Goal: Book appointment/travel/reservation

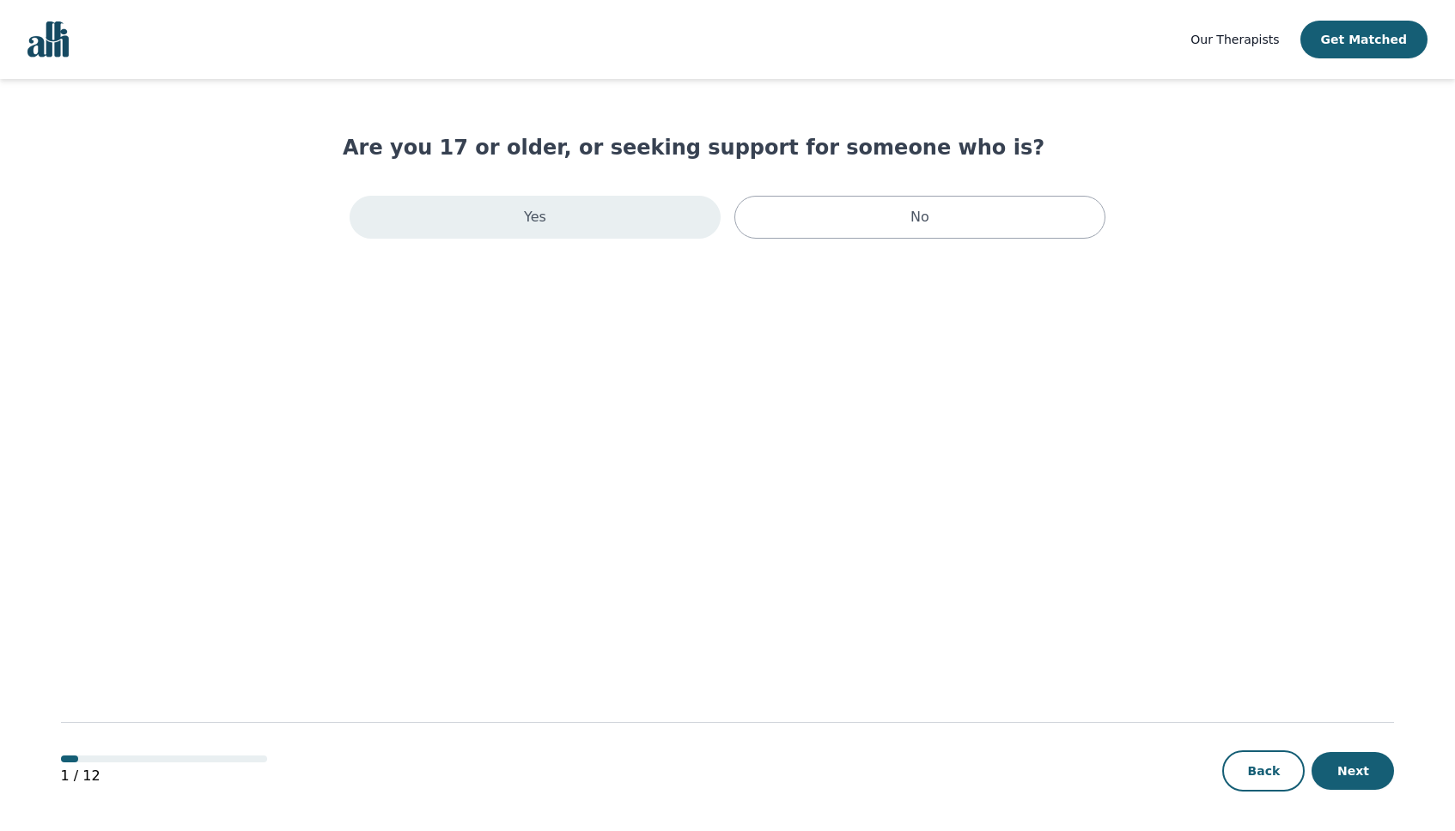
click at [595, 229] on div "Yes" at bounding box center [534, 217] width 371 height 43
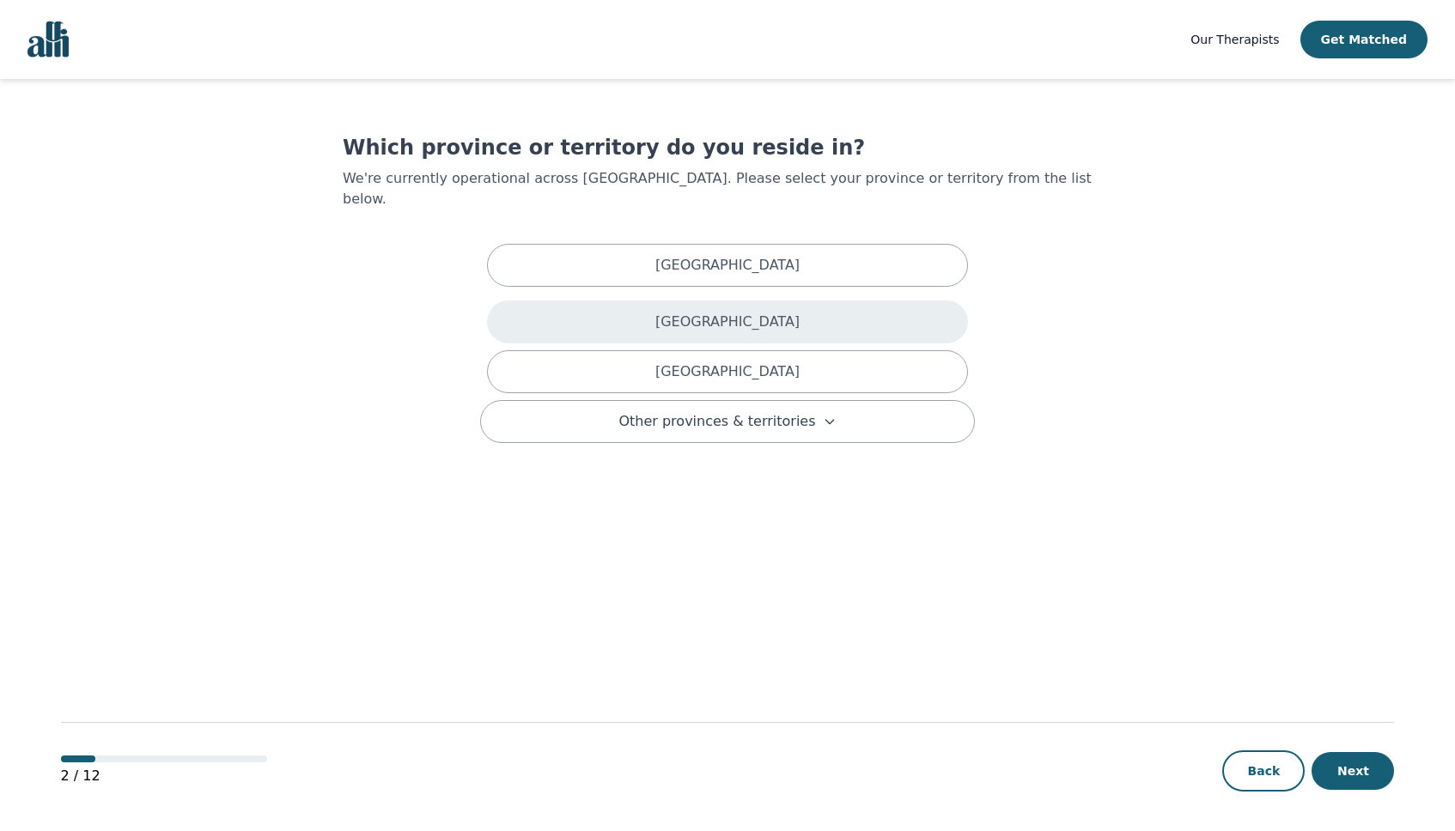
click at [678, 312] on p "[GEOGRAPHIC_DATA]" at bounding box center [727, 322] width 144 height 21
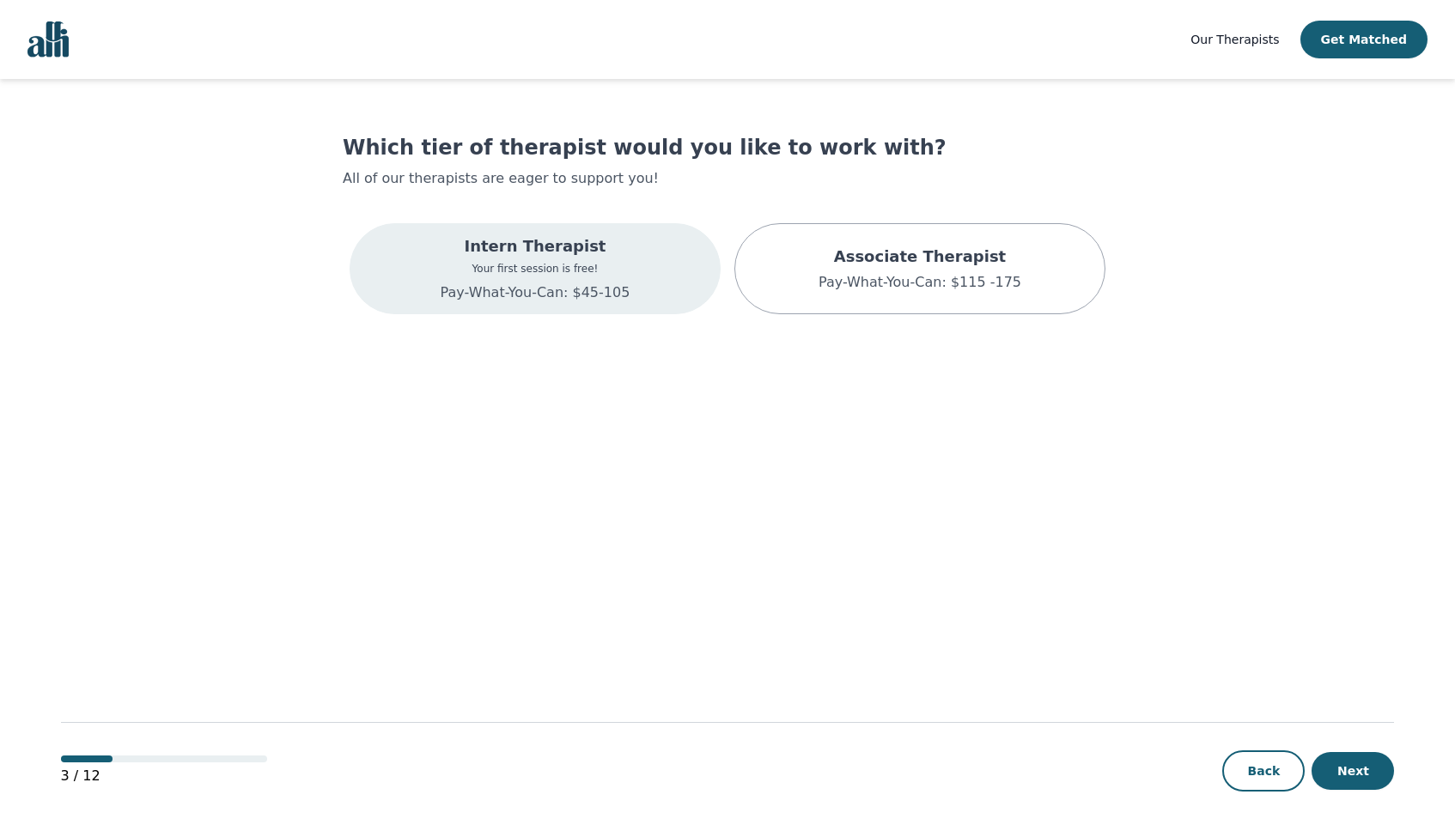
click at [576, 279] on div "Intern Therapist Your first session is free! Pay-What-You-Can: $45-105" at bounding box center [536, 268] width 190 height 69
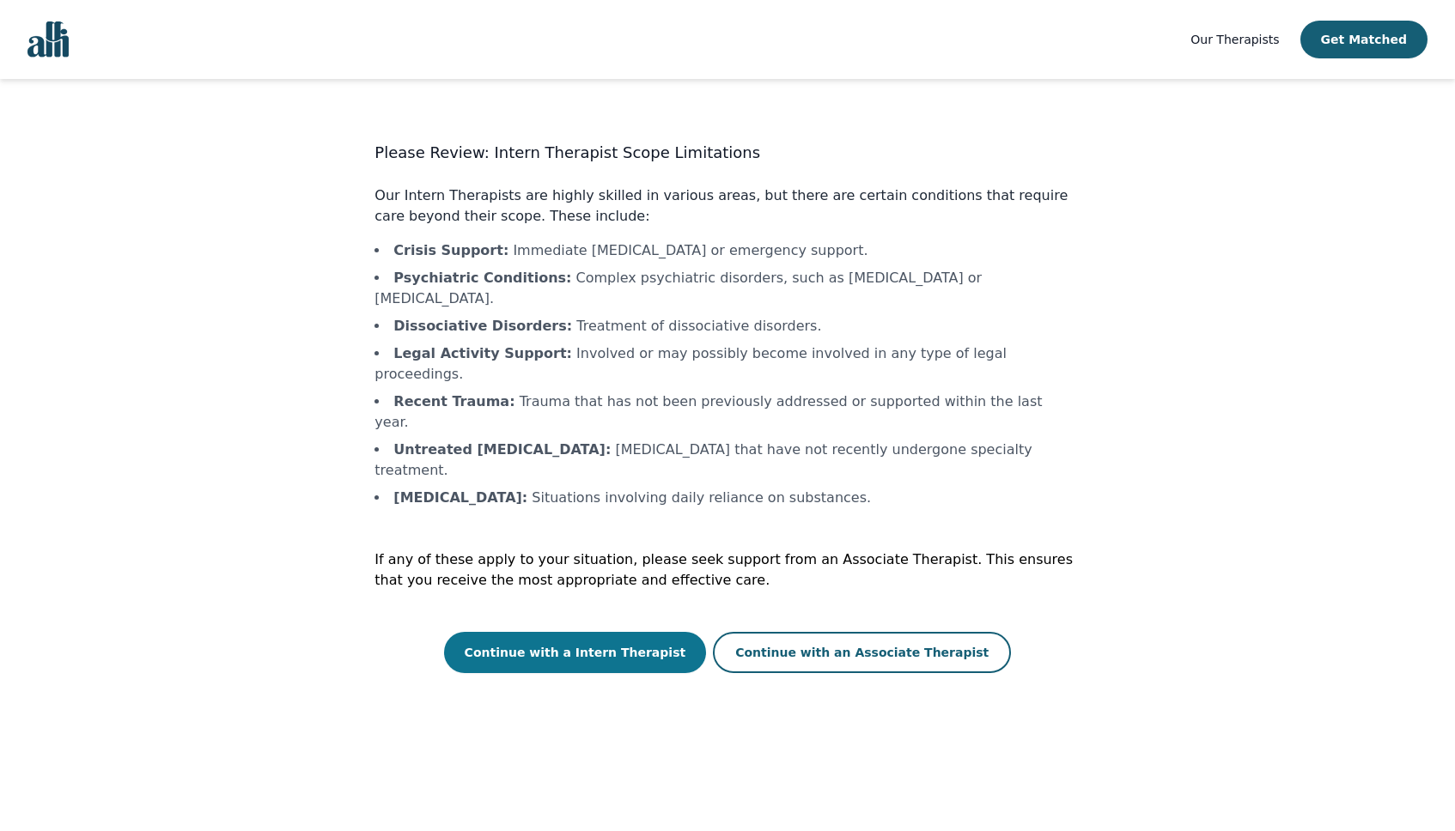
click at [571, 632] on button "Continue with a Intern Therapist" at bounding box center [575, 652] width 263 height 41
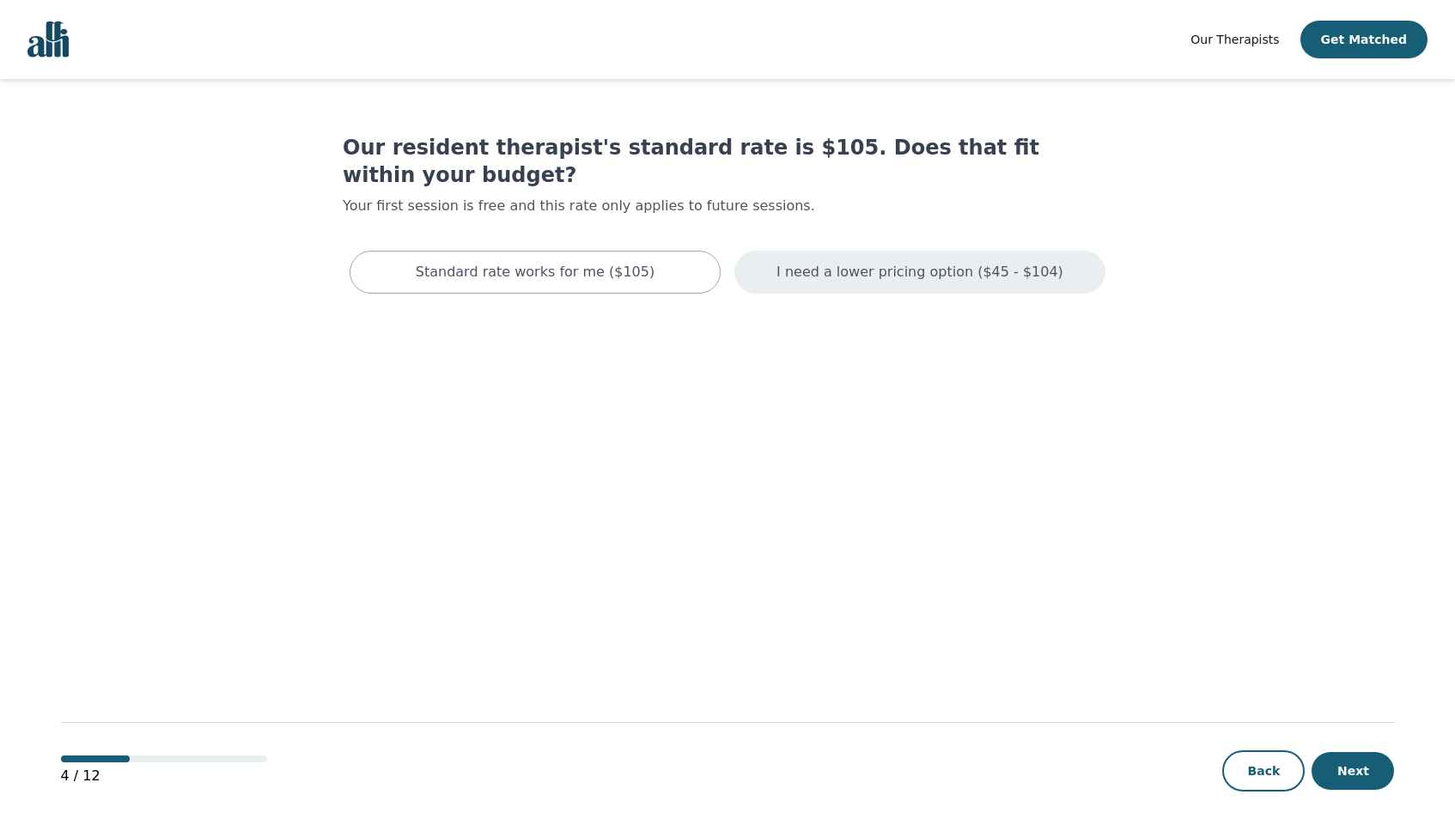
click at [949, 262] on p "I need a lower pricing option ($45 - $104)" at bounding box center [919, 272] width 287 height 21
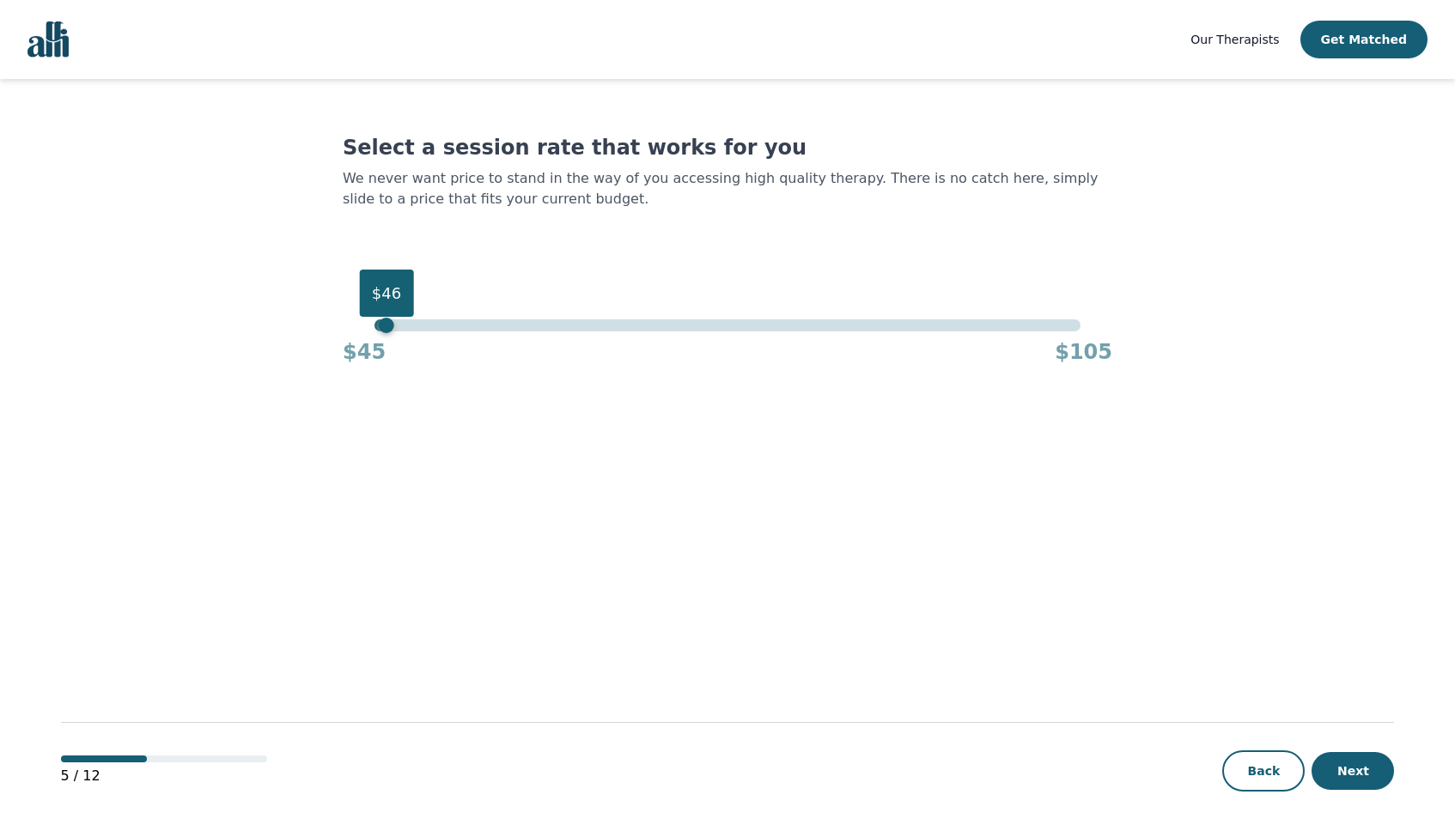
click at [383, 327] on div "$46" at bounding box center [726, 325] width 705 height 12
drag, startPoint x: 383, startPoint y: 327, endPoint x: 338, endPoint y: 327, distance: 44.7
click at [338, 327] on main "Select a session rate that works for you We never want price to stand in the wa…" at bounding box center [728, 456] width 1334 height 754
click at [1351, 771] on button "Next" at bounding box center [1352, 771] width 82 height 38
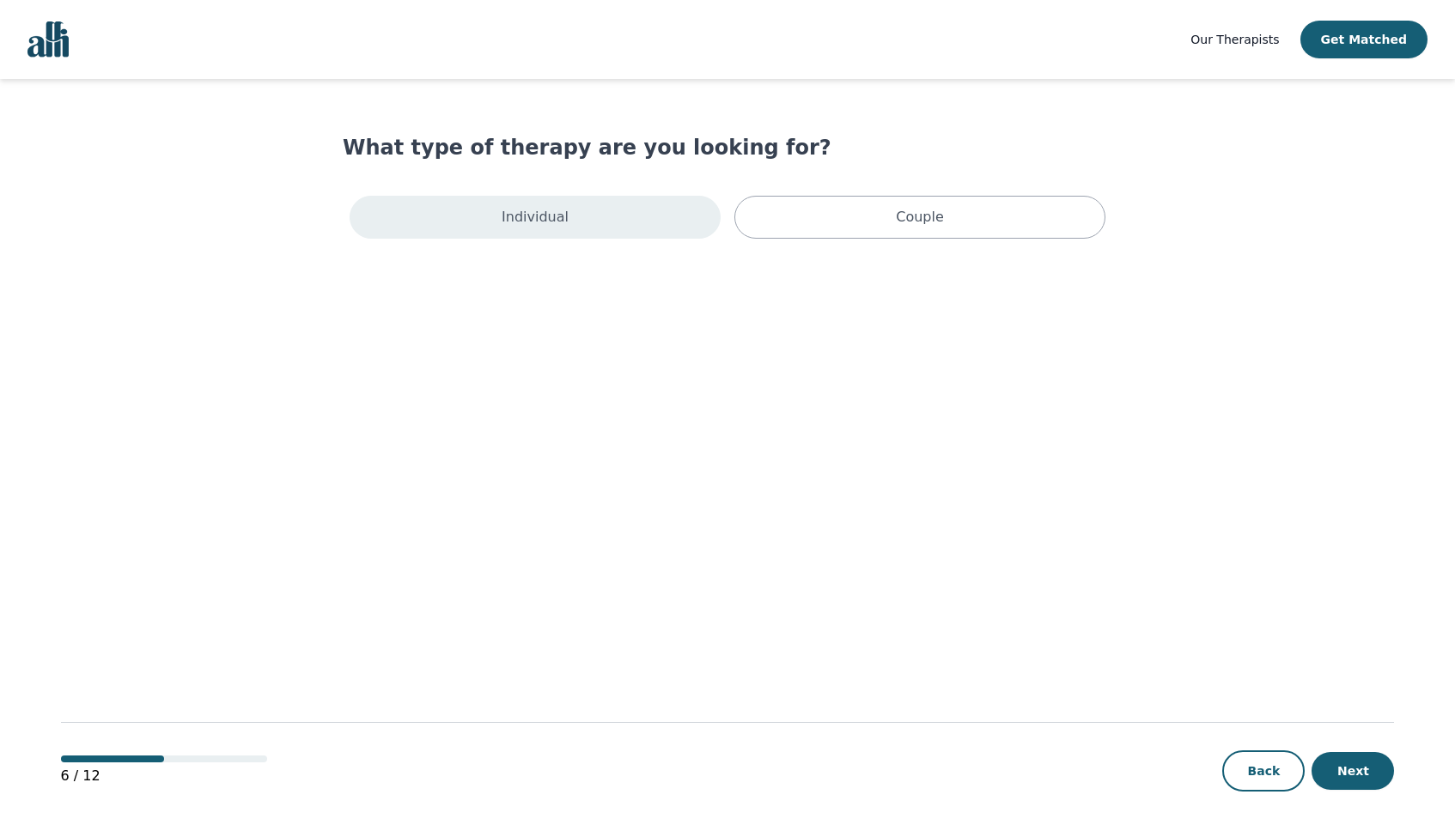
click at [653, 204] on div "Individual" at bounding box center [534, 217] width 371 height 43
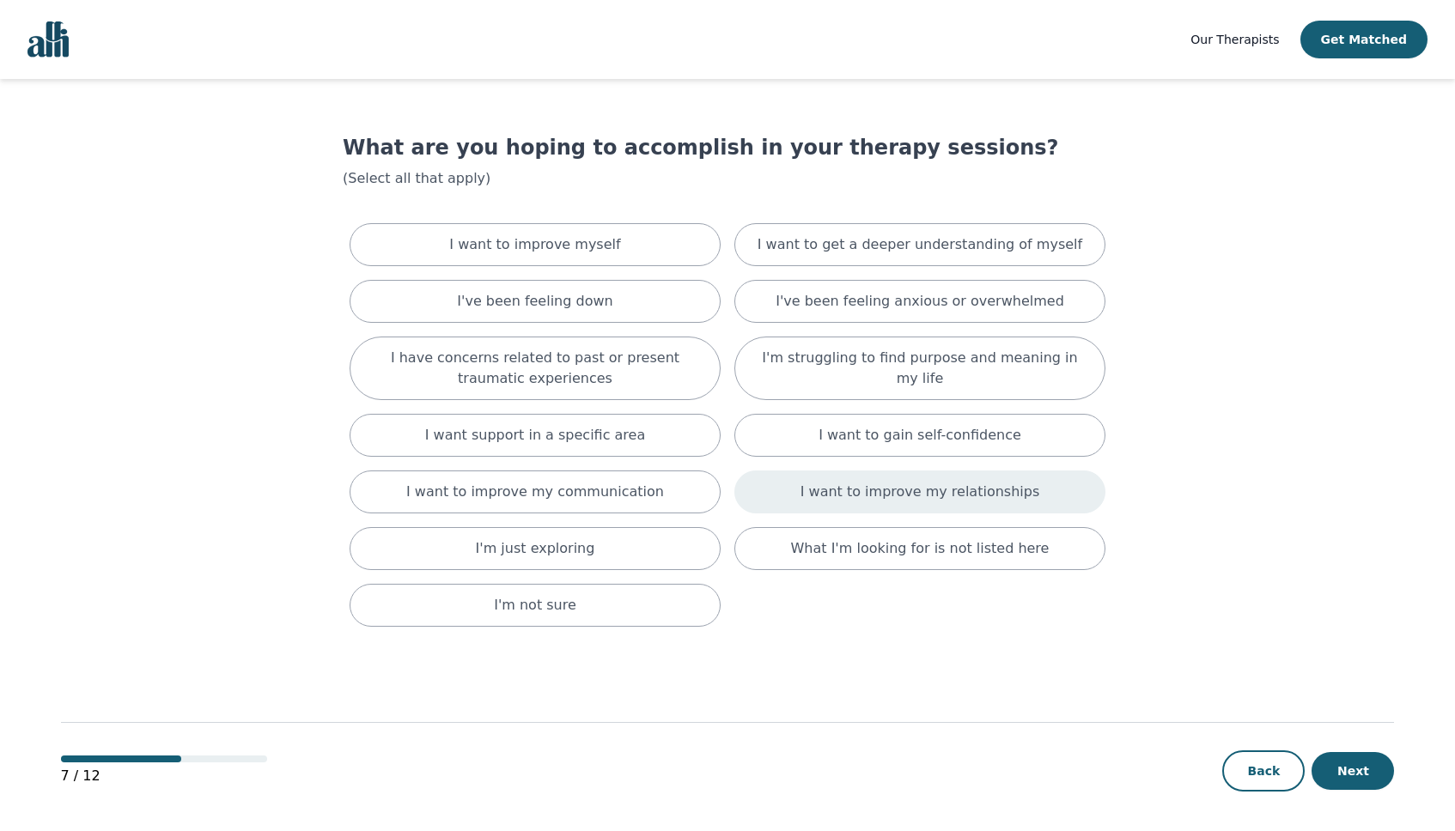
click at [886, 488] on p "I want to improve my relationships" at bounding box center [919, 492] width 239 height 21
click at [670, 254] on div "I want to improve myself" at bounding box center [534, 244] width 371 height 43
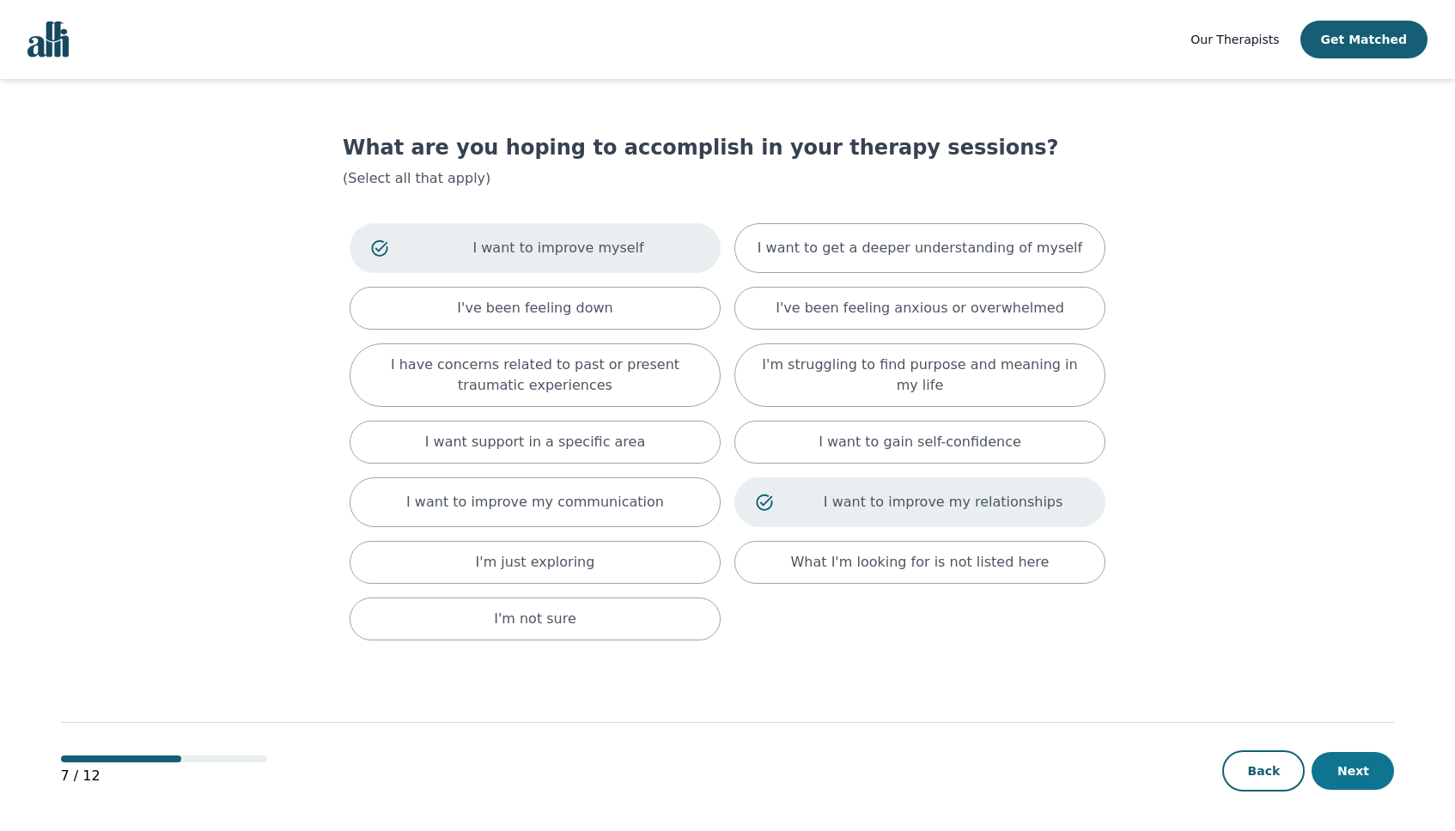
click at [1353, 769] on button "Next" at bounding box center [1352, 771] width 82 height 38
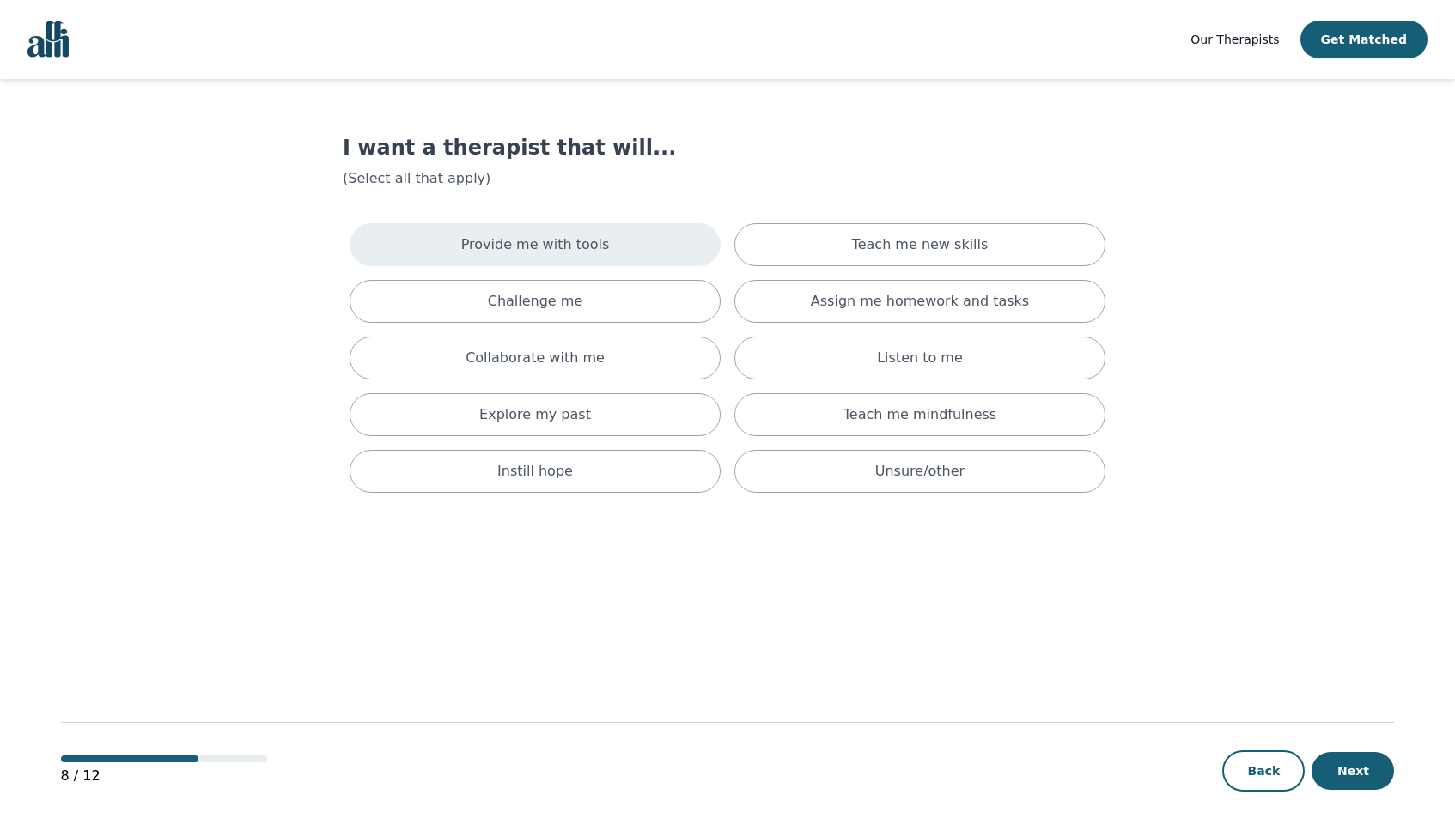
click at [631, 235] on div "Provide me with tools" at bounding box center [534, 244] width 371 height 43
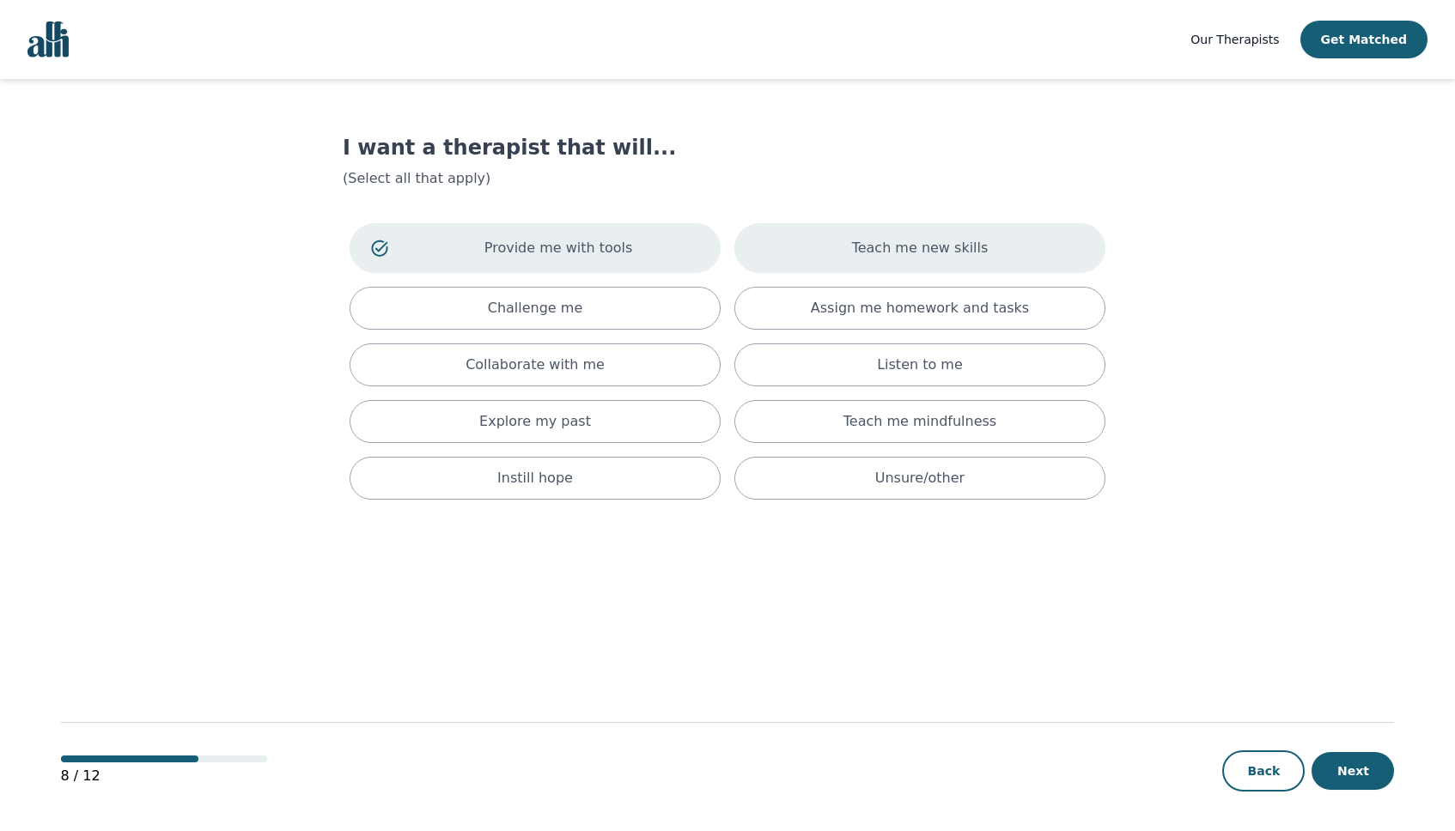
click at [1067, 244] on div "Teach me new skills" at bounding box center [919, 248] width 371 height 50
click at [637, 304] on div "Challenge me" at bounding box center [534, 308] width 371 height 43
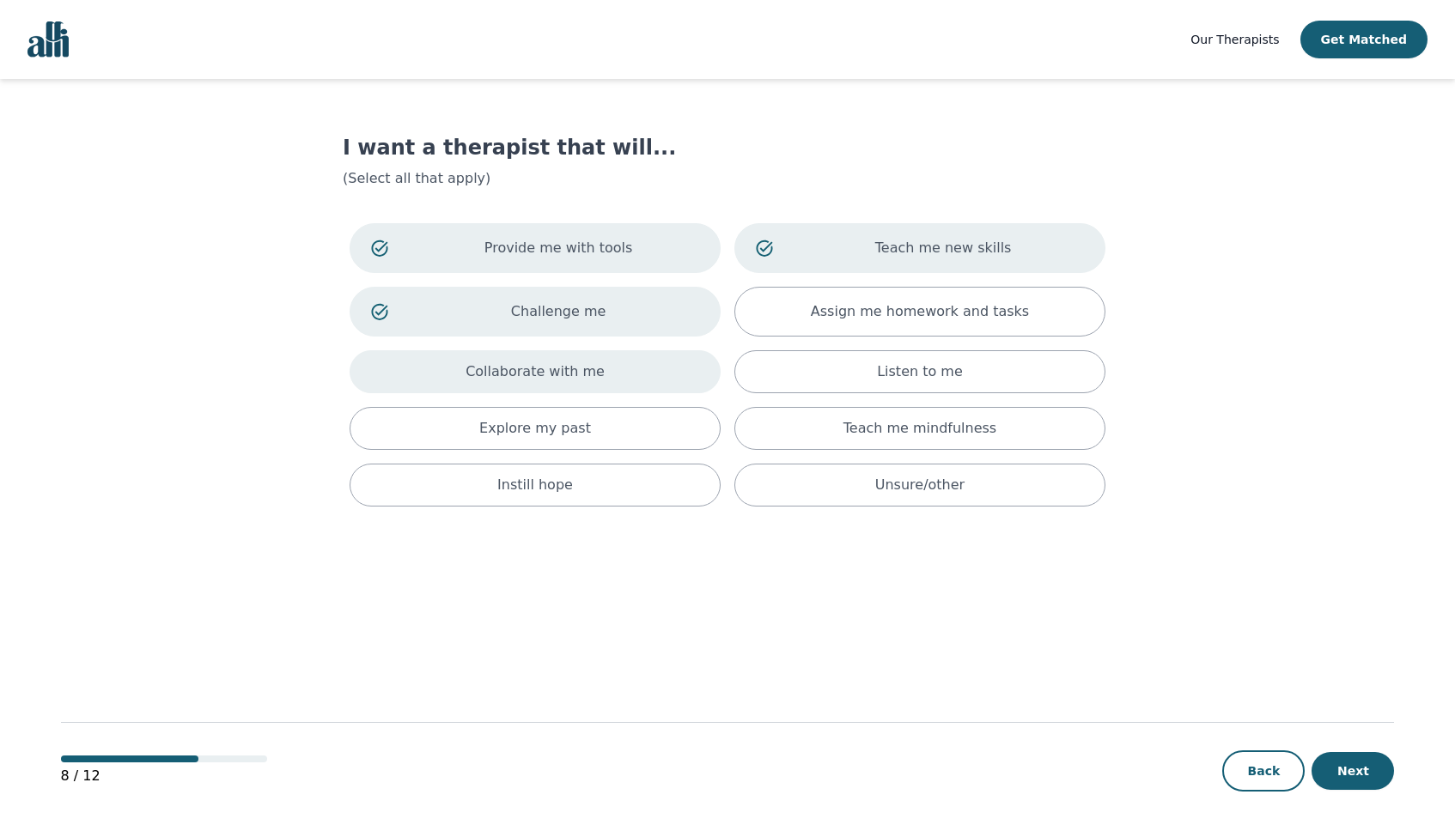
click at [630, 356] on div "Collaborate with me" at bounding box center [534, 371] width 371 height 43
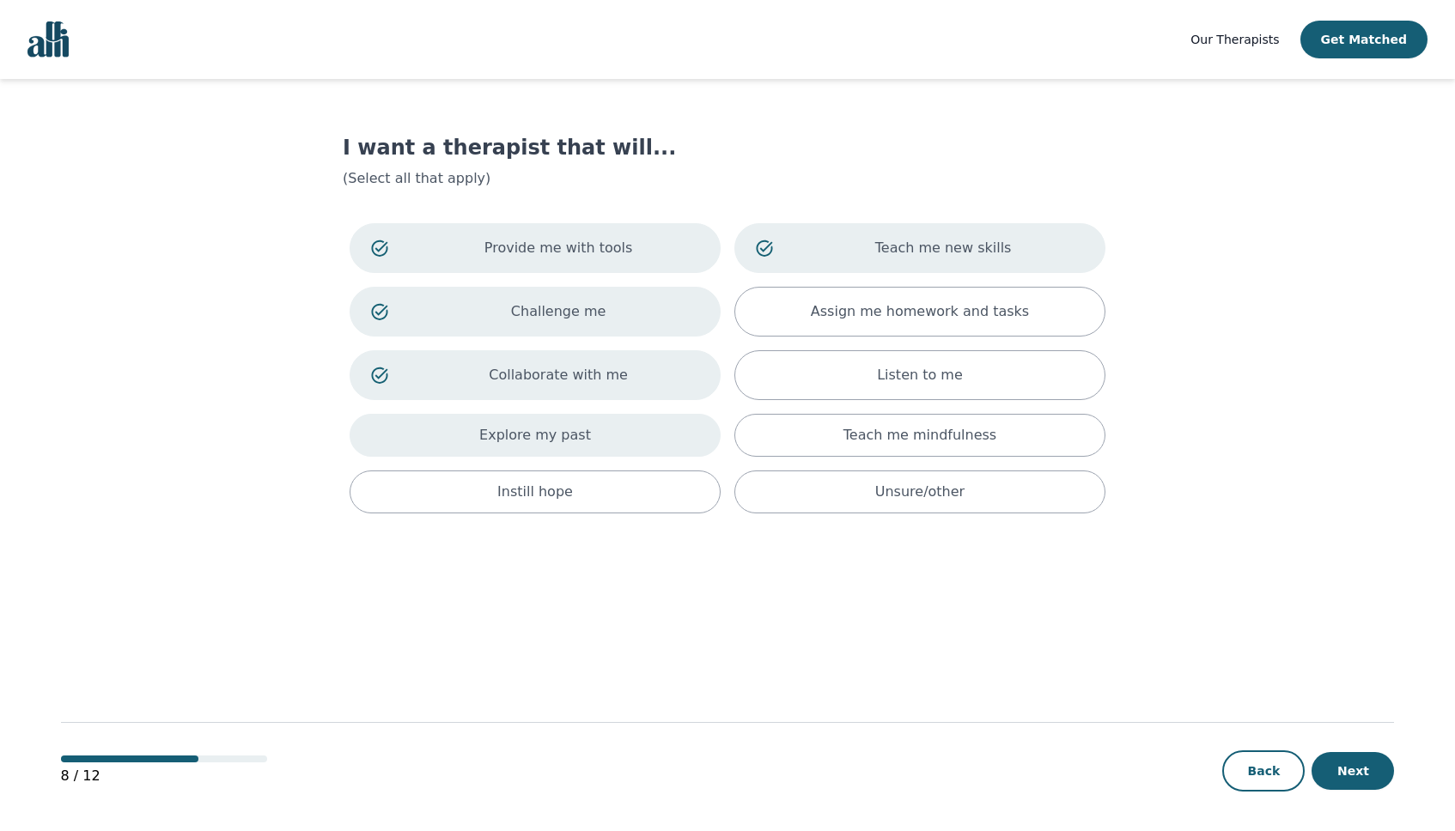
click at [621, 428] on div "Explore my past" at bounding box center [534, 435] width 371 height 43
click at [644, 504] on div "Instill hope" at bounding box center [534, 498] width 371 height 43
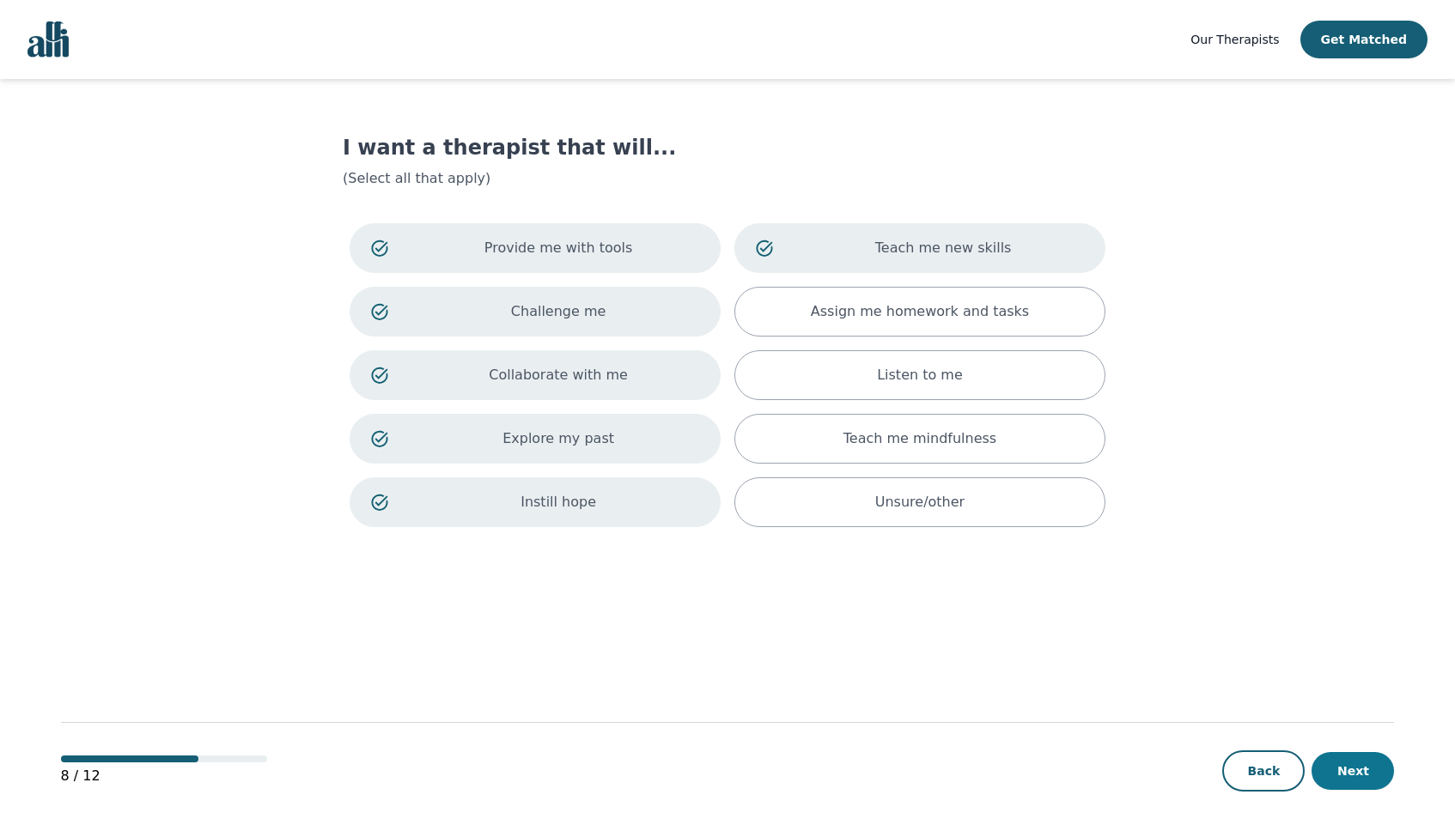
click at [1369, 778] on button "Next" at bounding box center [1352, 771] width 82 height 38
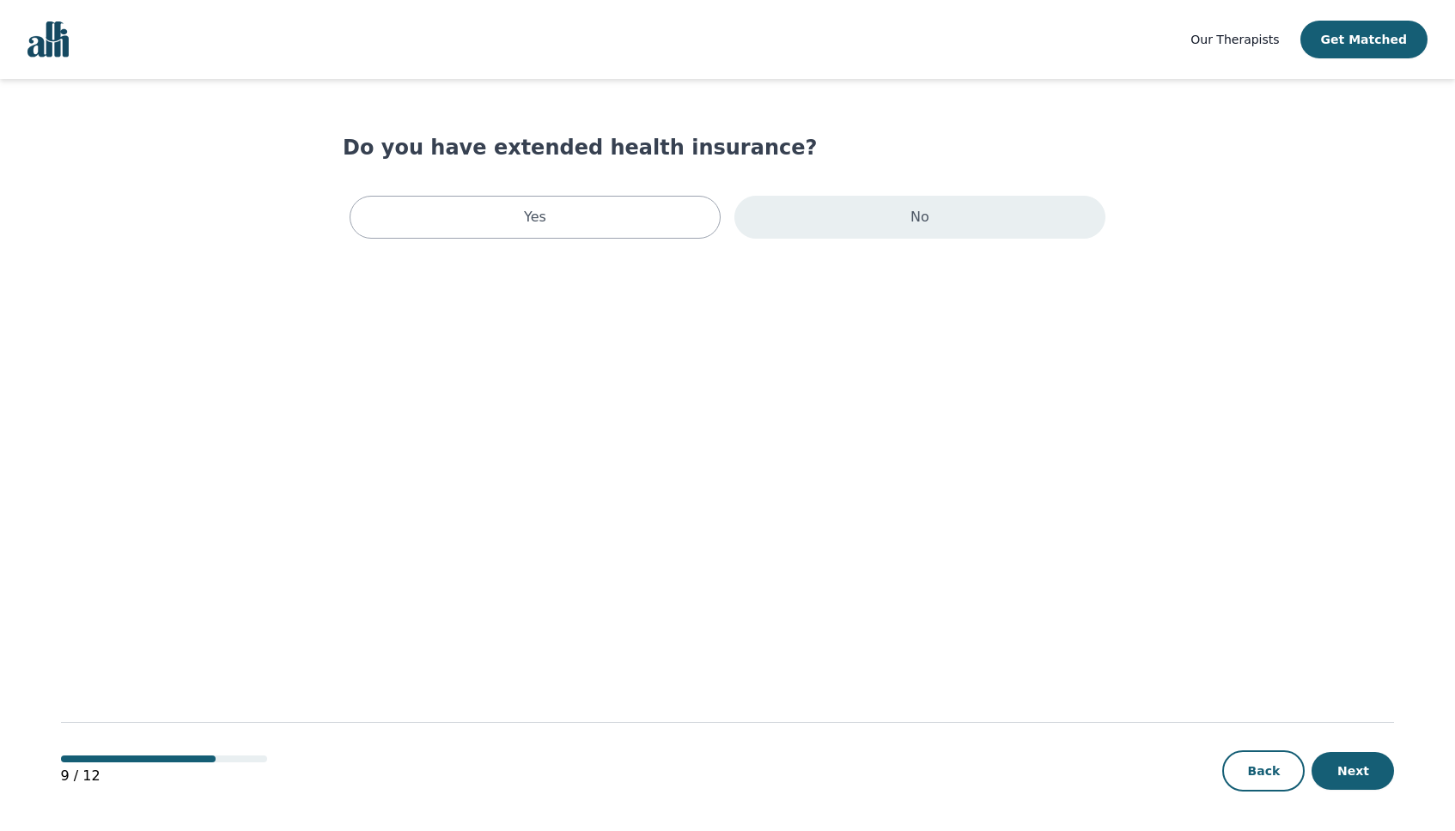
click at [842, 217] on div "No" at bounding box center [919, 217] width 371 height 43
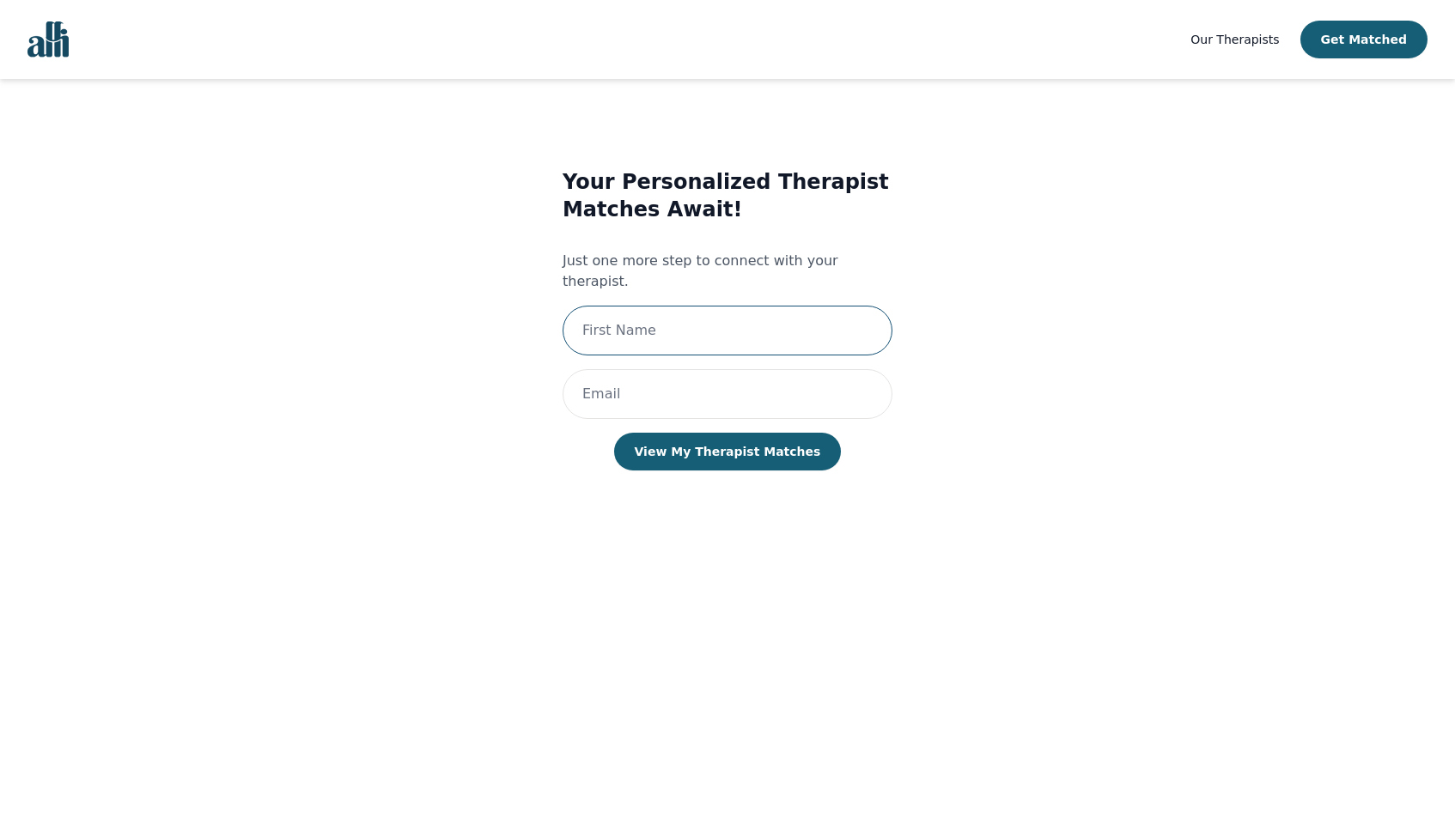
click at [636, 306] on input "text" at bounding box center [727, 331] width 330 height 50
type input "Émilie"
click at [652, 374] on input "email" at bounding box center [727, 394] width 330 height 50
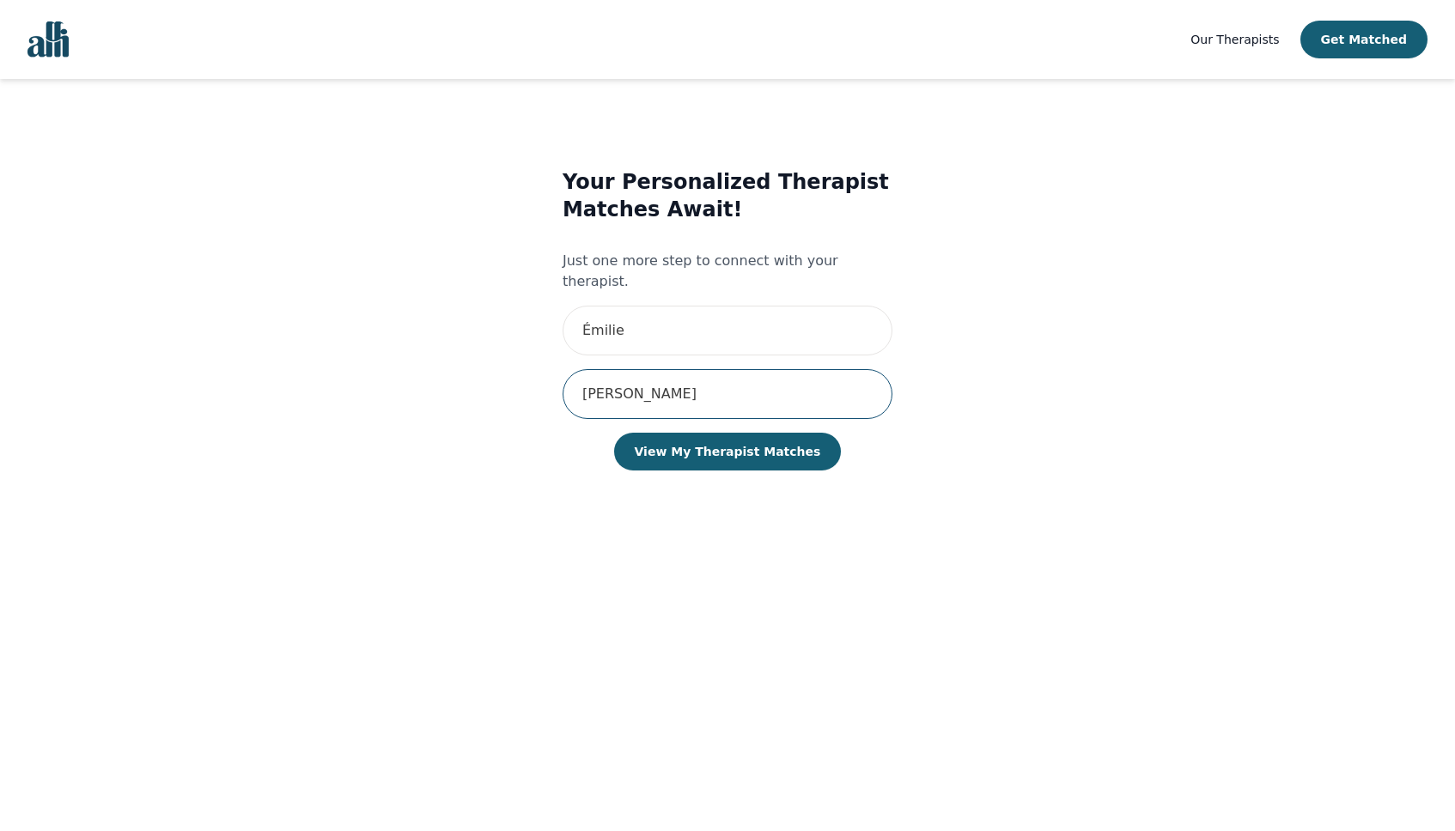
type input "[PERSON_NAME][EMAIL_ADDRESS][PERSON_NAME][DOMAIN_NAME]"
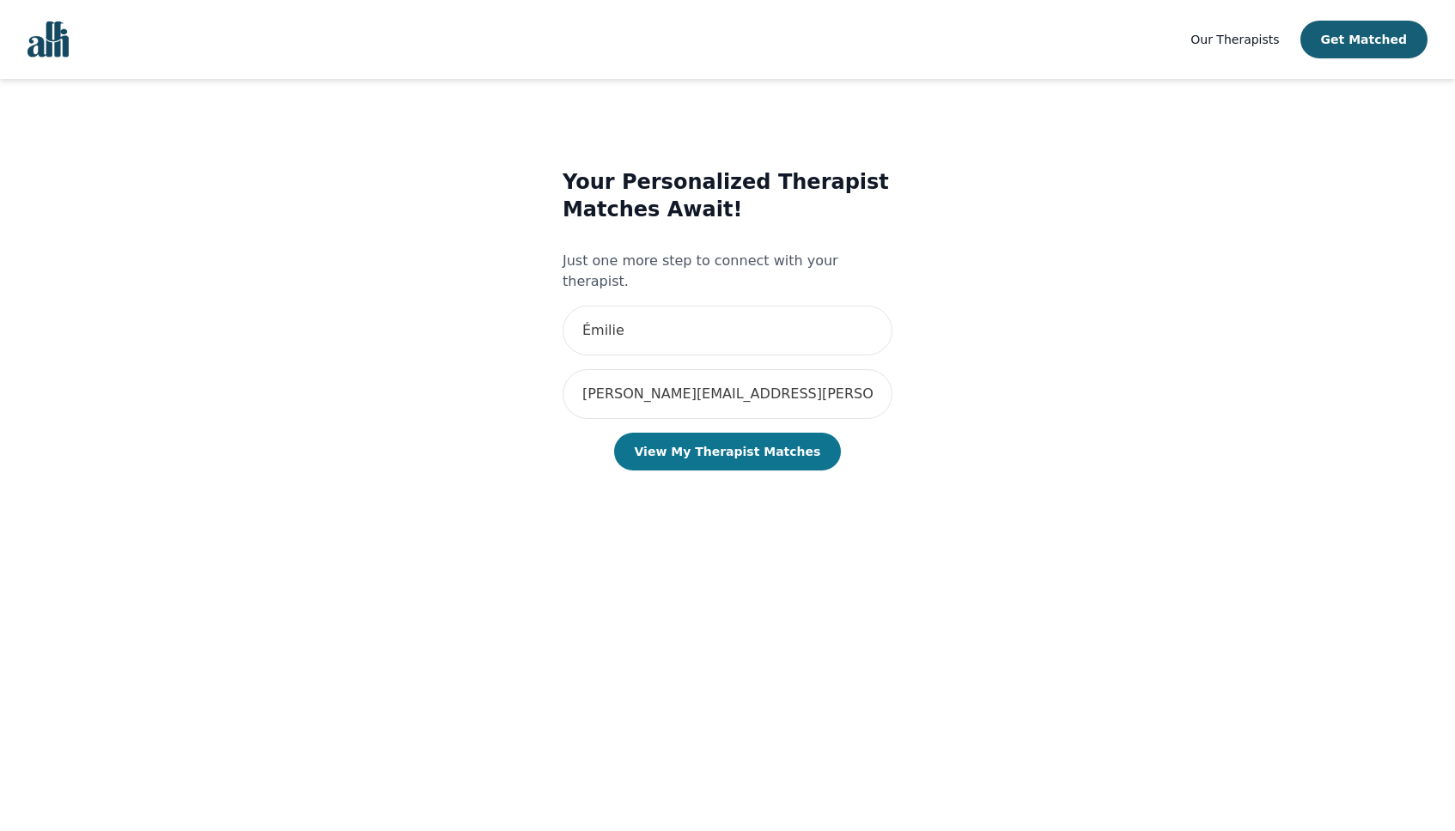
click at [738, 442] on button "View My Therapist Matches" at bounding box center [728, 452] width 228 height 38
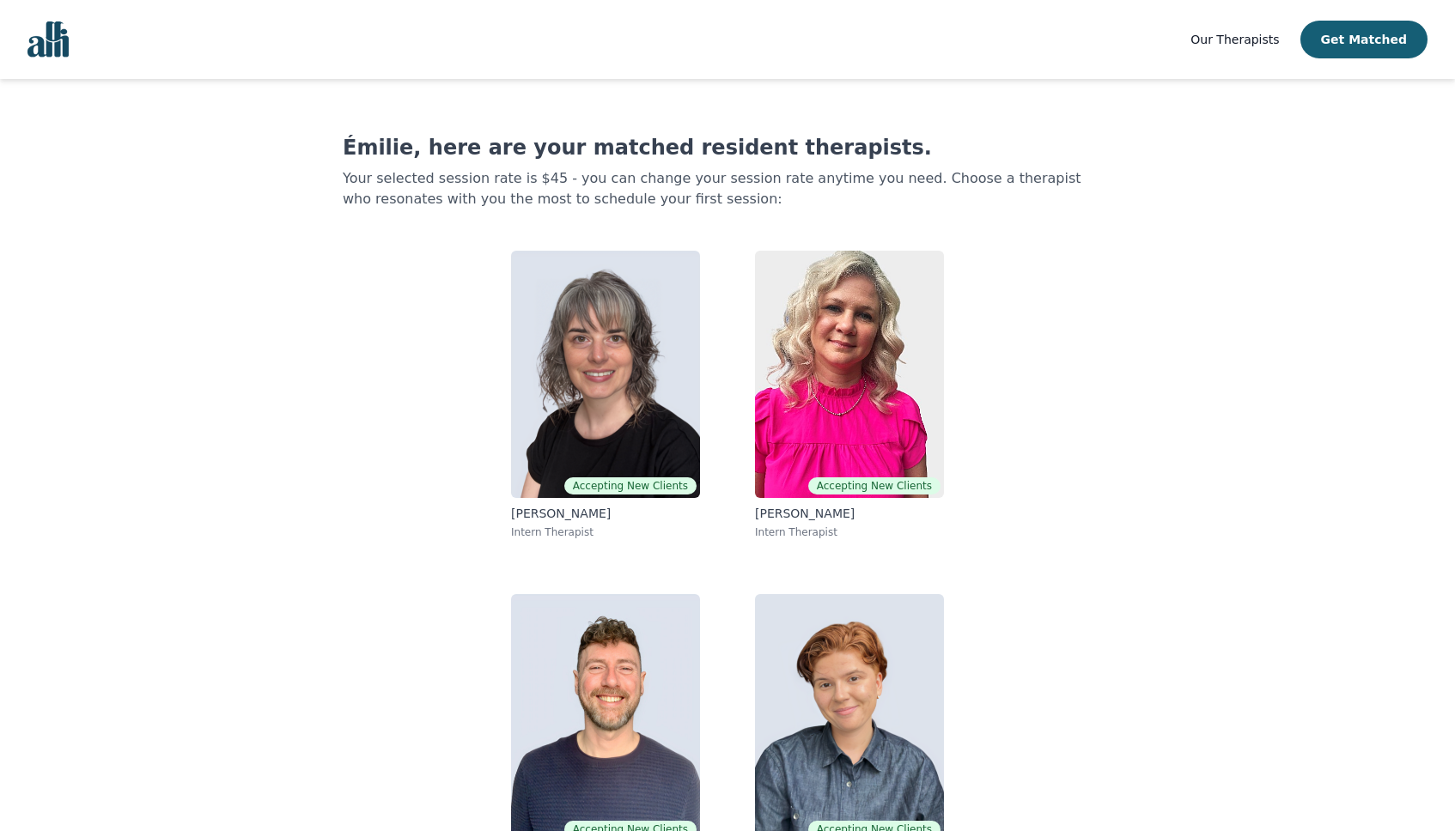
scroll to position [65, 0]
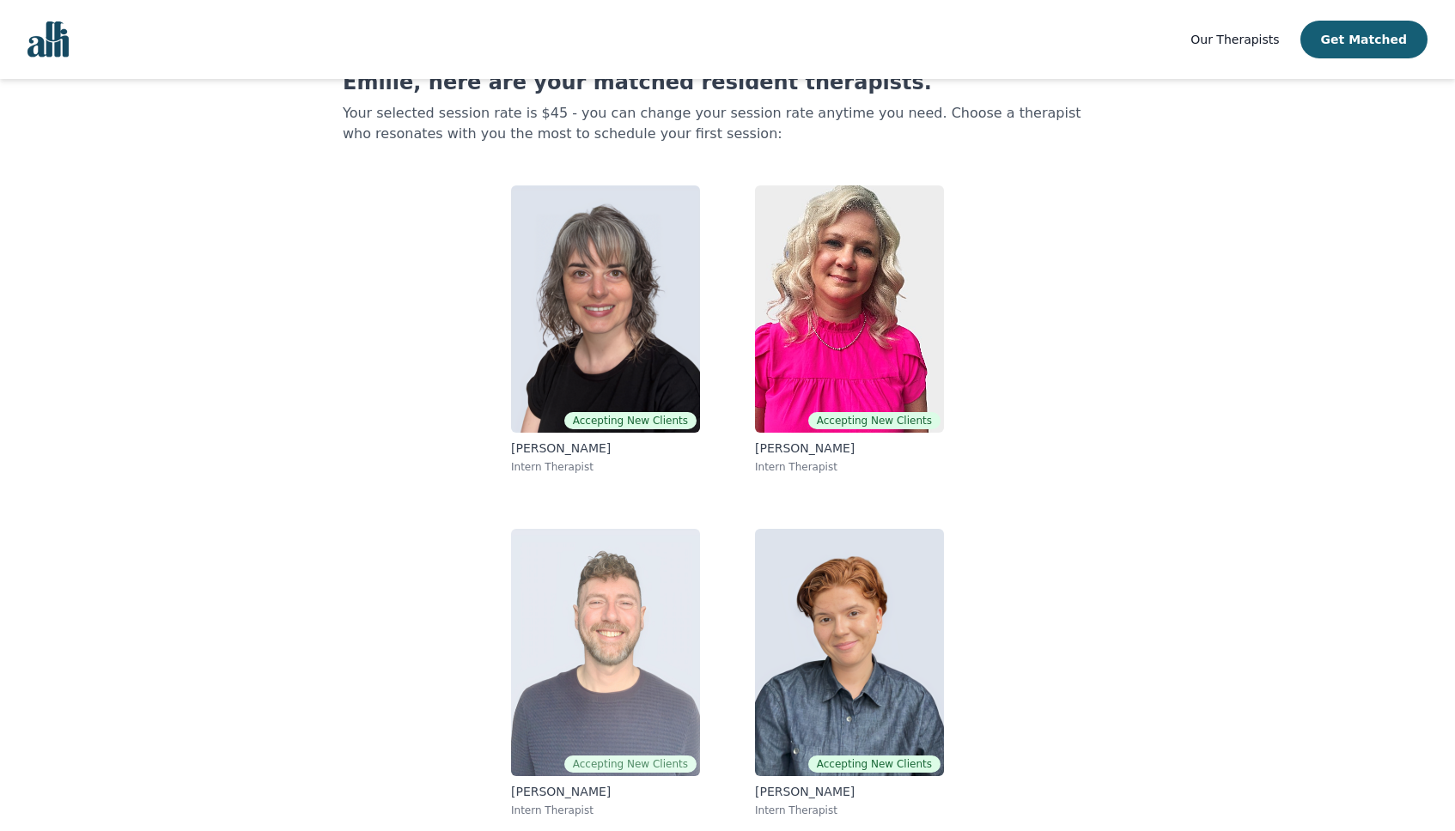
click at [670, 556] on img at bounding box center [605, 652] width 189 height 247
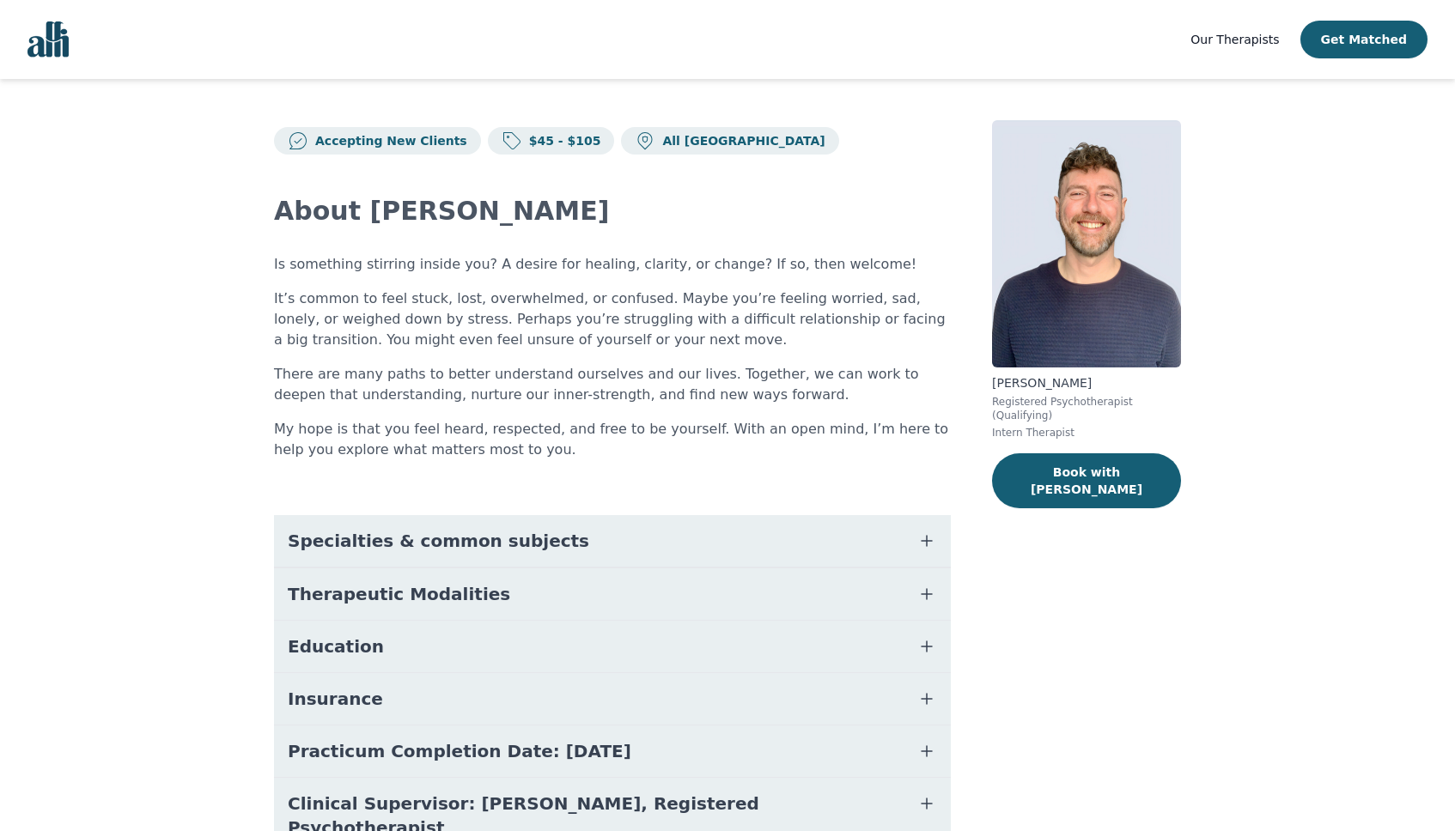
scroll to position [81, 0]
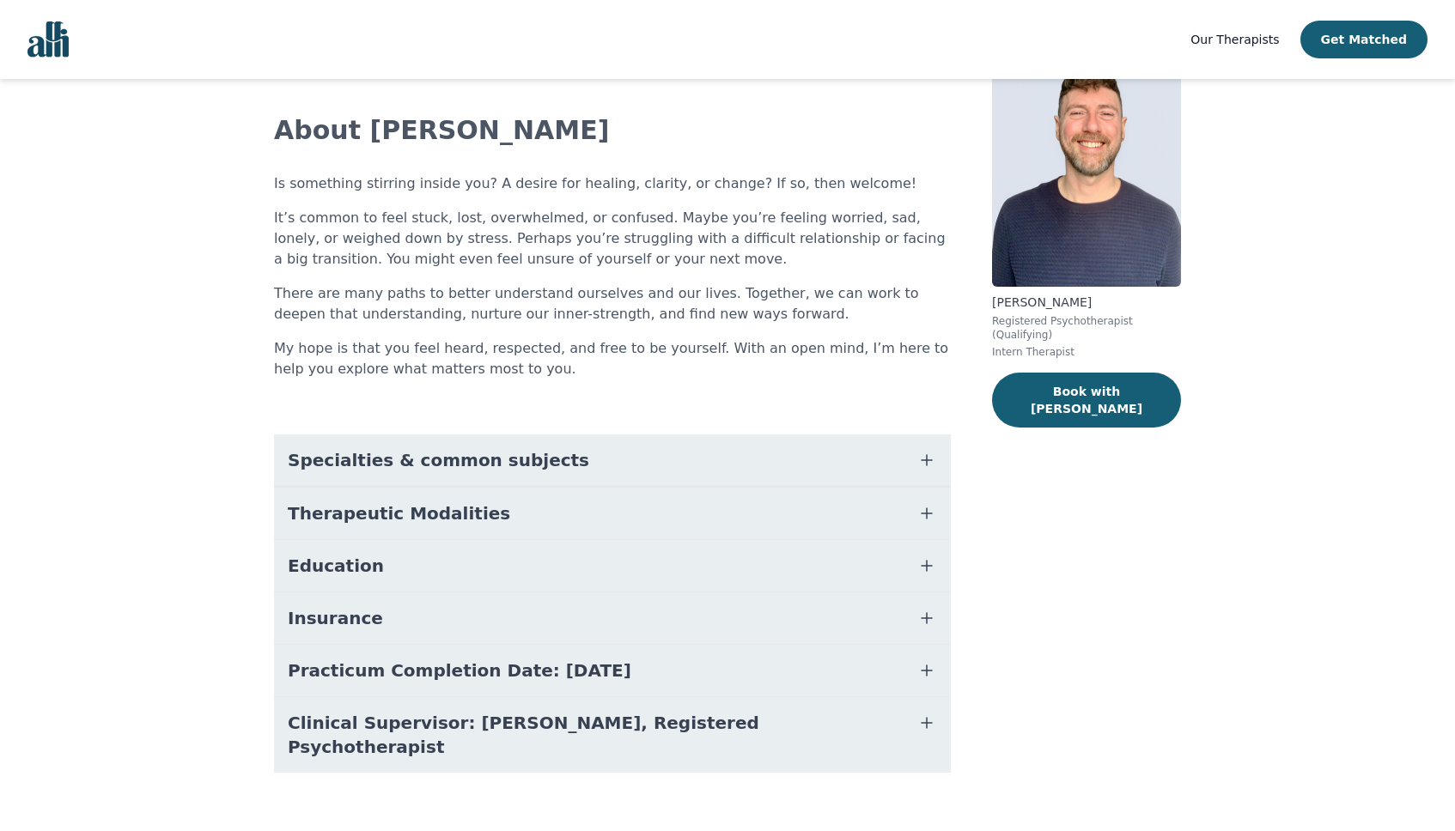
click at [442, 452] on span "Specialties & common subjects" at bounding box center [438, 460] width 301 height 24
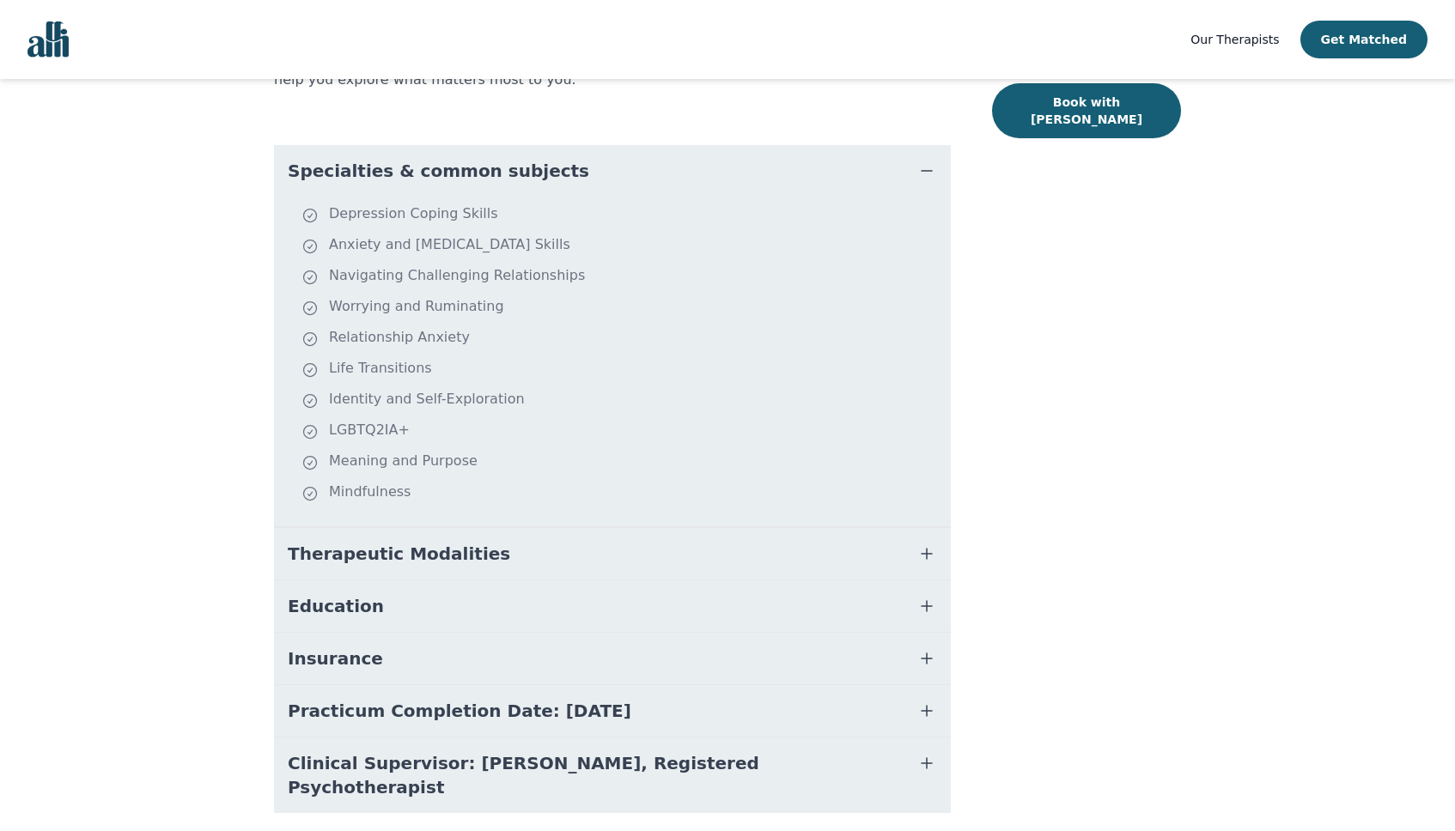
scroll to position [381, 0]
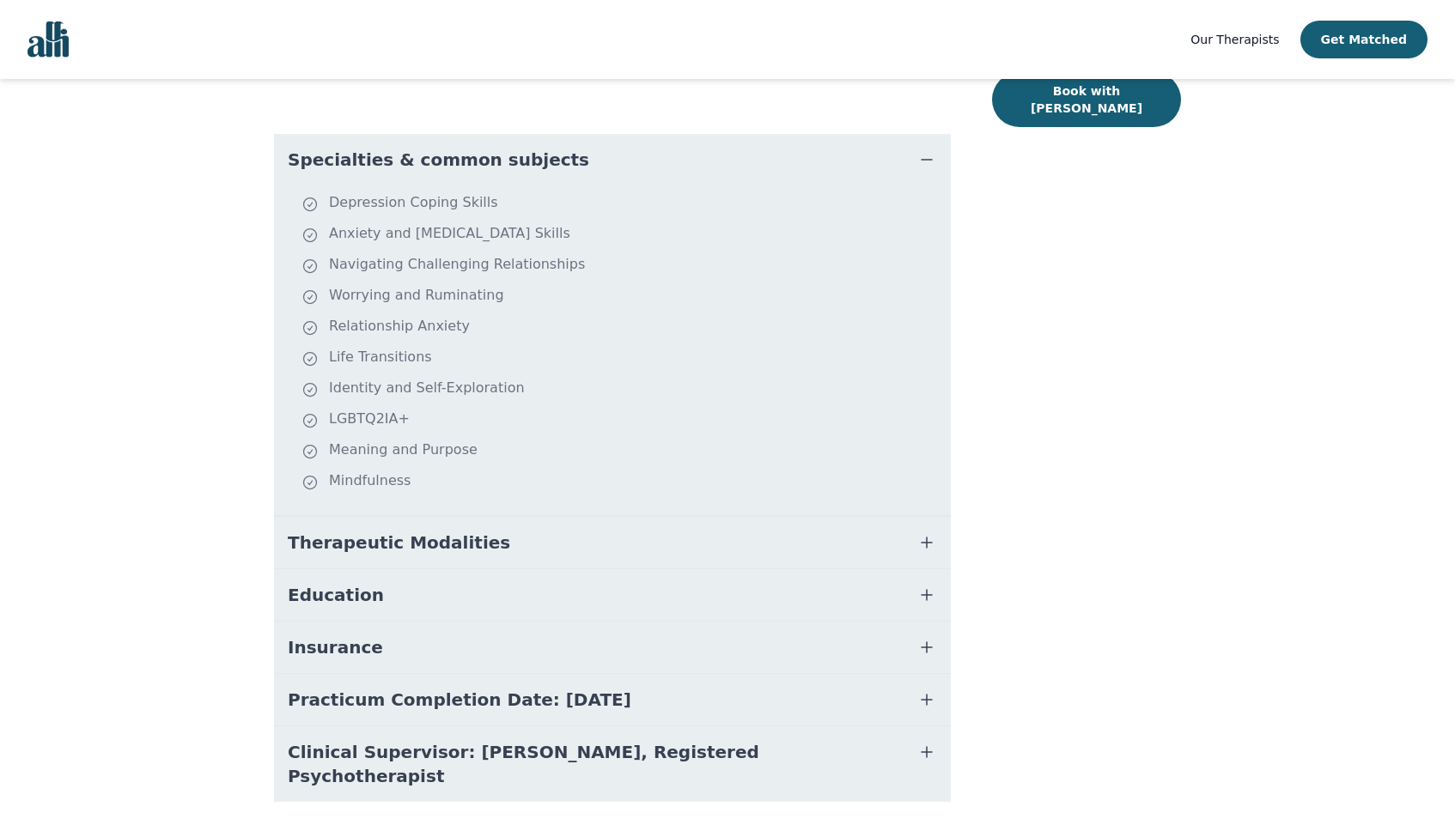
click at [366, 545] on span "Therapeutic Modalities" at bounding box center [399, 543] width 222 height 24
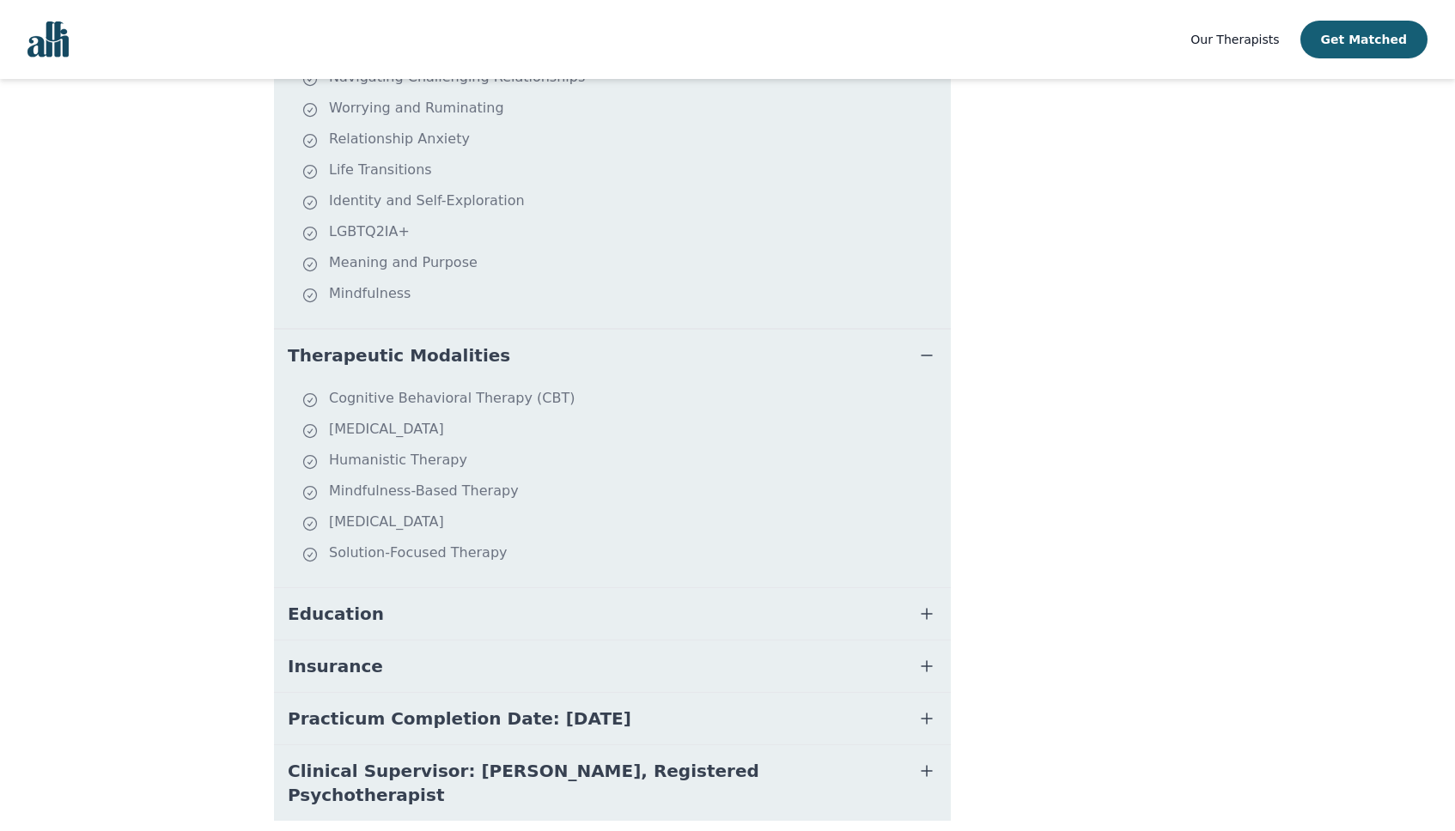
scroll to position [617, 0]
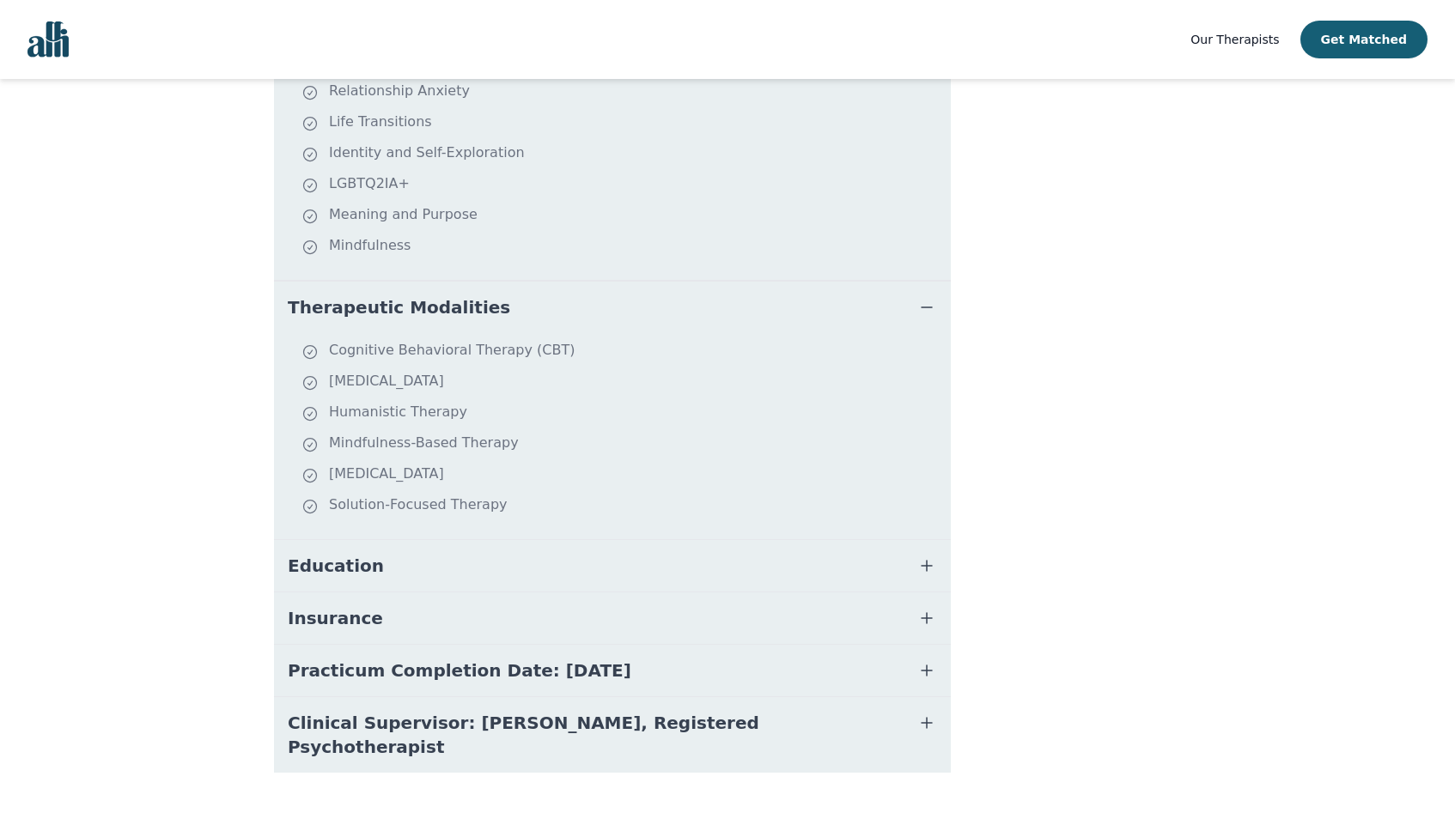
click at [321, 572] on span "Education" at bounding box center [336, 566] width 96 height 24
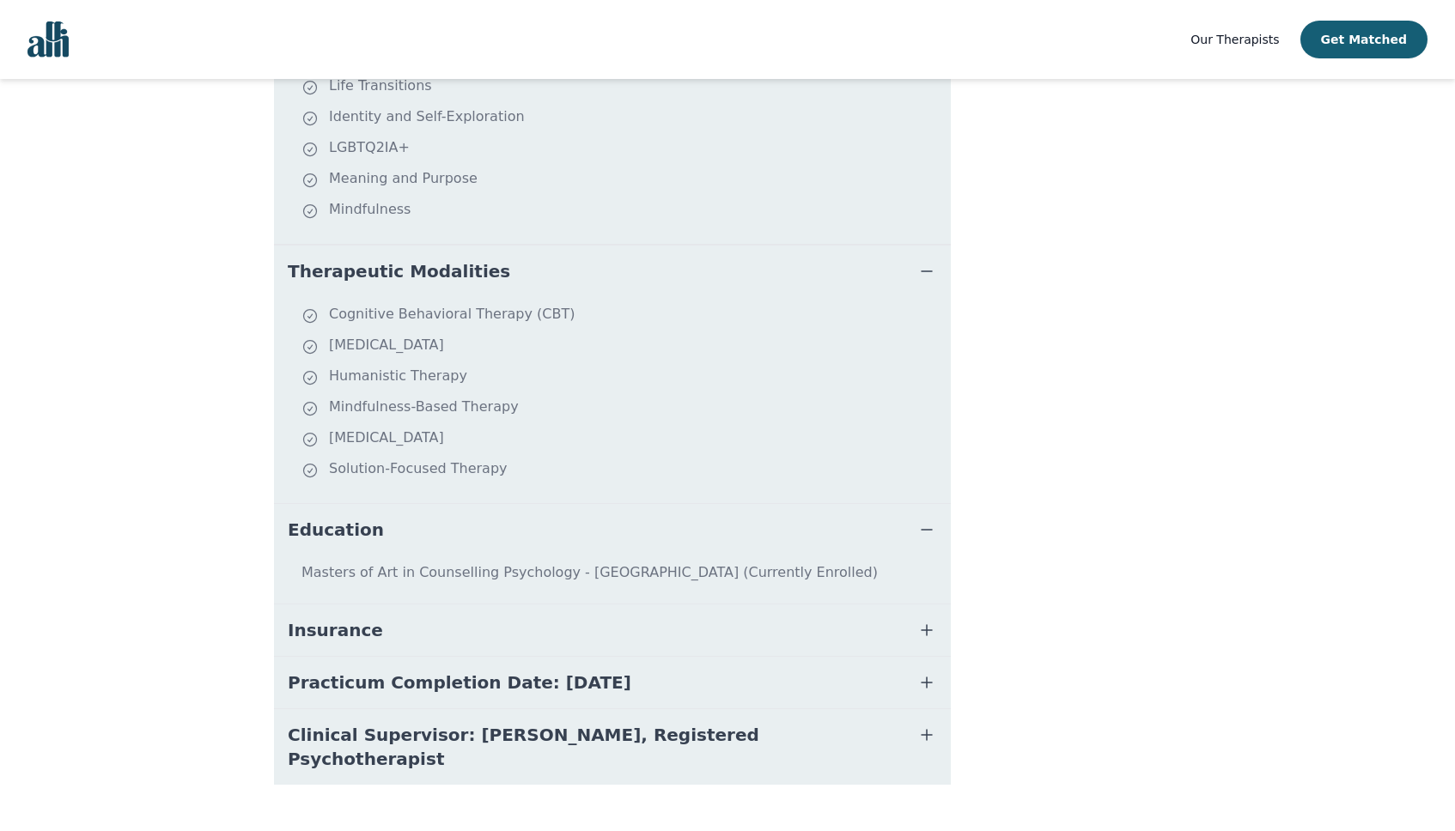
scroll to position [665, 0]
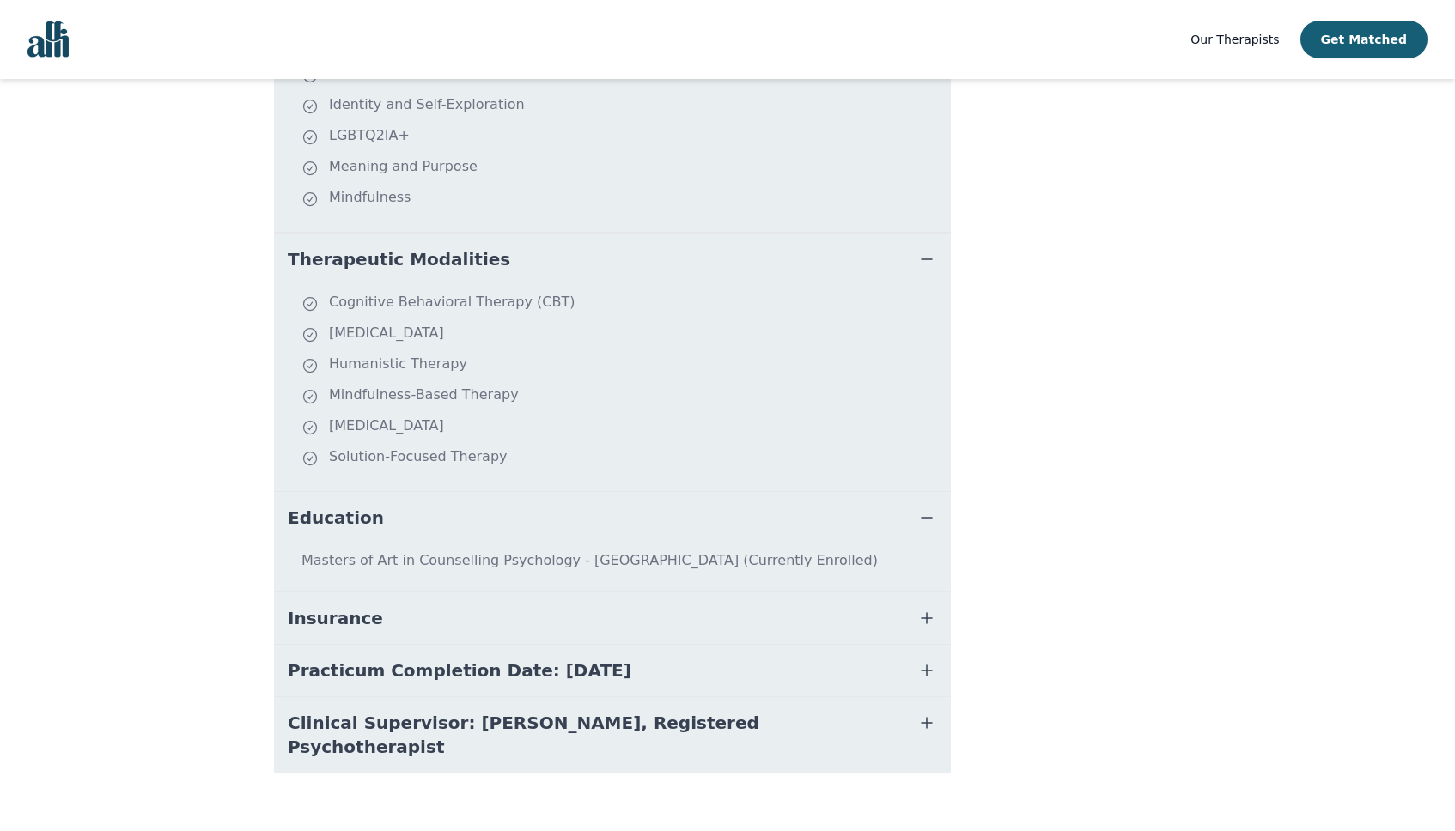
click at [304, 630] on button "Insurance" at bounding box center [612, 619] width 677 height 52
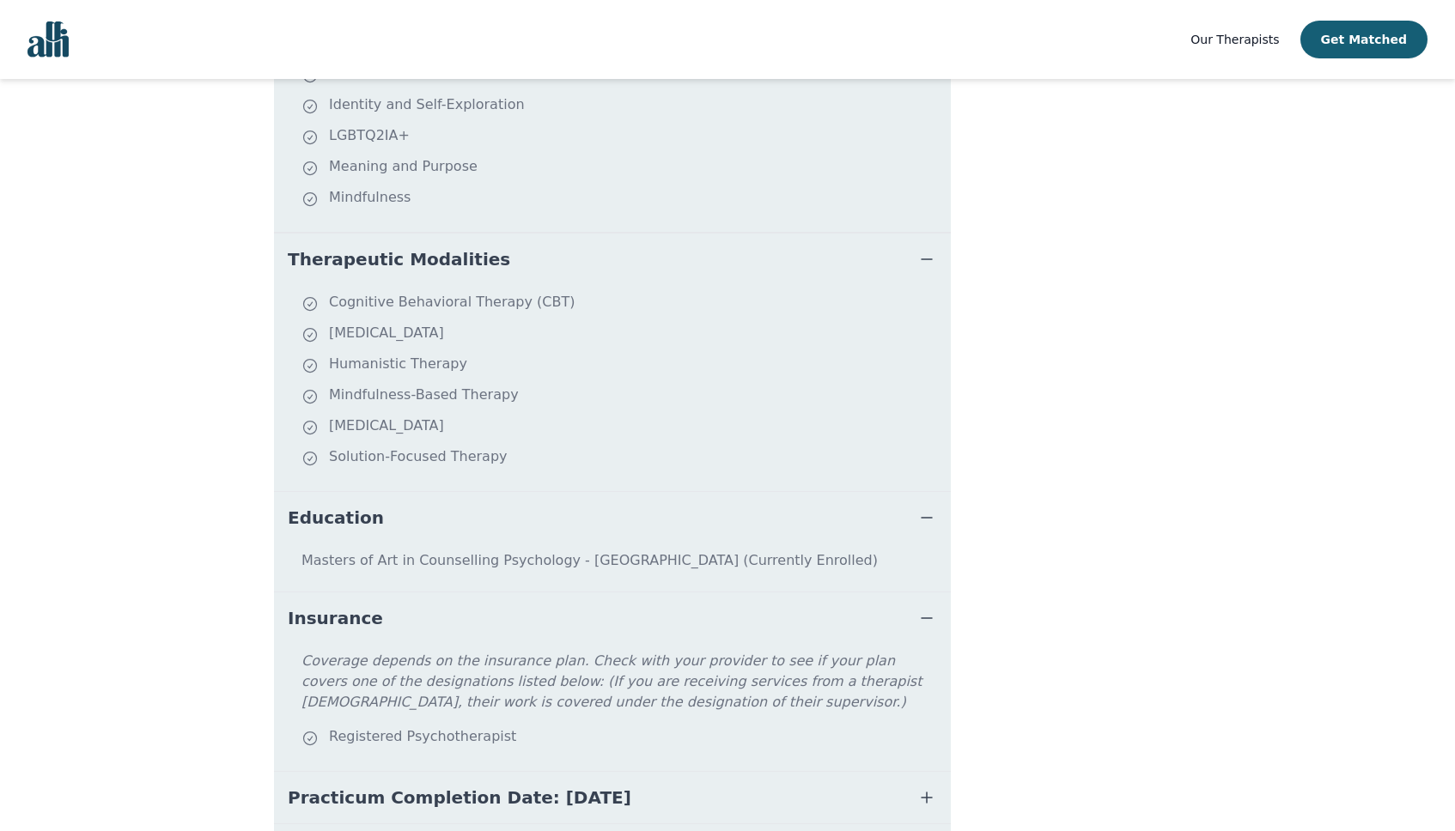
scroll to position [792, 0]
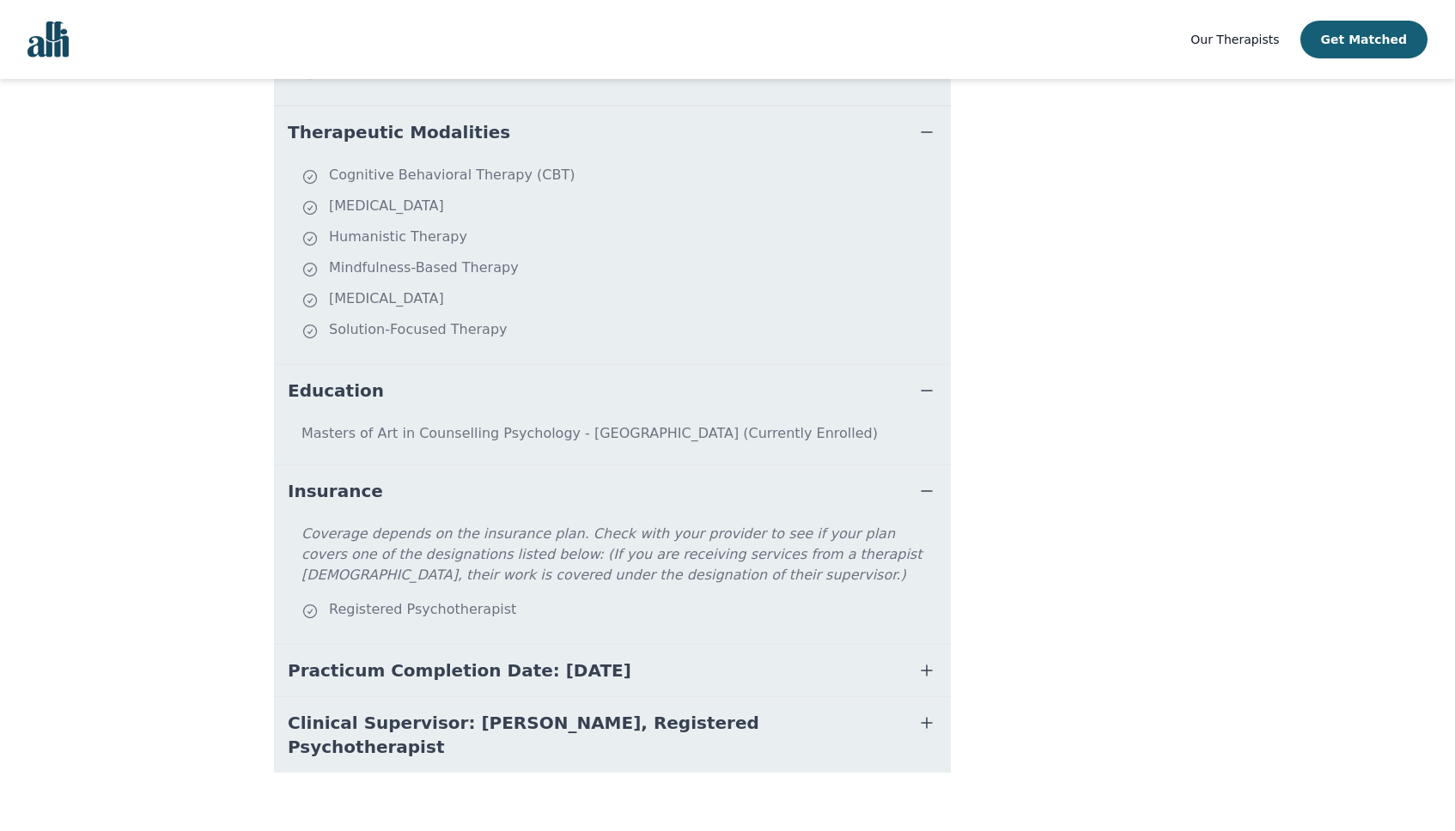
click at [331, 667] on span "Practicum Completion Date: [DATE]" at bounding box center [459, 671] width 343 height 24
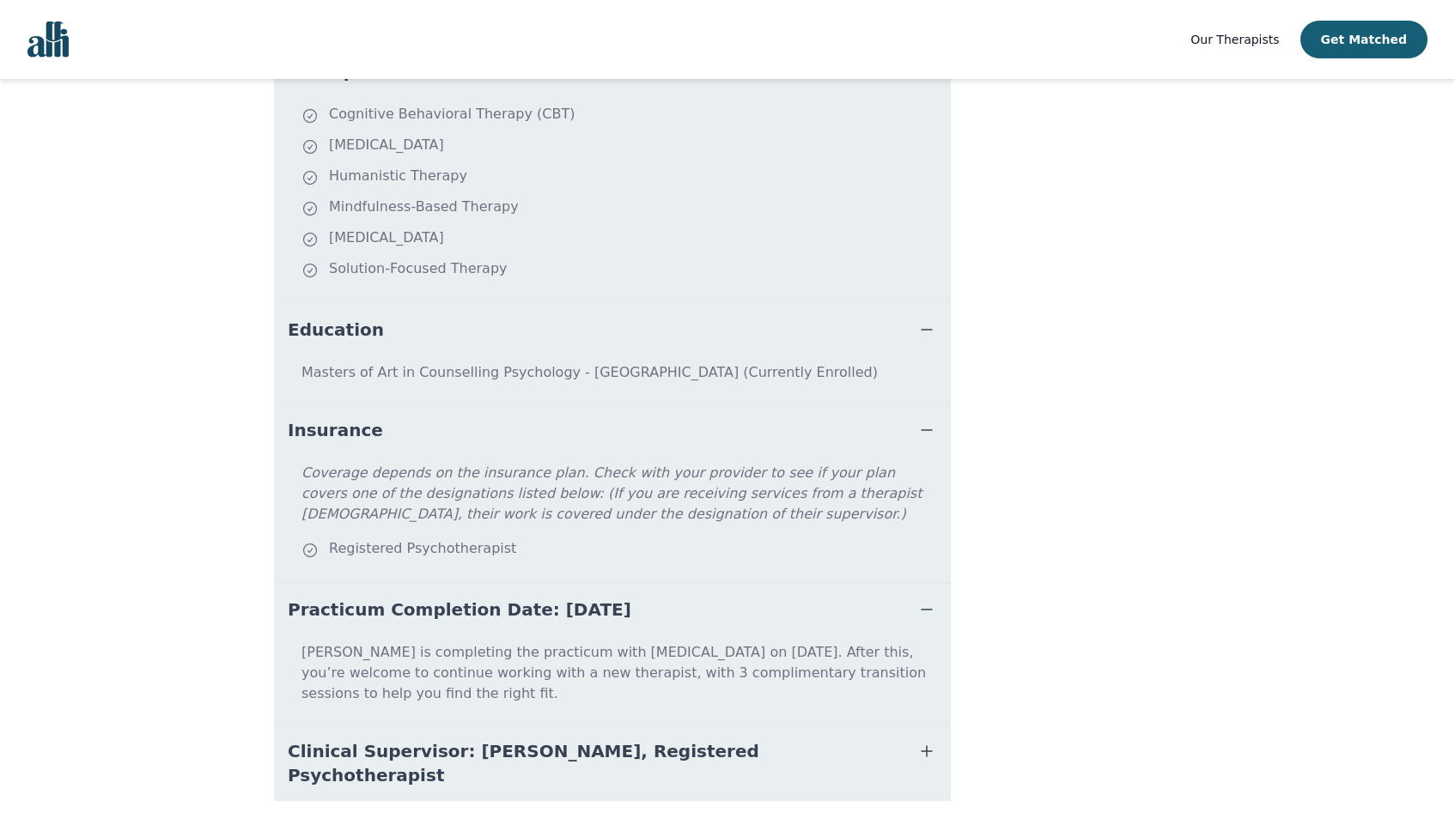
scroll to position [860, 0]
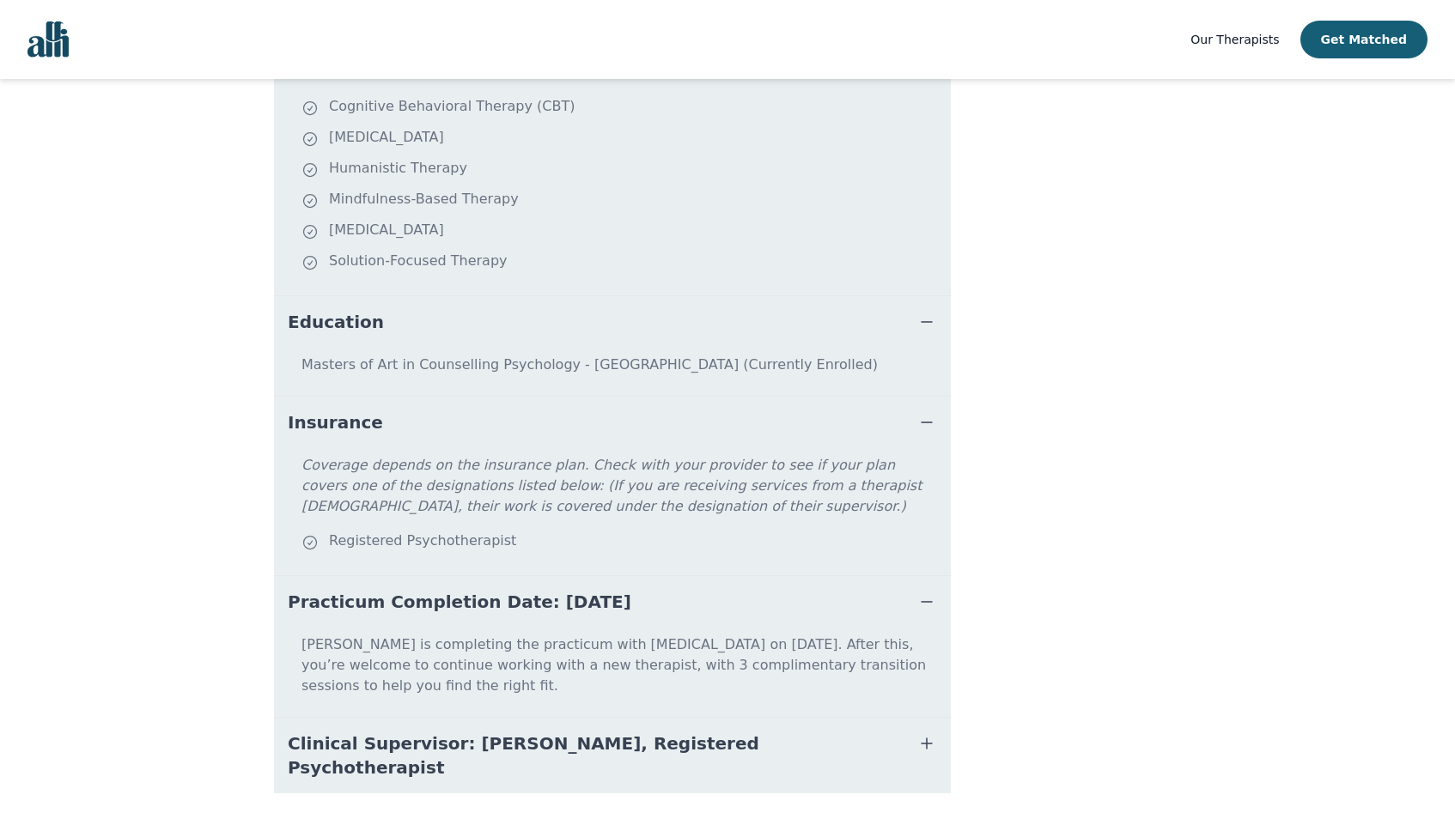
click at [328, 732] on span "Clinical Supervisor: [PERSON_NAME], Registered Psychotherapist" at bounding box center [592, 756] width 608 height 48
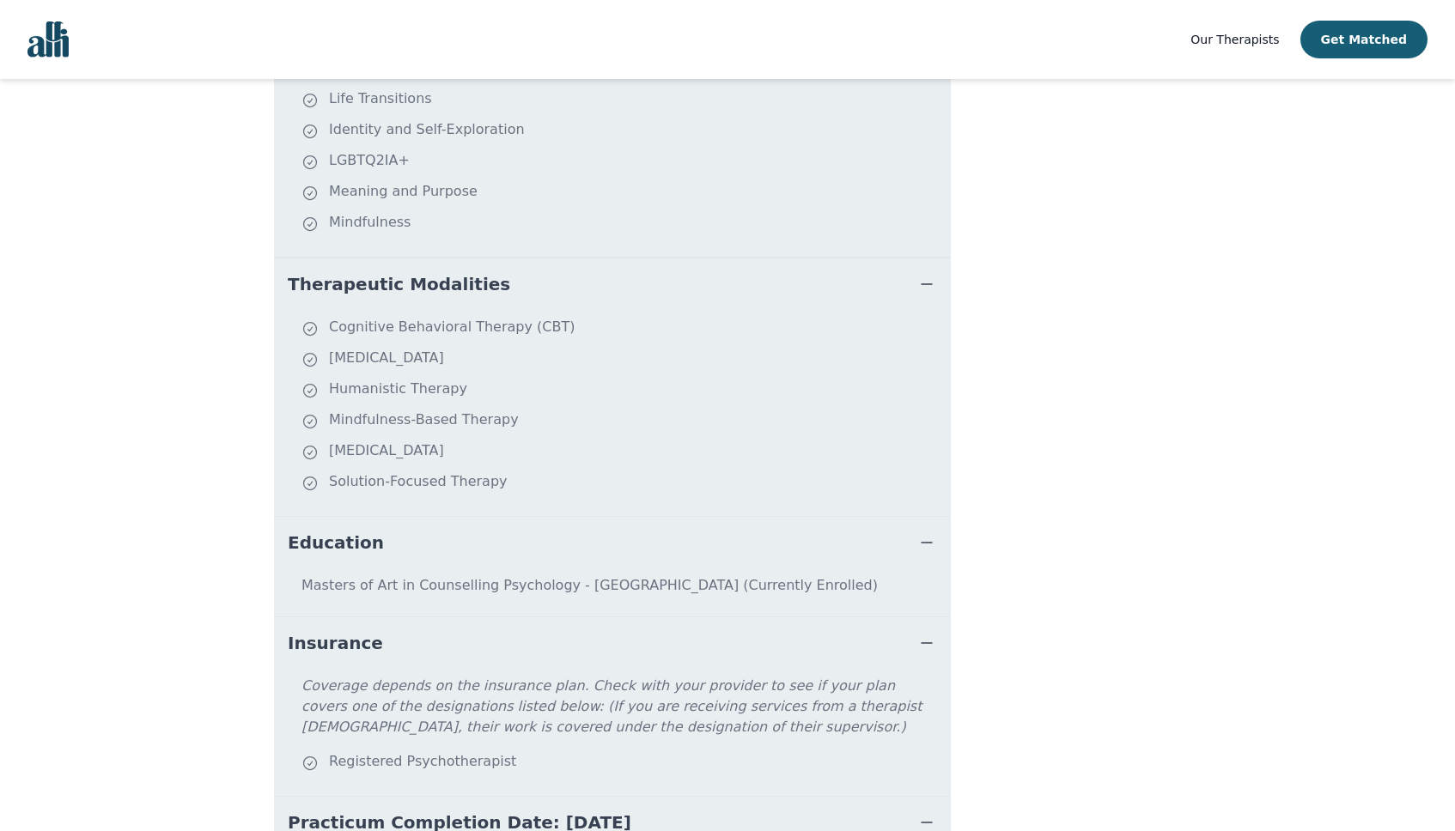
scroll to position [0, 0]
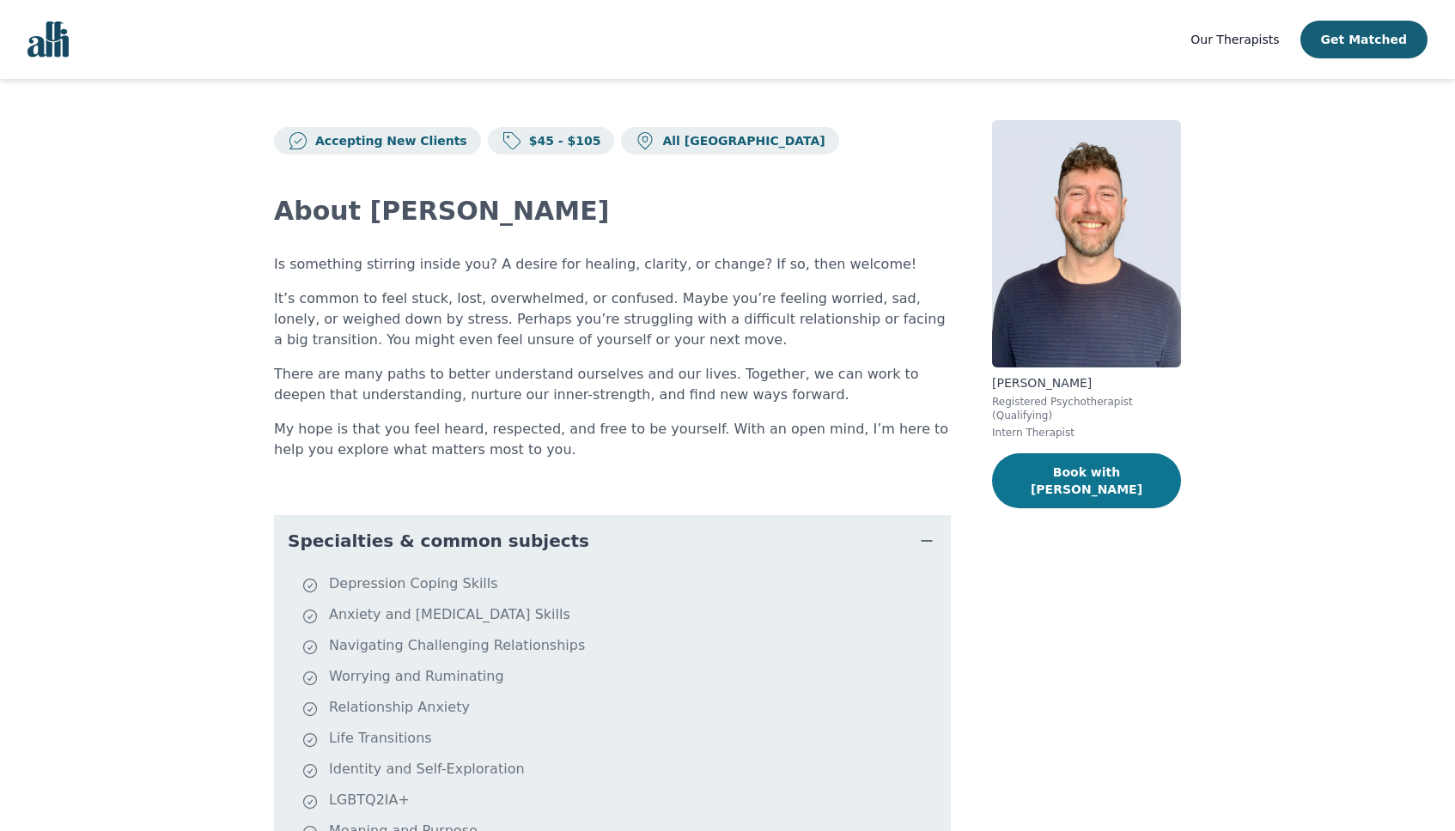
click at [1127, 472] on button "Book with [PERSON_NAME]" at bounding box center [1086, 480] width 189 height 55
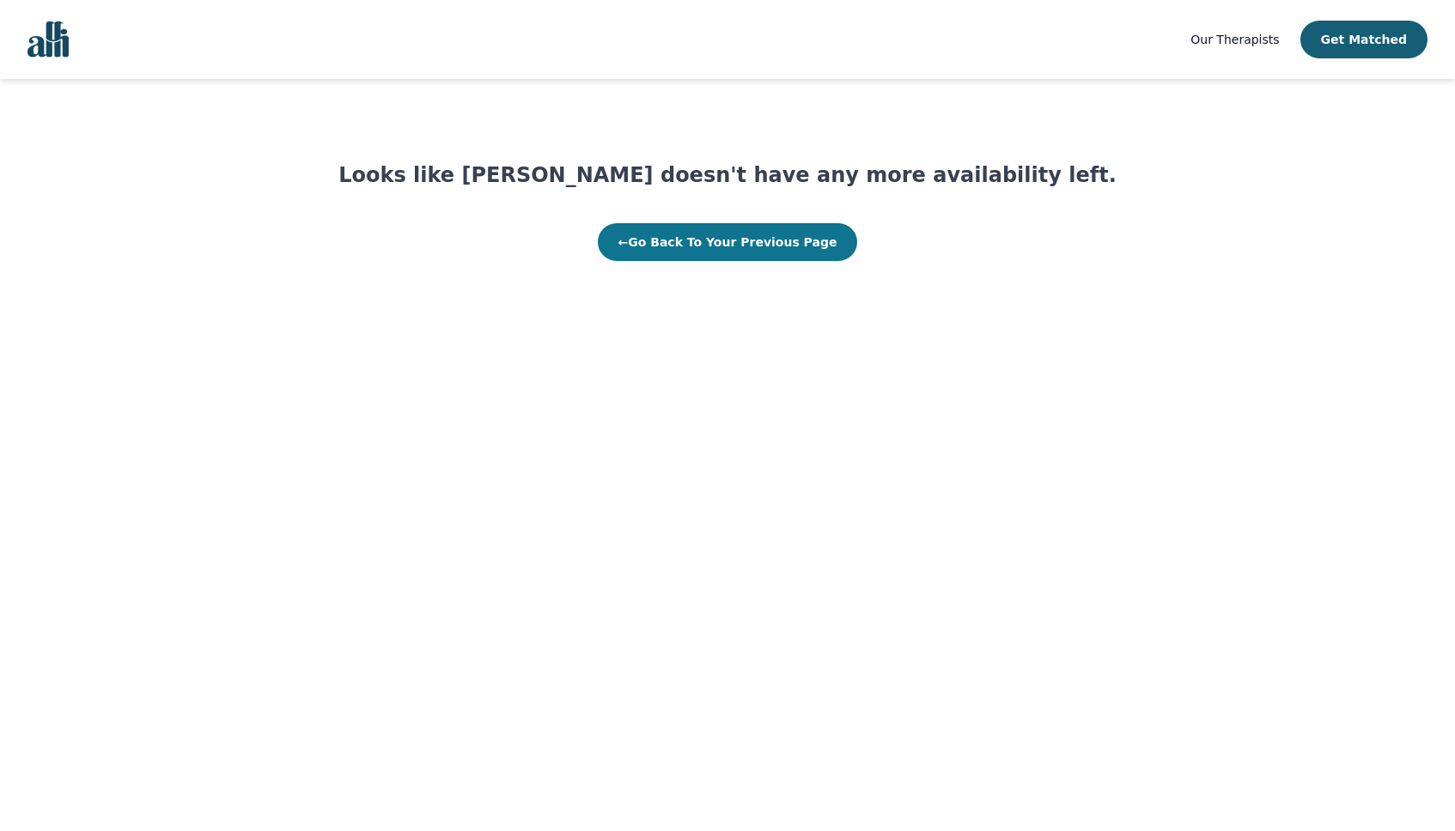
click at [802, 252] on button "← Go Back To Your Previous Page" at bounding box center [728, 242] width 260 height 38
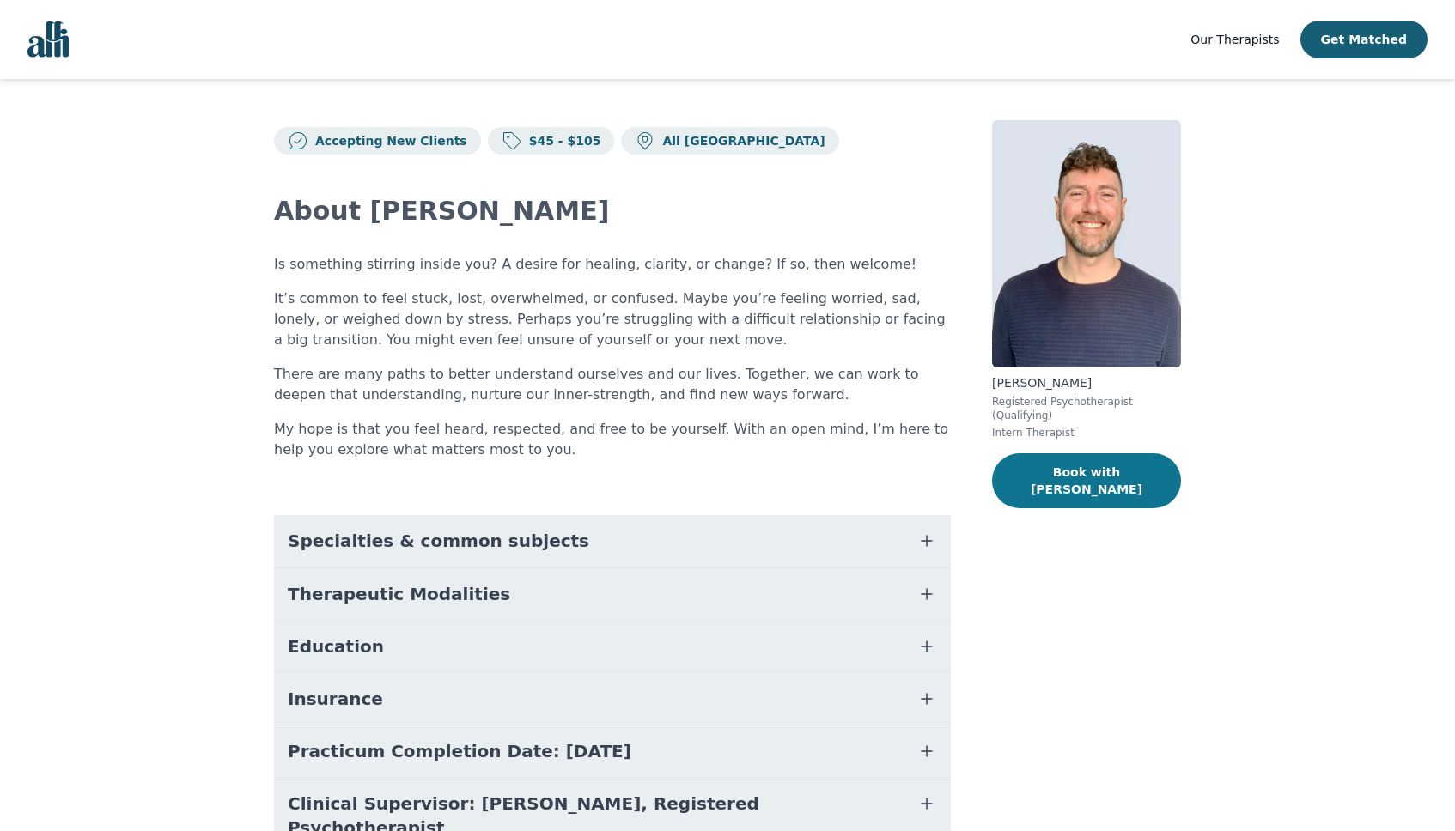
click at [1107, 478] on button "Book with [PERSON_NAME]" at bounding box center [1086, 480] width 189 height 55
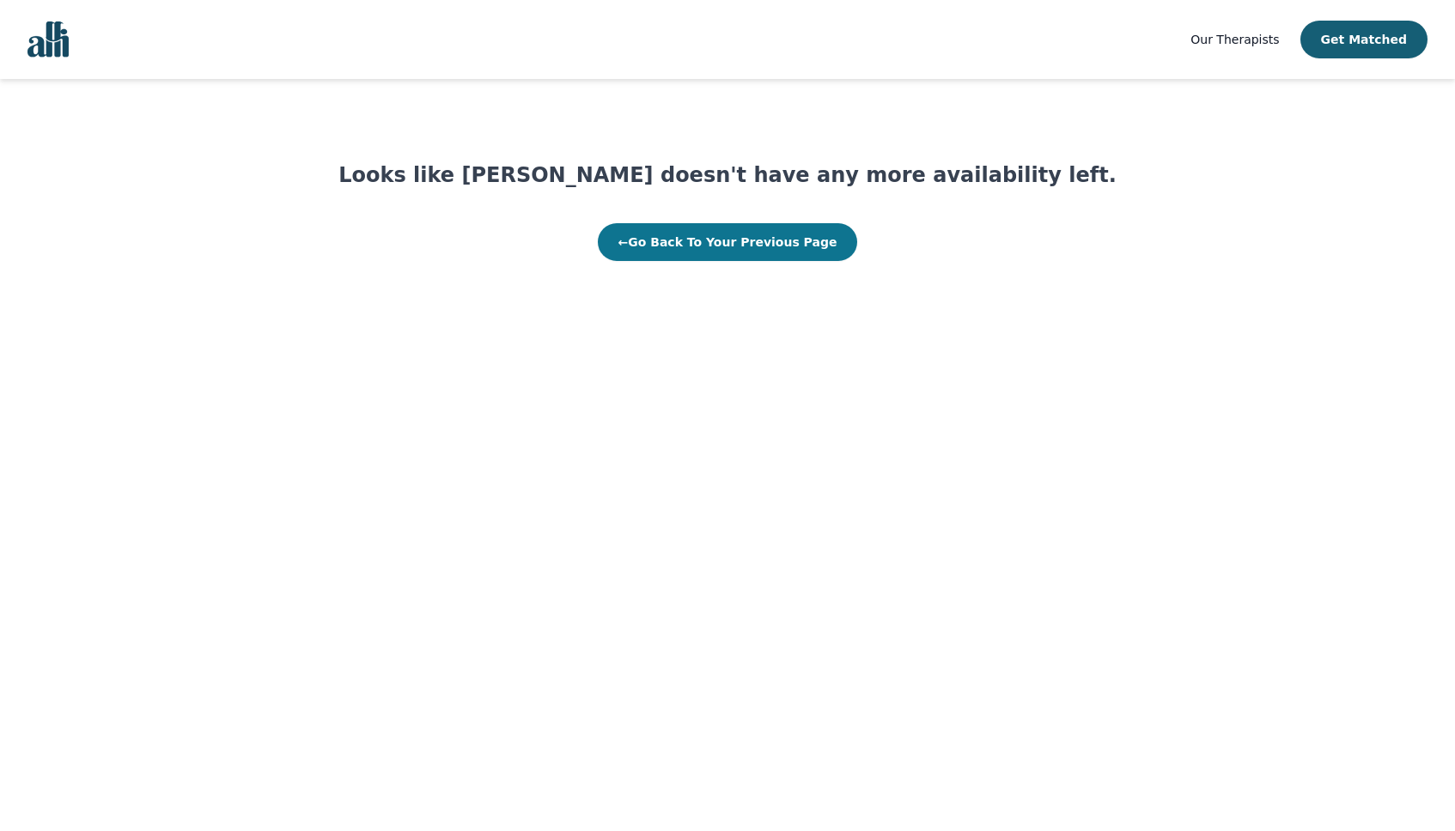
click at [698, 239] on button "← Go Back To Your Previous Page" at bounding box center [728, 242] width 260 height 38
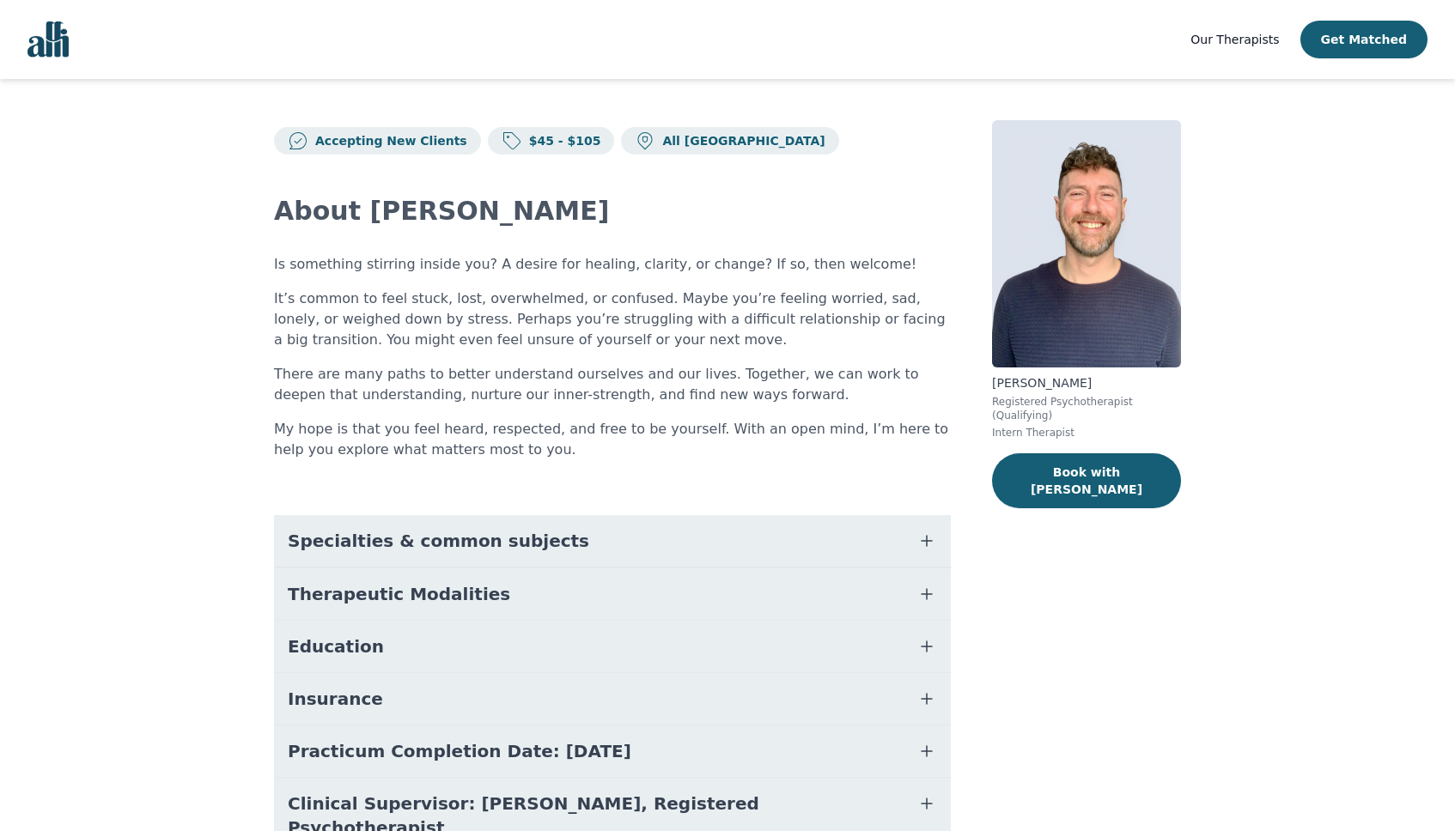
scroll to position [65, 0]
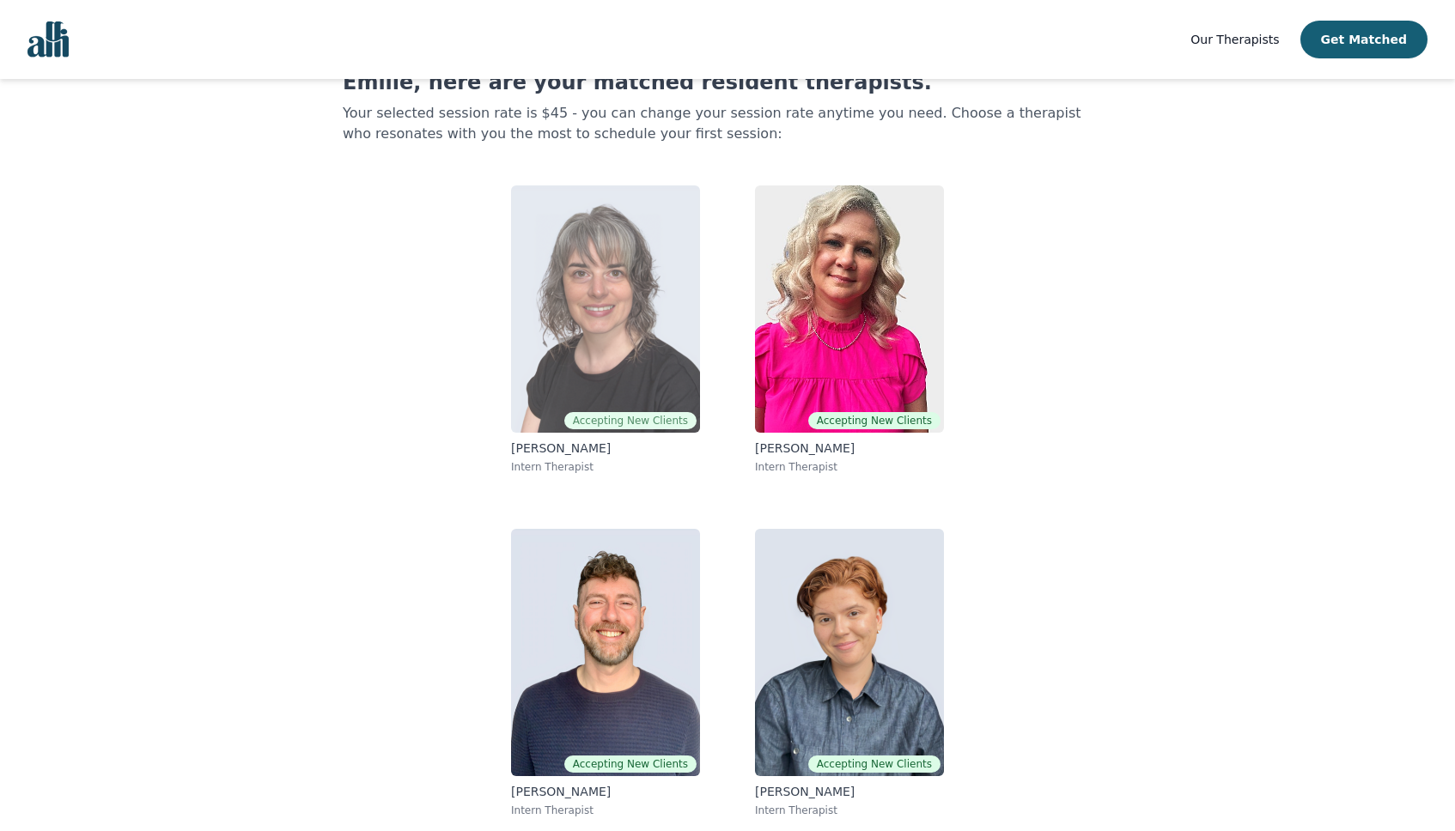
click at [580, 350] on img at bounding box center [605, 308] width 189 height 247
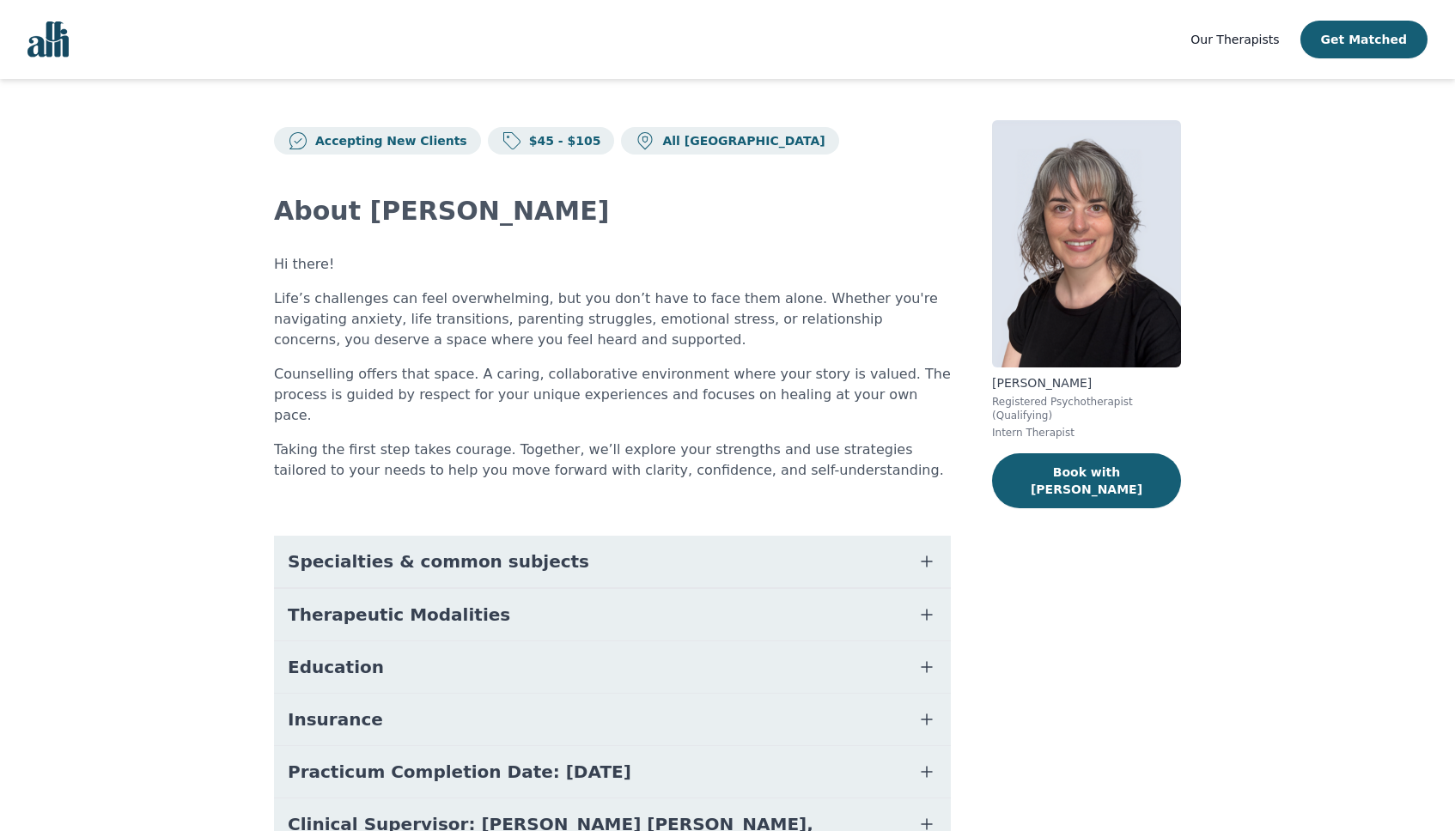
click at [427, 550] on span "Specialties & common subjects" at bounding box center [438, 562] width 301 height 24
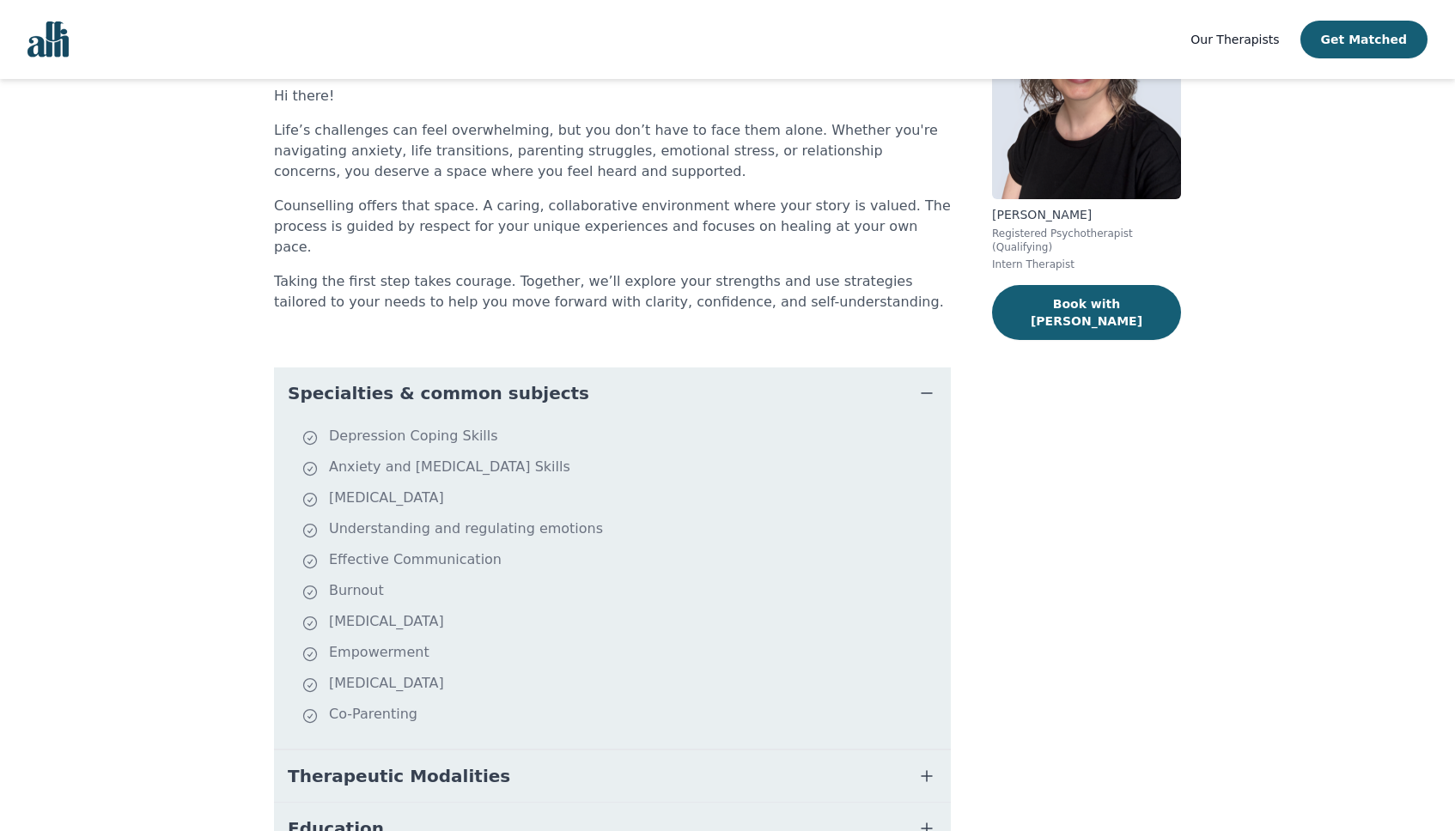
scroll to position [321, 0]
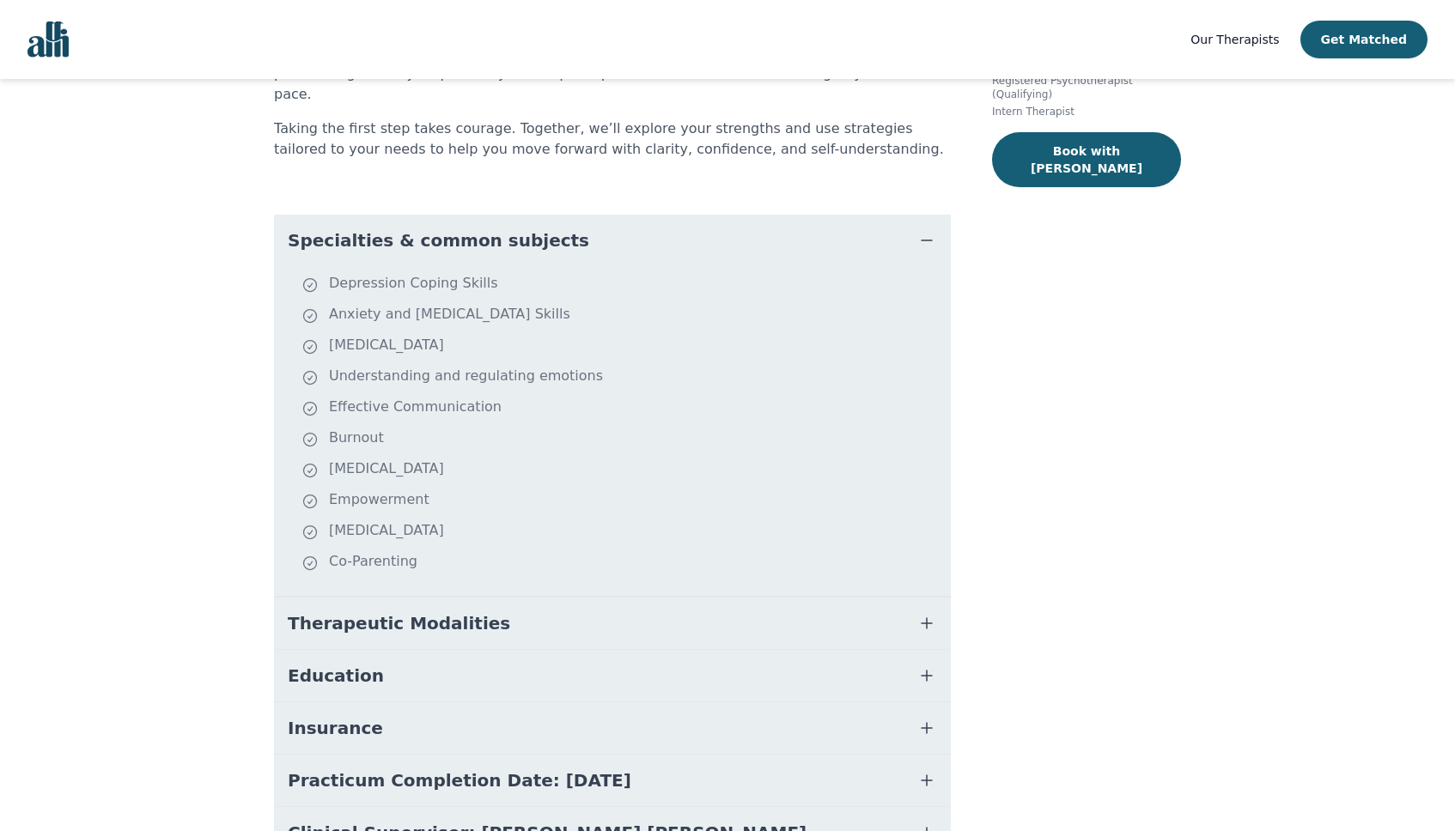
click at [359, 611] on span "Therapeutic Modalities" at bounding box center [399, 623] width 222 height 24
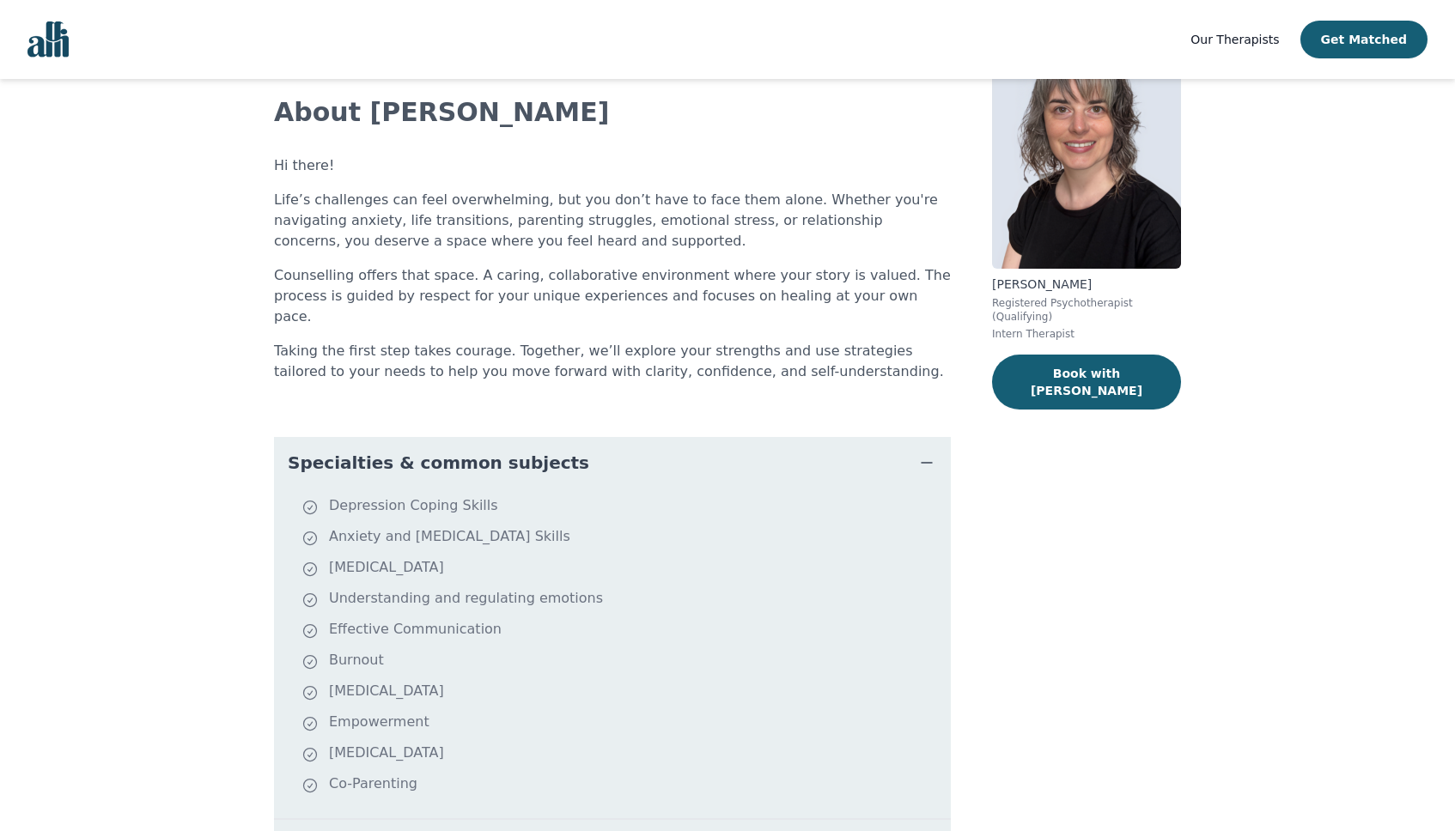
scroll to position [96, 0]
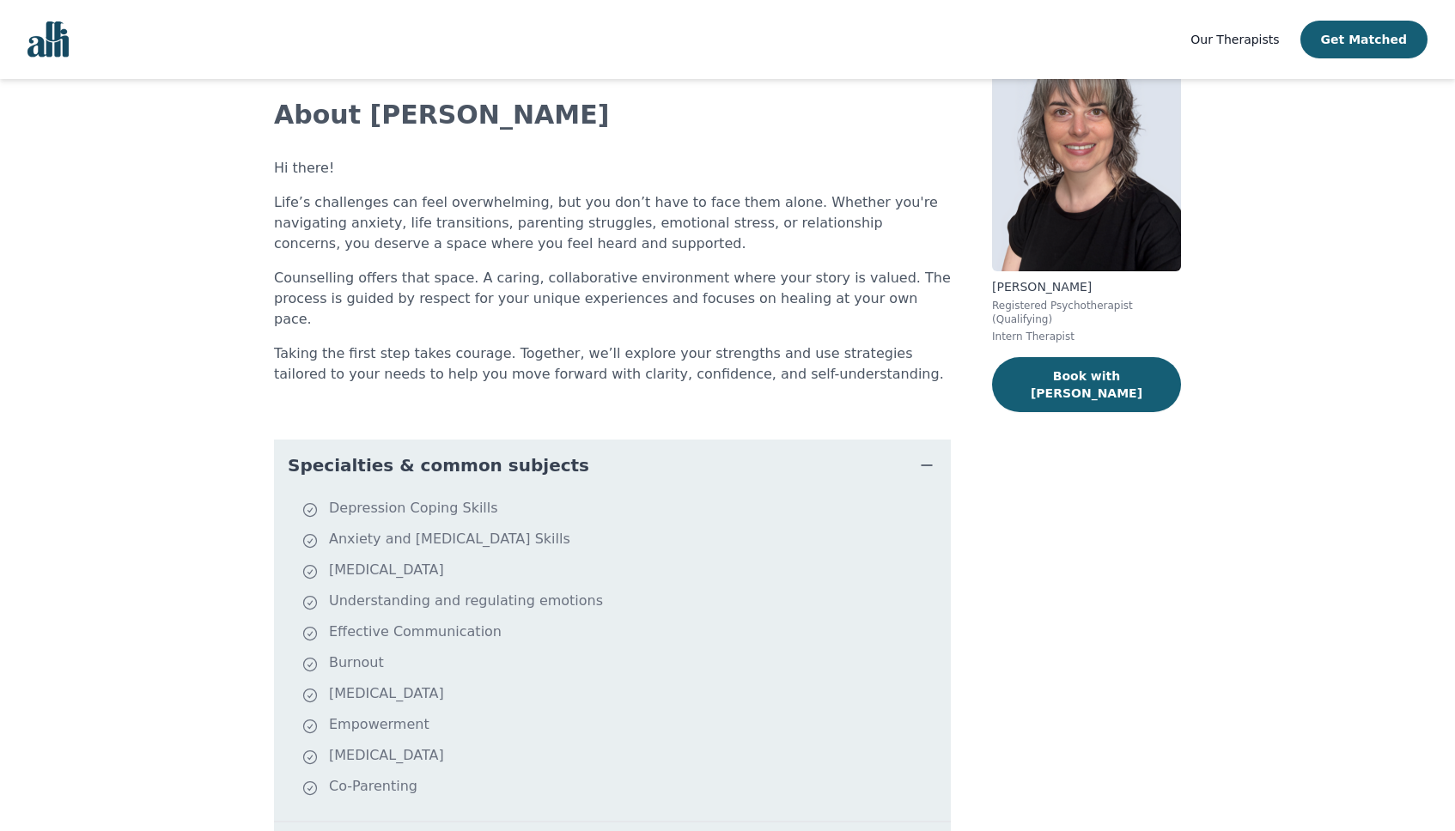
scroll to position [31, 0]
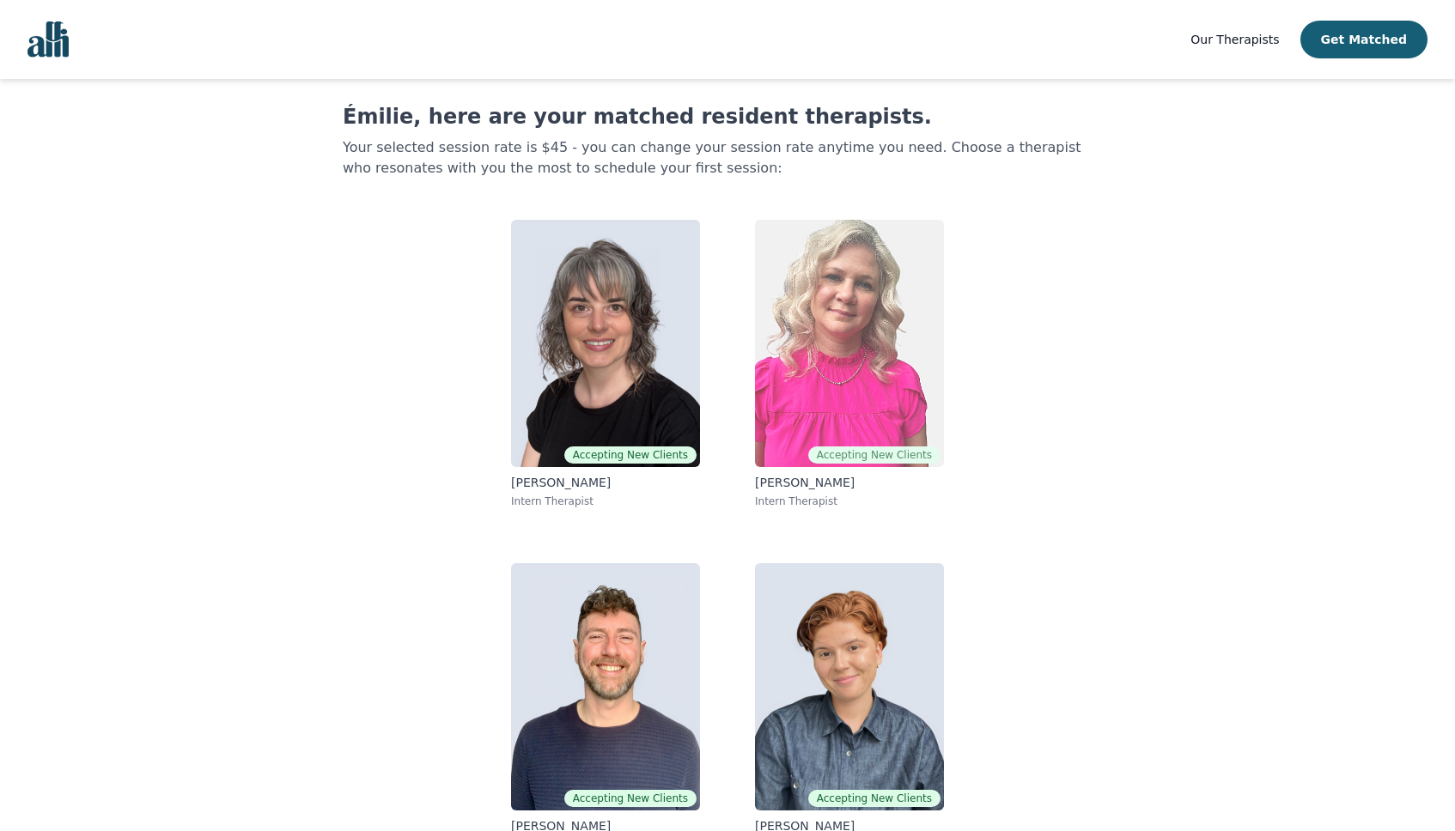
click at [800, 375] on img at bounding box center [849, 343] width 189 height 247
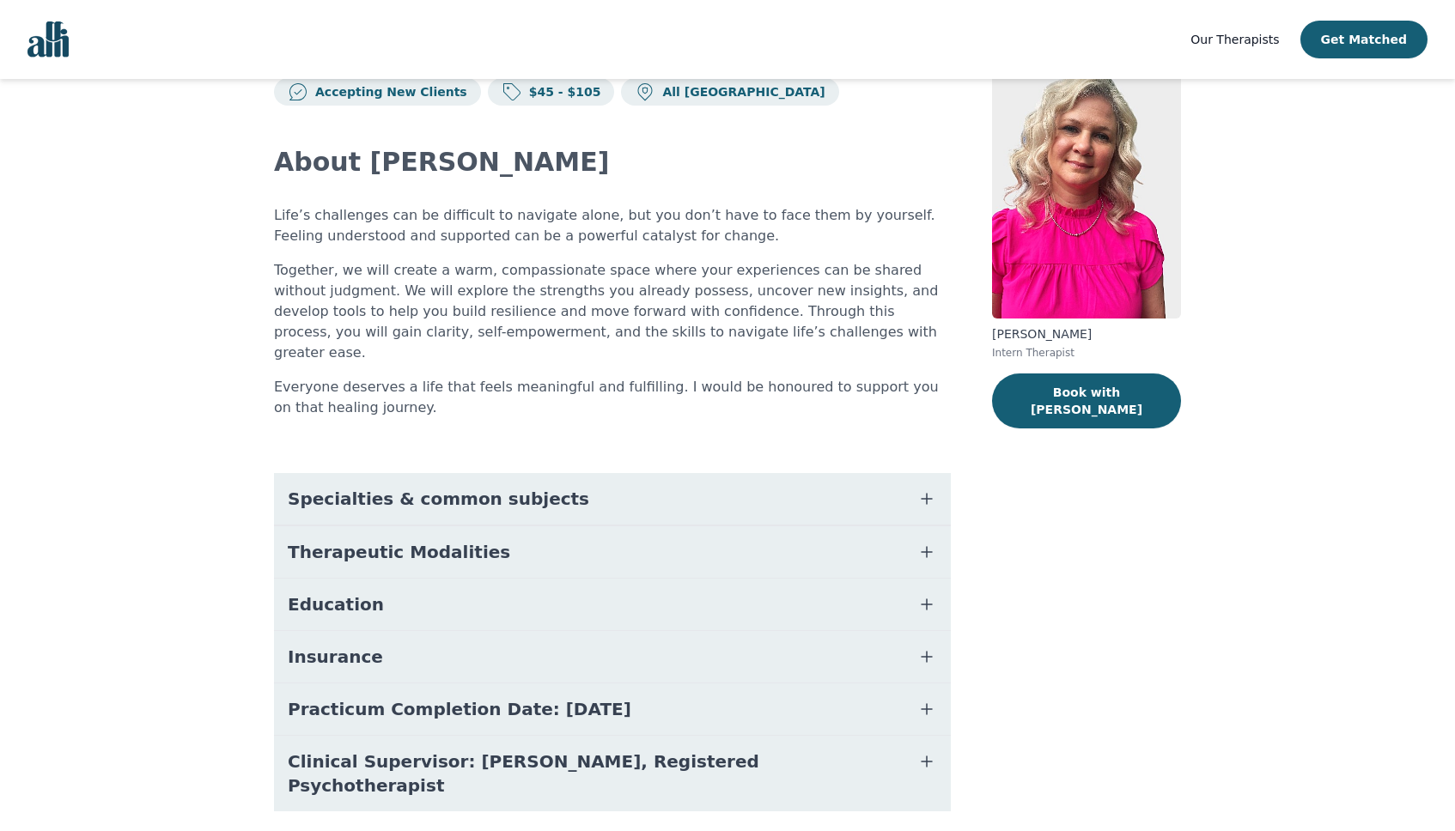
scroll to position [52, 0]
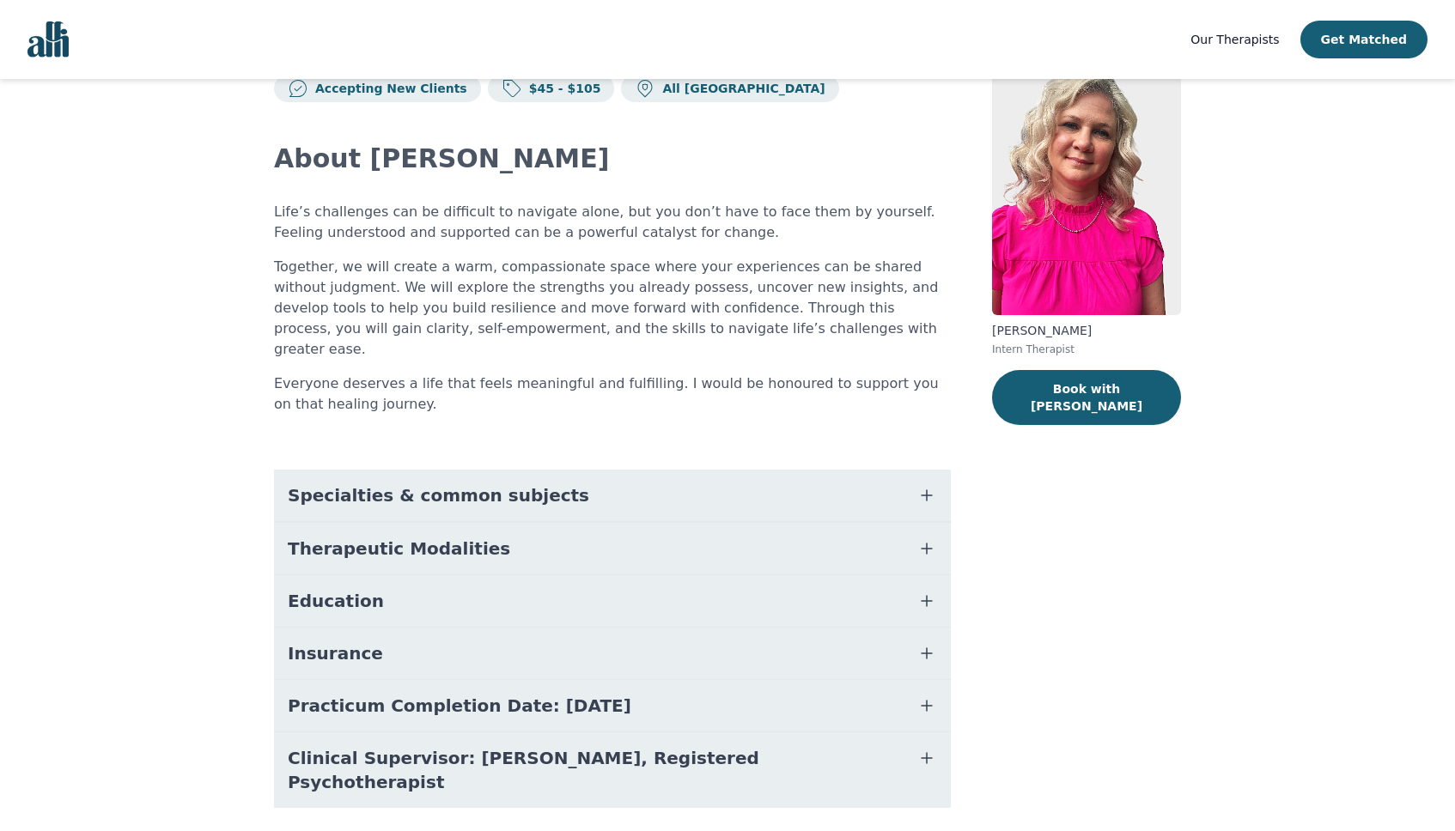
click at [349, 483] on span "Specialties & common subjects" at bounding box center [438, 495] width 301 height 24
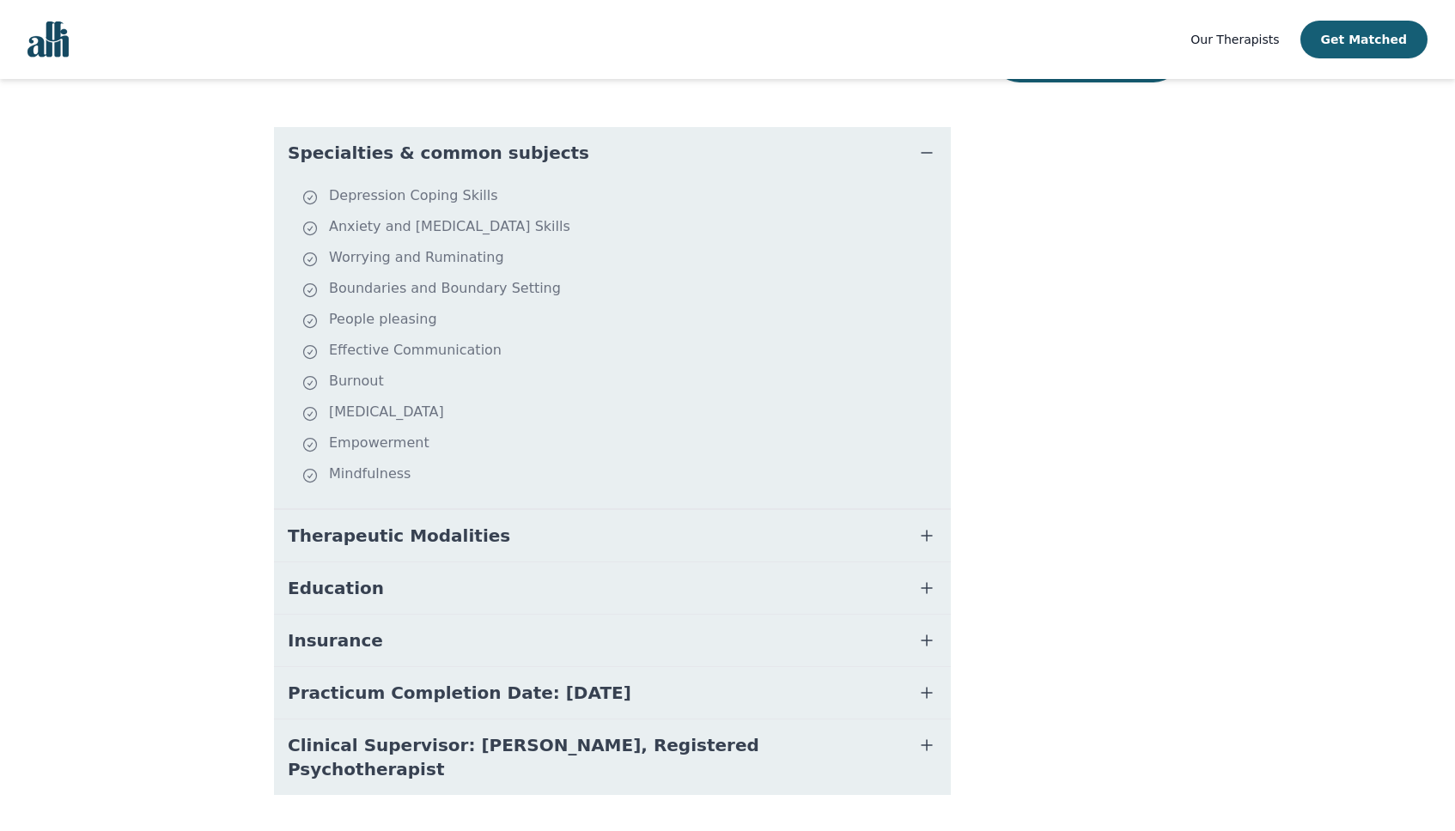
scroll to position [397, 0]
click at [374, 530] on button "Therapeutic Modalities" at bounding box center [612, 534] width 677 height 52
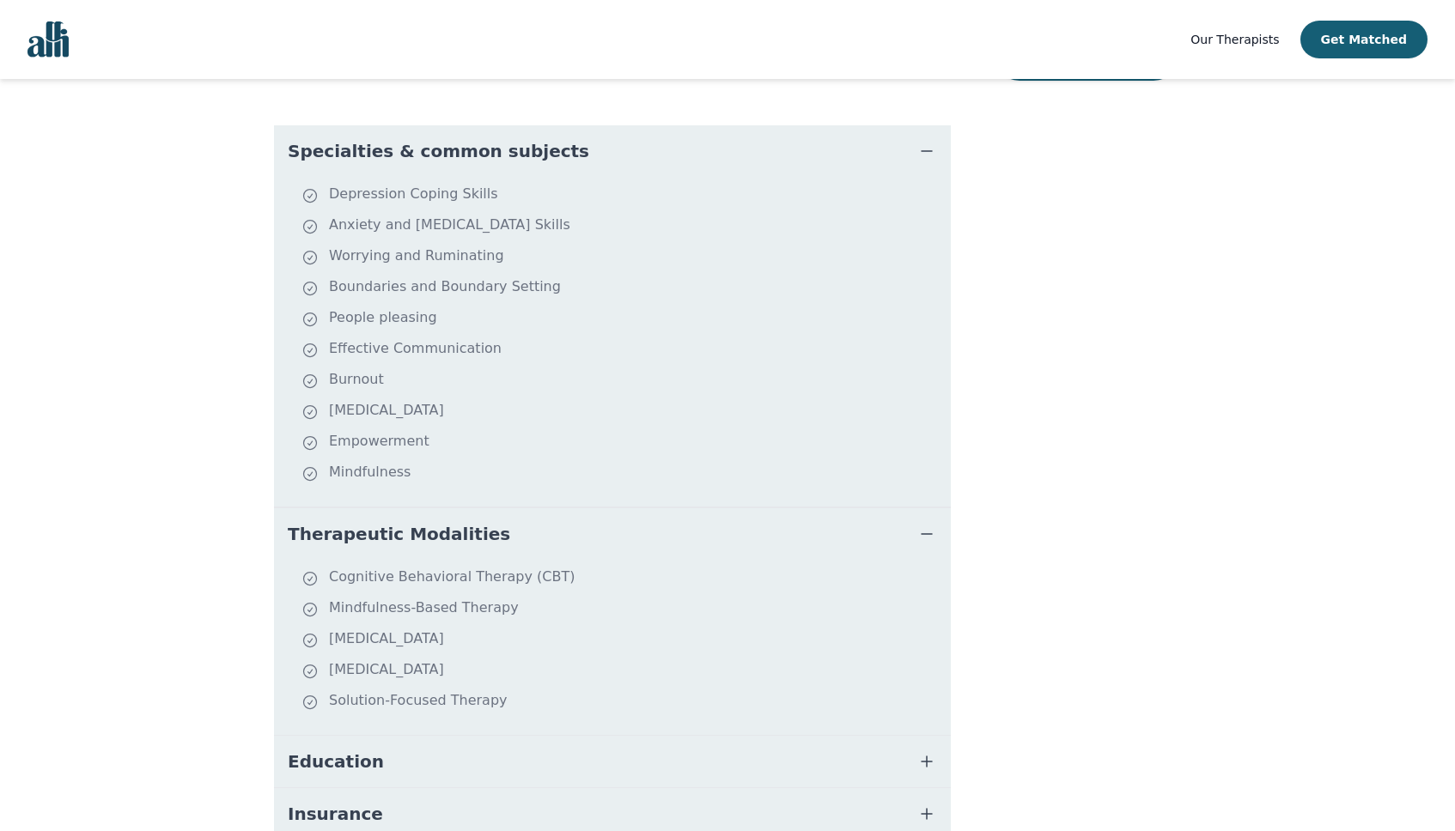
scroll to position [572, 0]
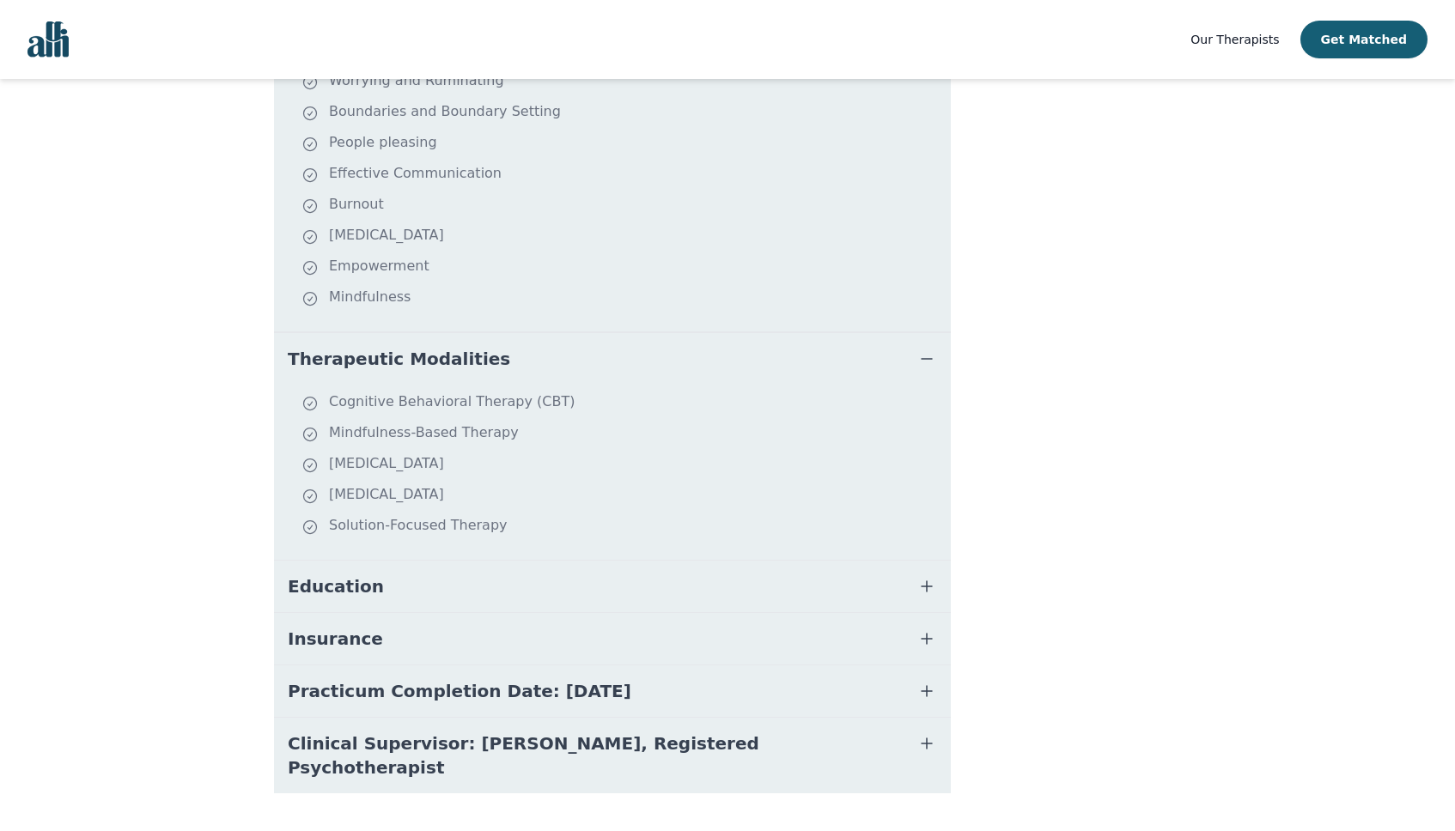
click at [349, 574] on span "Education" at bounding box center [336, 586] width 96 height 24
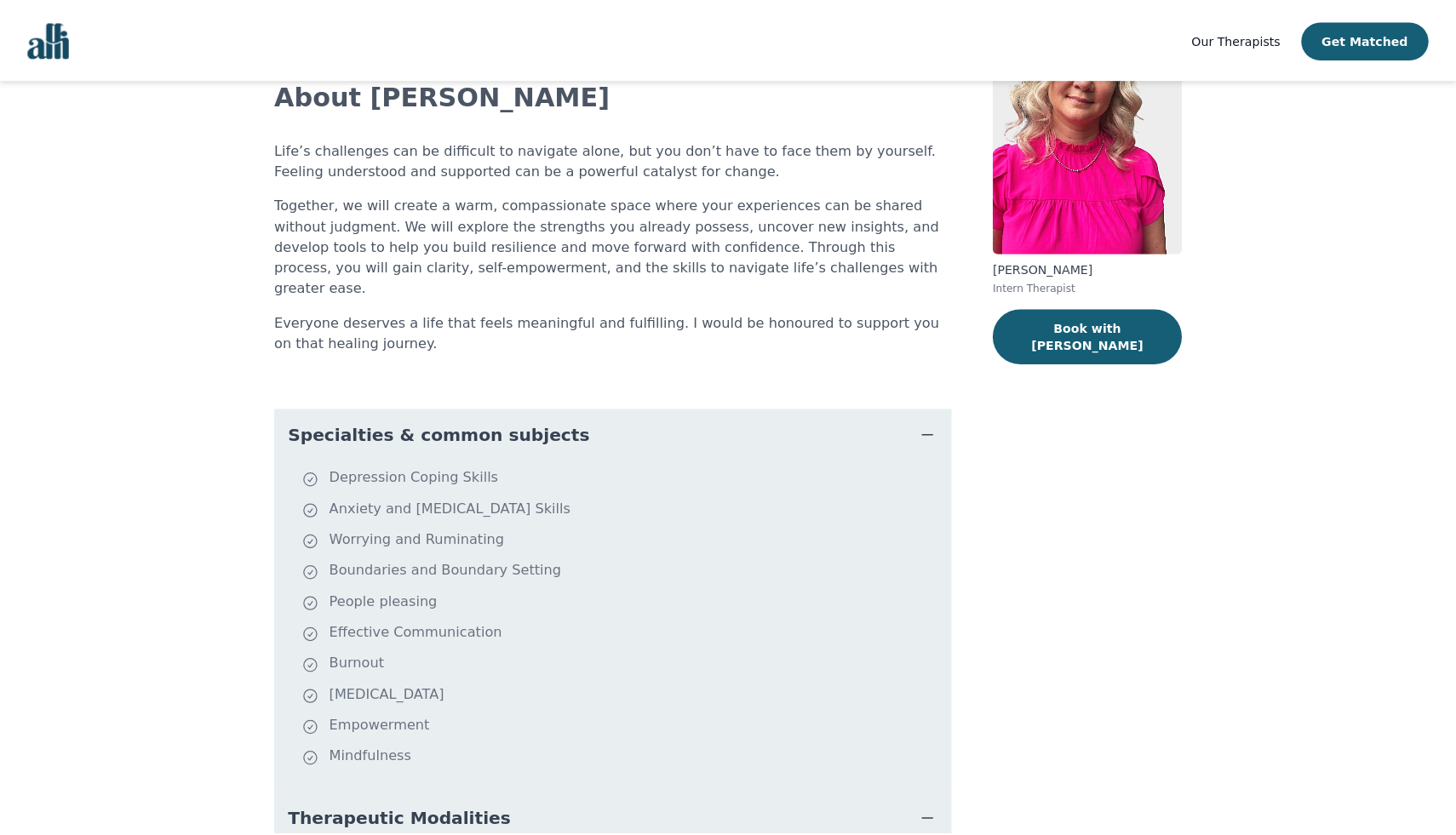
scroll to position [0, 0]
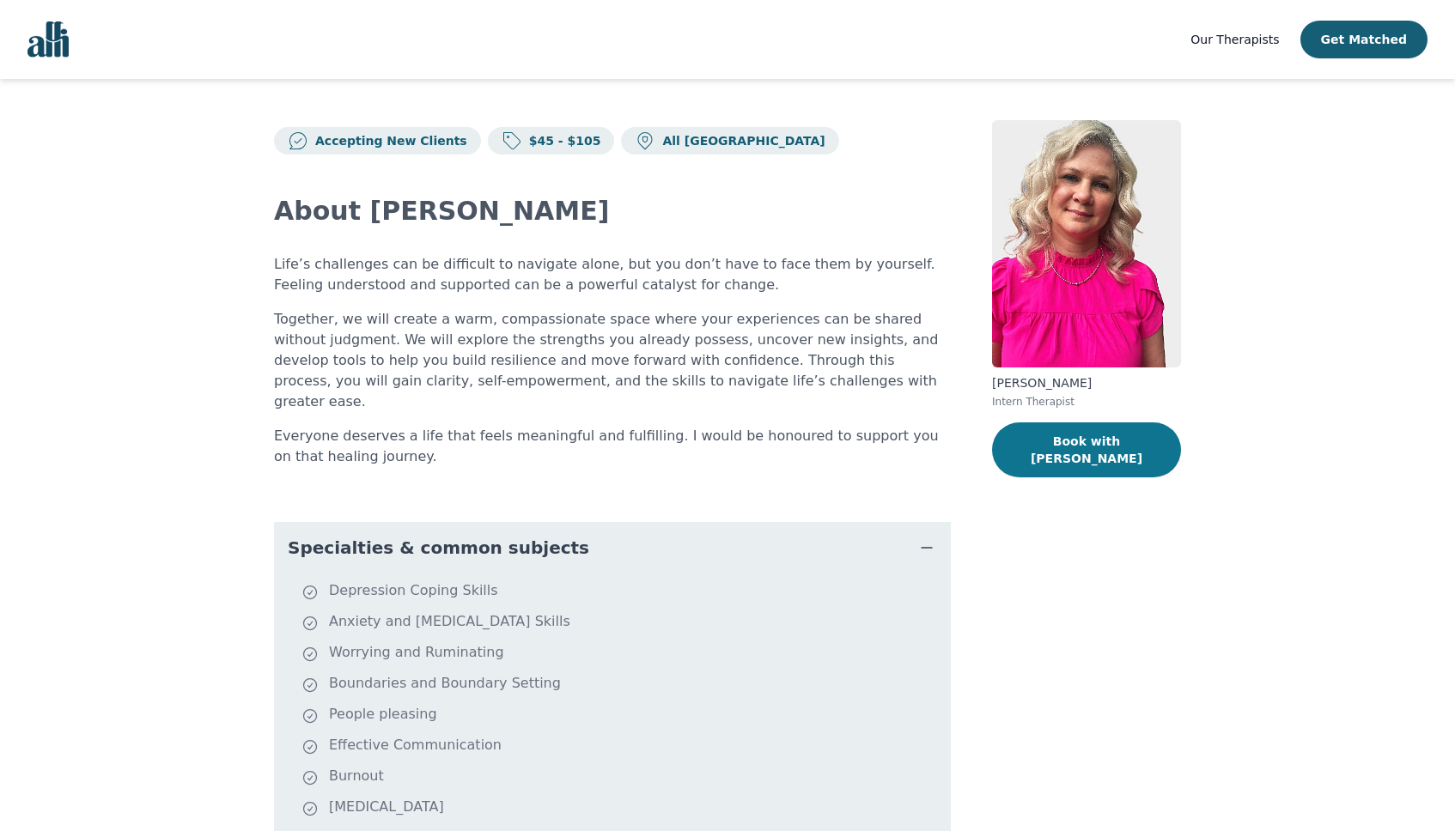
click at [1134, 447] on button "Book with [PERSON_NAME]" at bounding box center [1086, 449] width 189 height 55
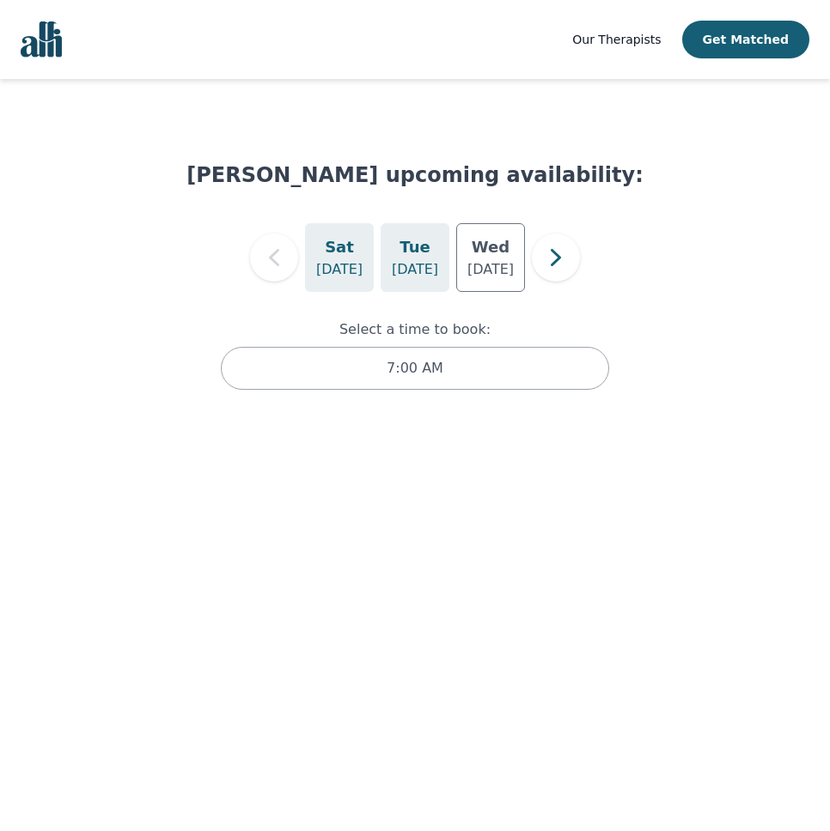
click at [423, 267] on p "[DATE]" at bounding box center [415, 269] width 46 height 21
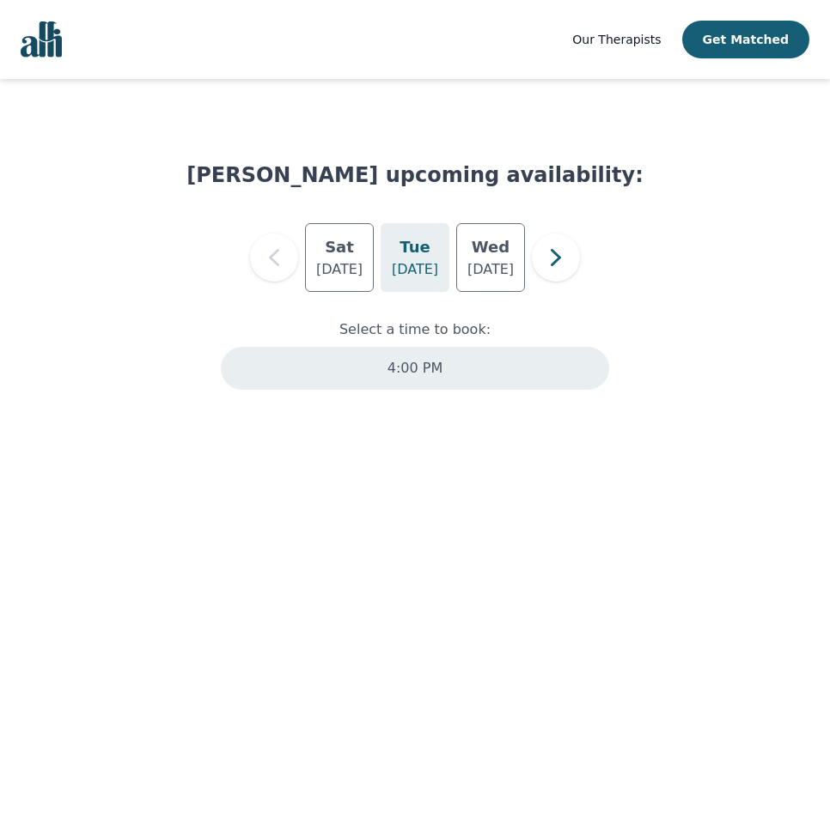
click at [441, 373] on div "4:00 PM" at bounding box center [415, 368] width 388 height 43
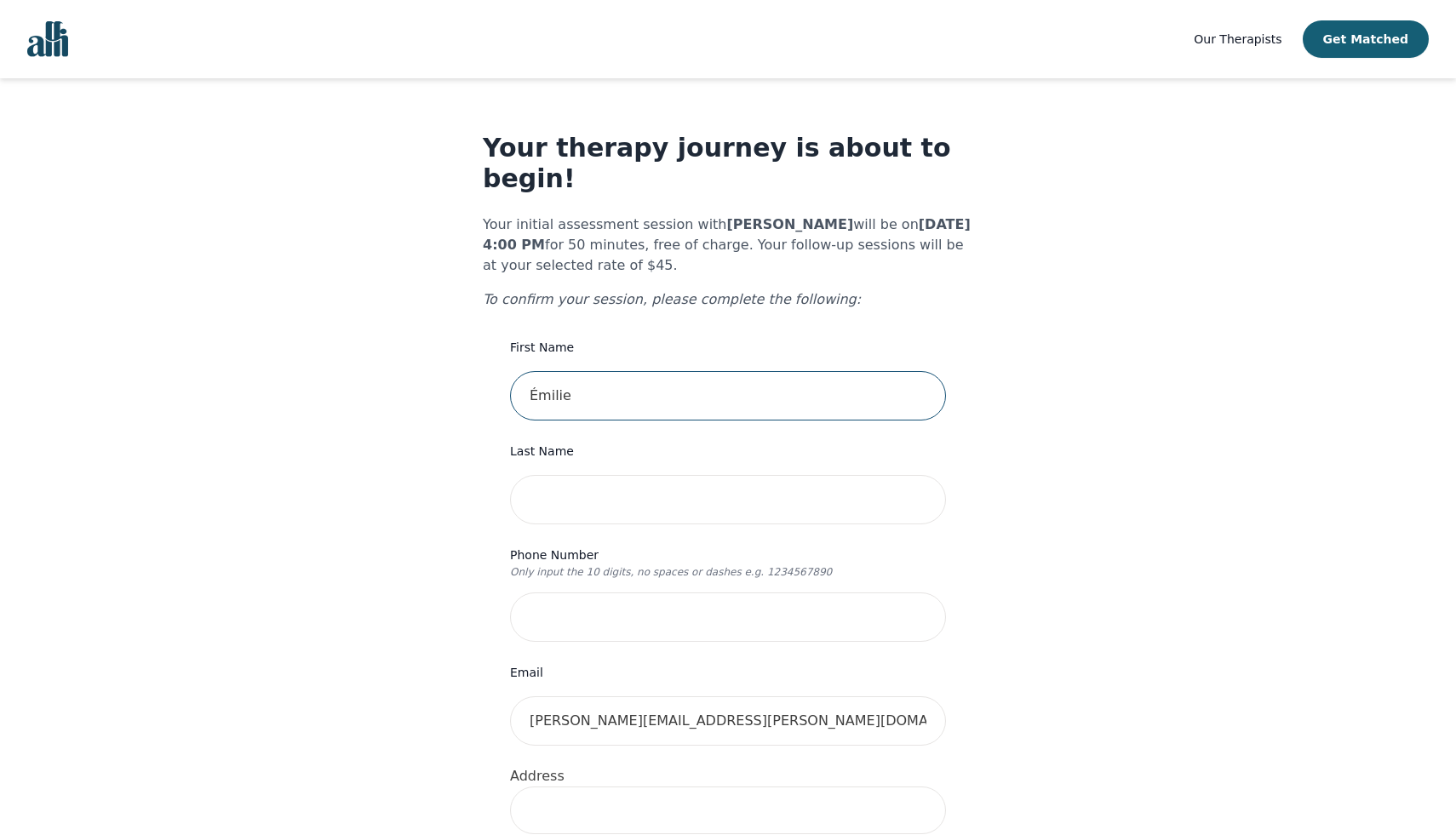
click at [601, 371] on input "Émilie" at bounding box center [728, 396] width 436 height 50
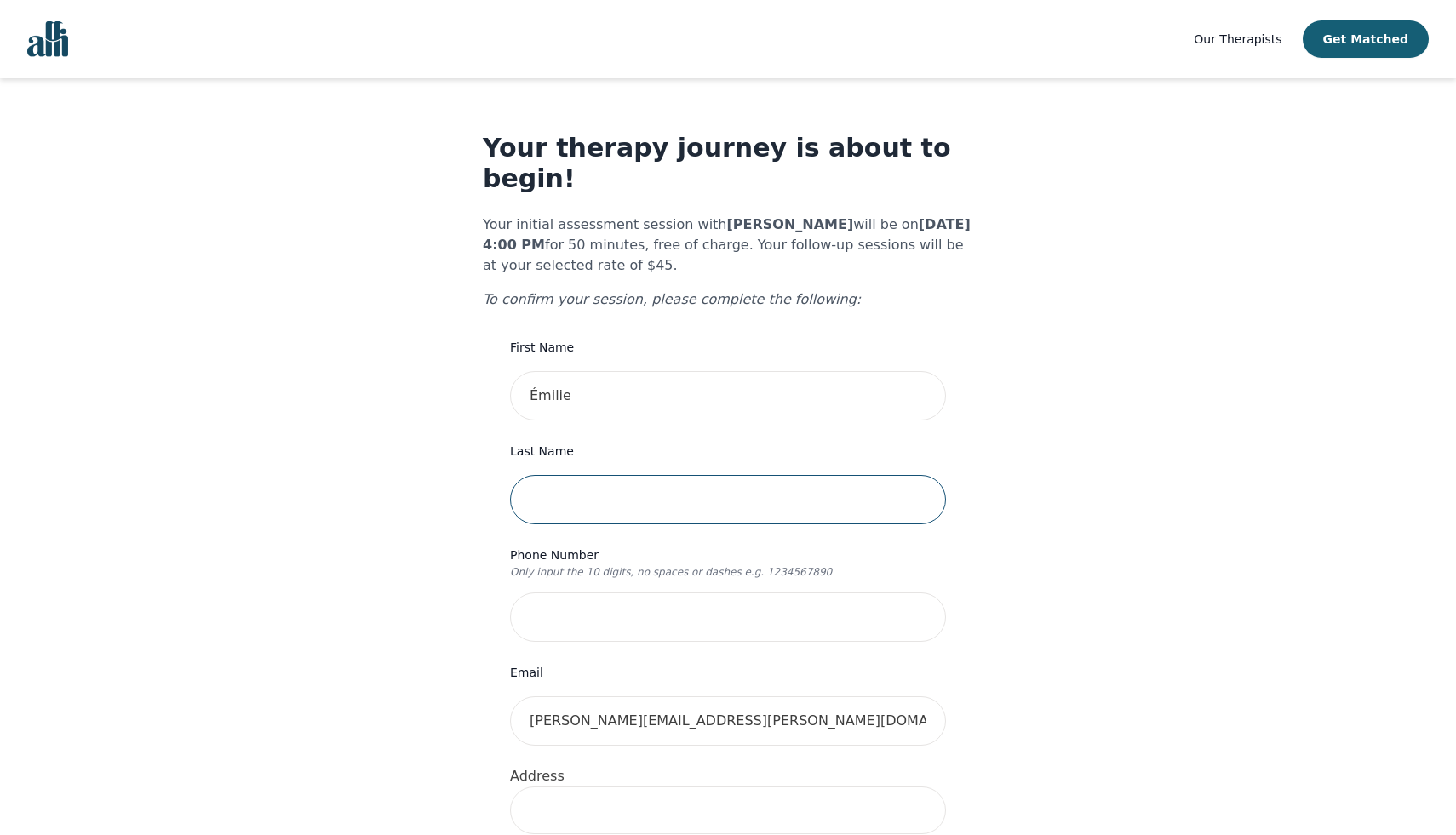
click at [569, 475] on input "text" at bounding box center [728, 500] width 436 height 50
type input "[PERSON_NAME]"
type input "[STREET_ADDRESS][PERSON_NAME]"
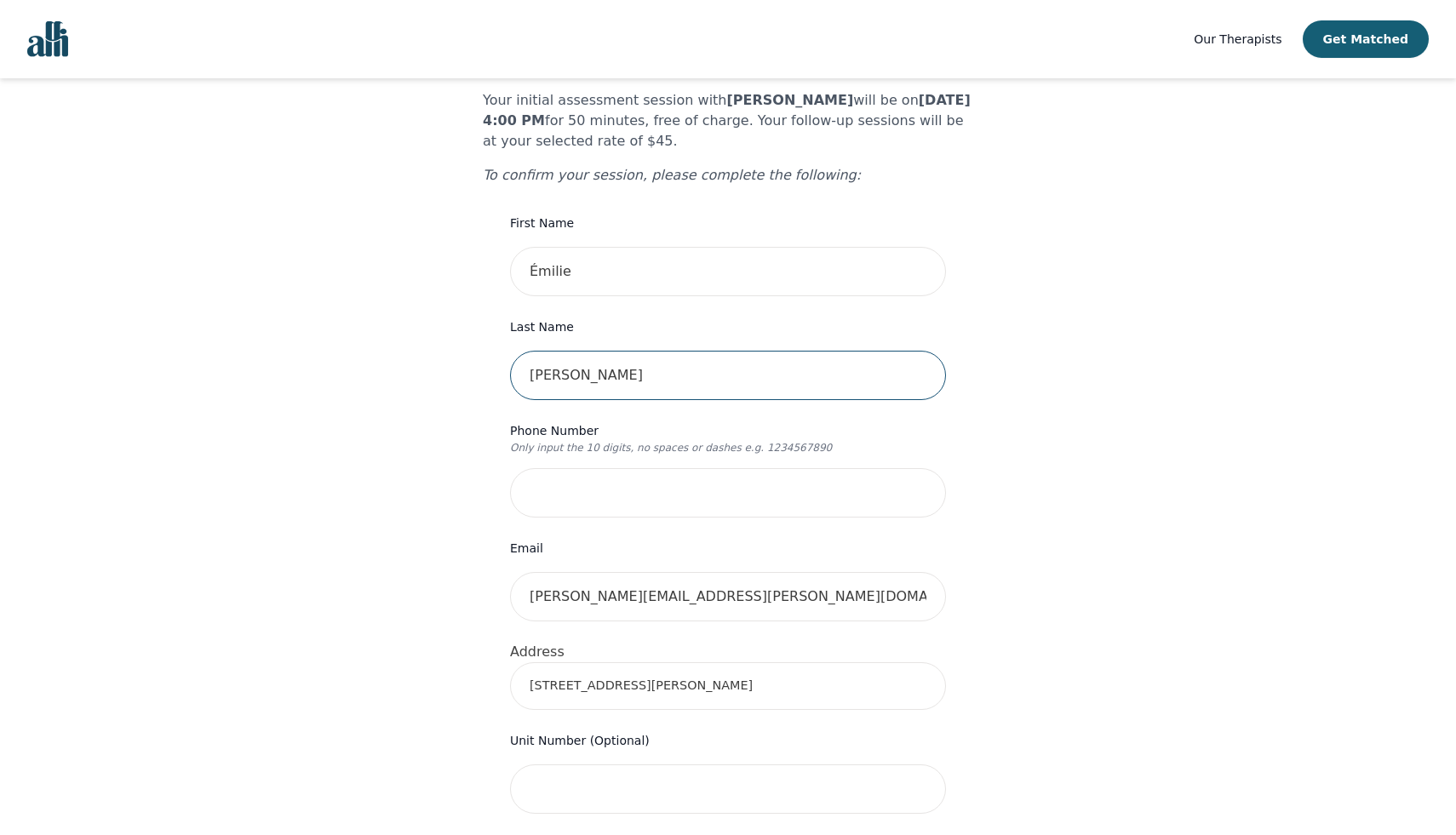
scroll to position [153, 0]
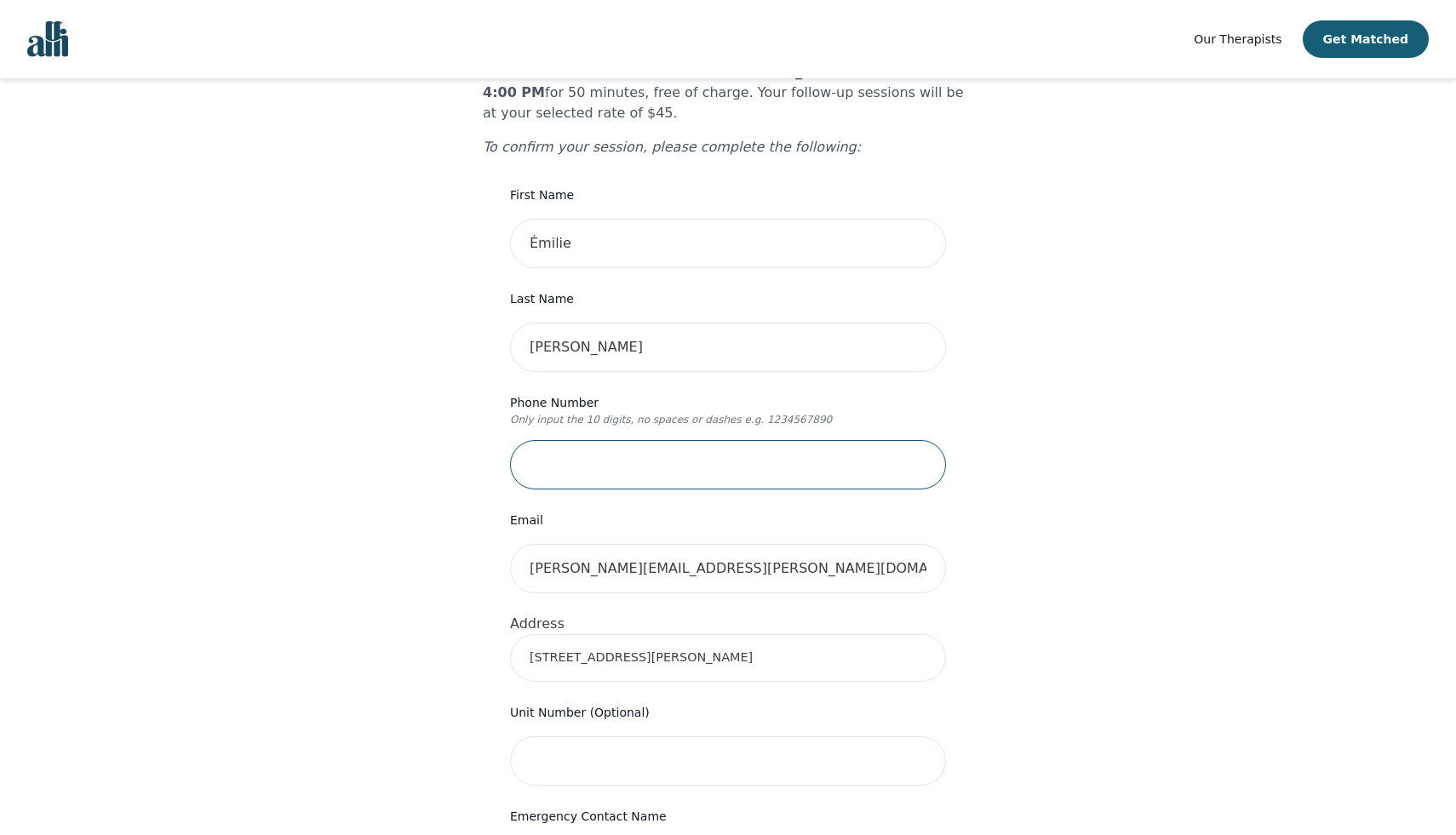
click at [595, 443] on input "tel" at bounding box center [728, 465] width 436 height 50
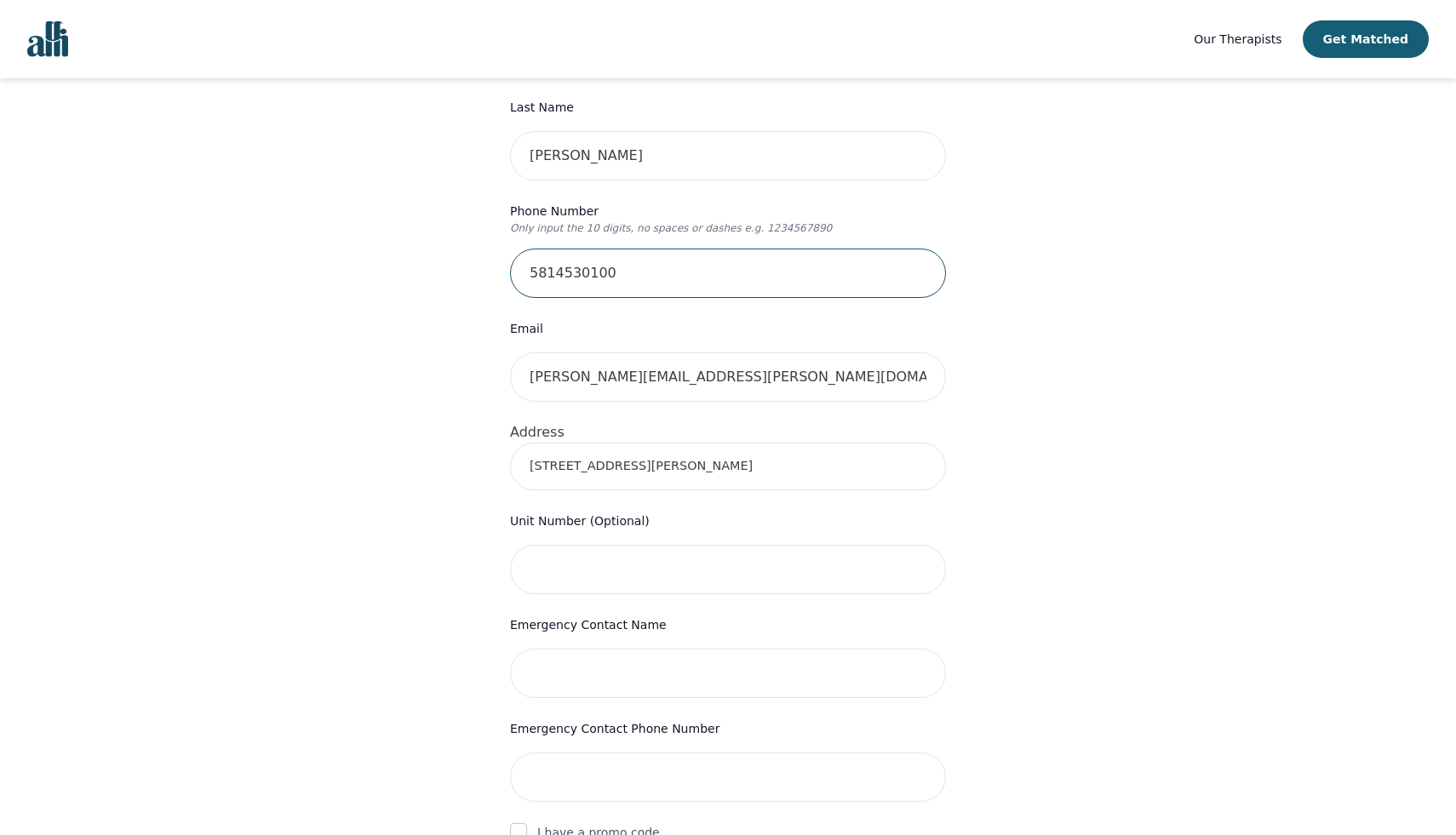
scroll to position [349, 0]
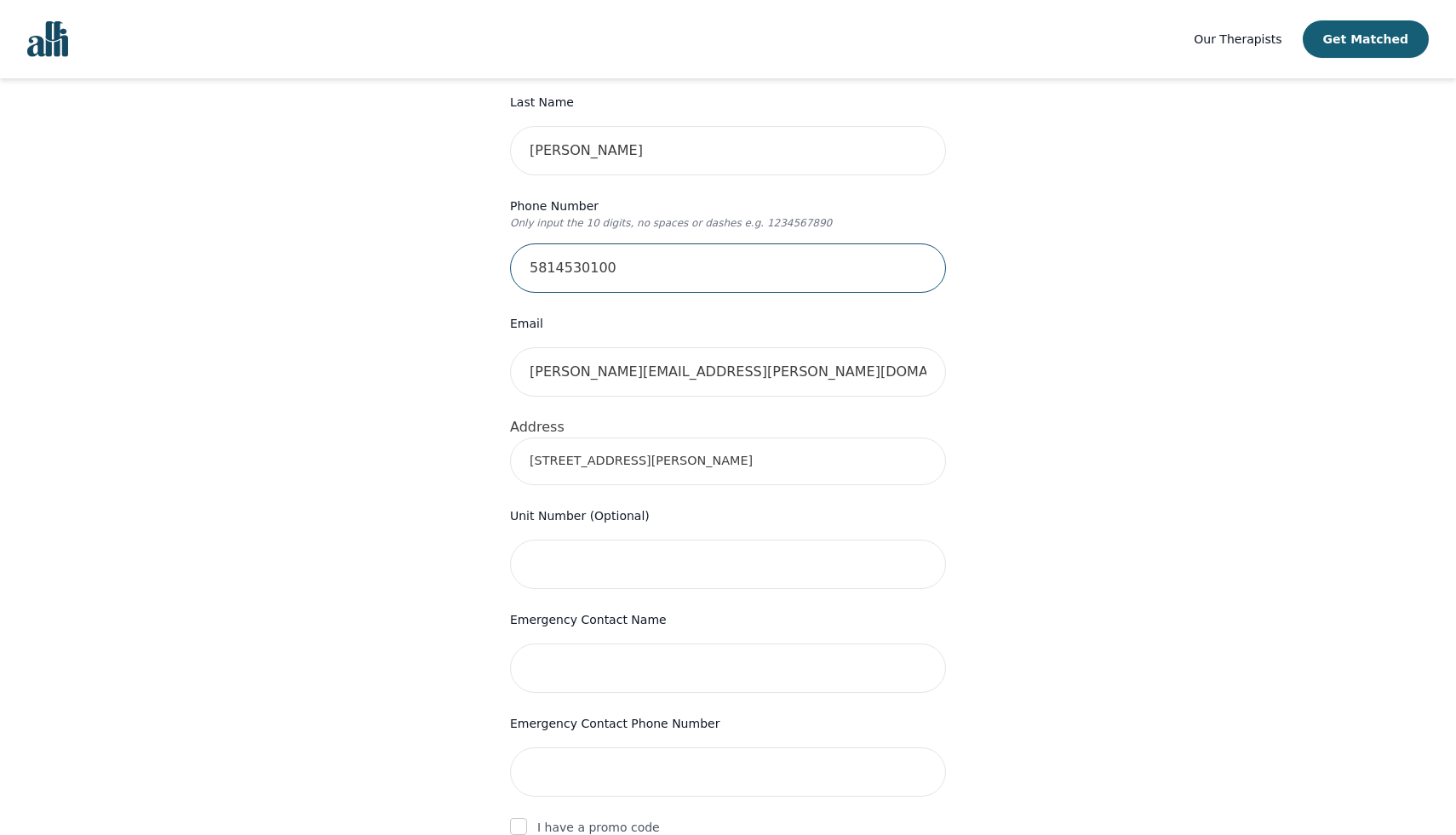
type input "5814530100"
click at [566, 539] on input "text" at bounding box center [728, 564] width 436 height 50
click at [568, 644] on input "text" at bounding box center [728, 668] width 436 height 50
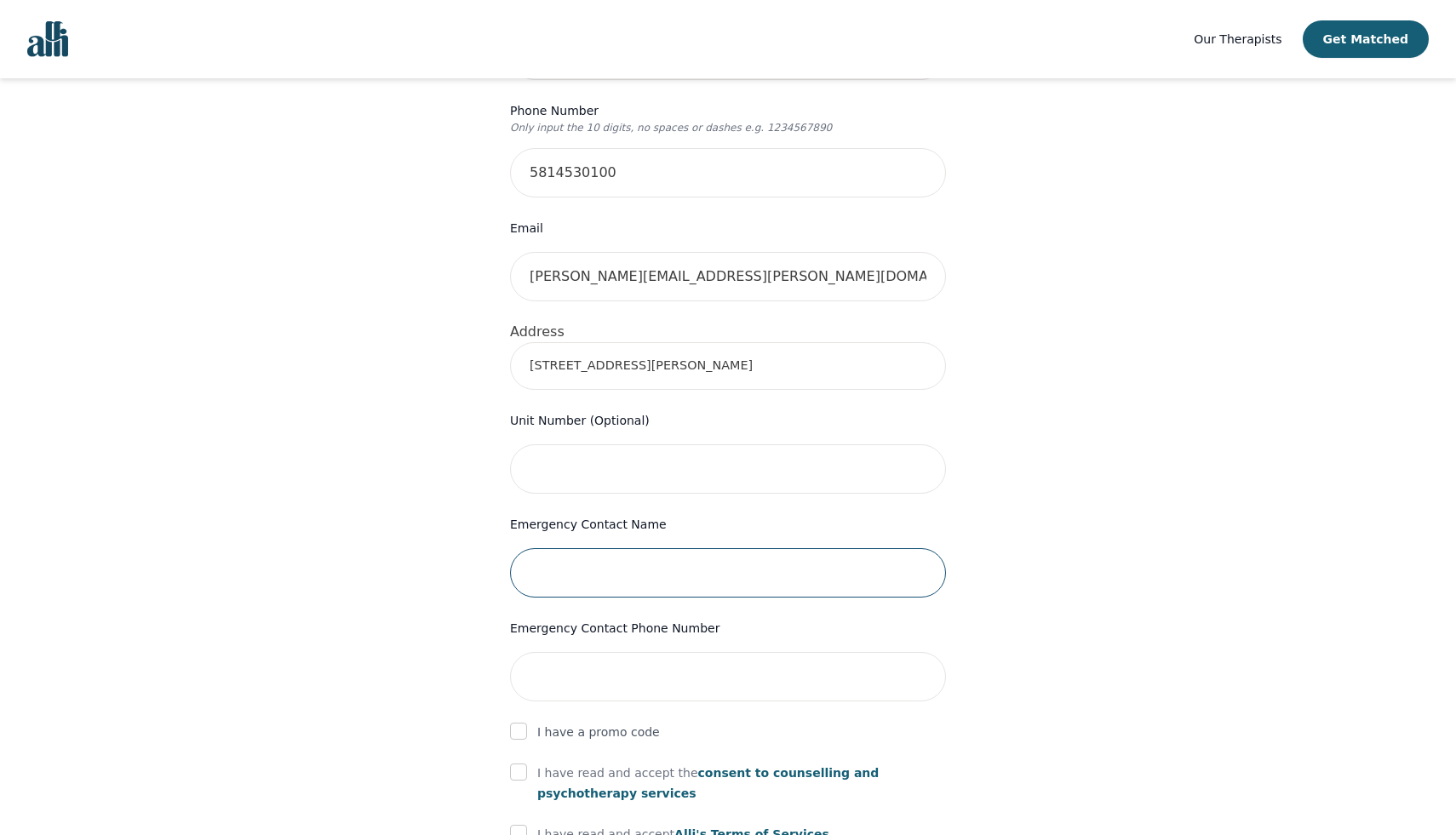
scroll to position [502, 0]
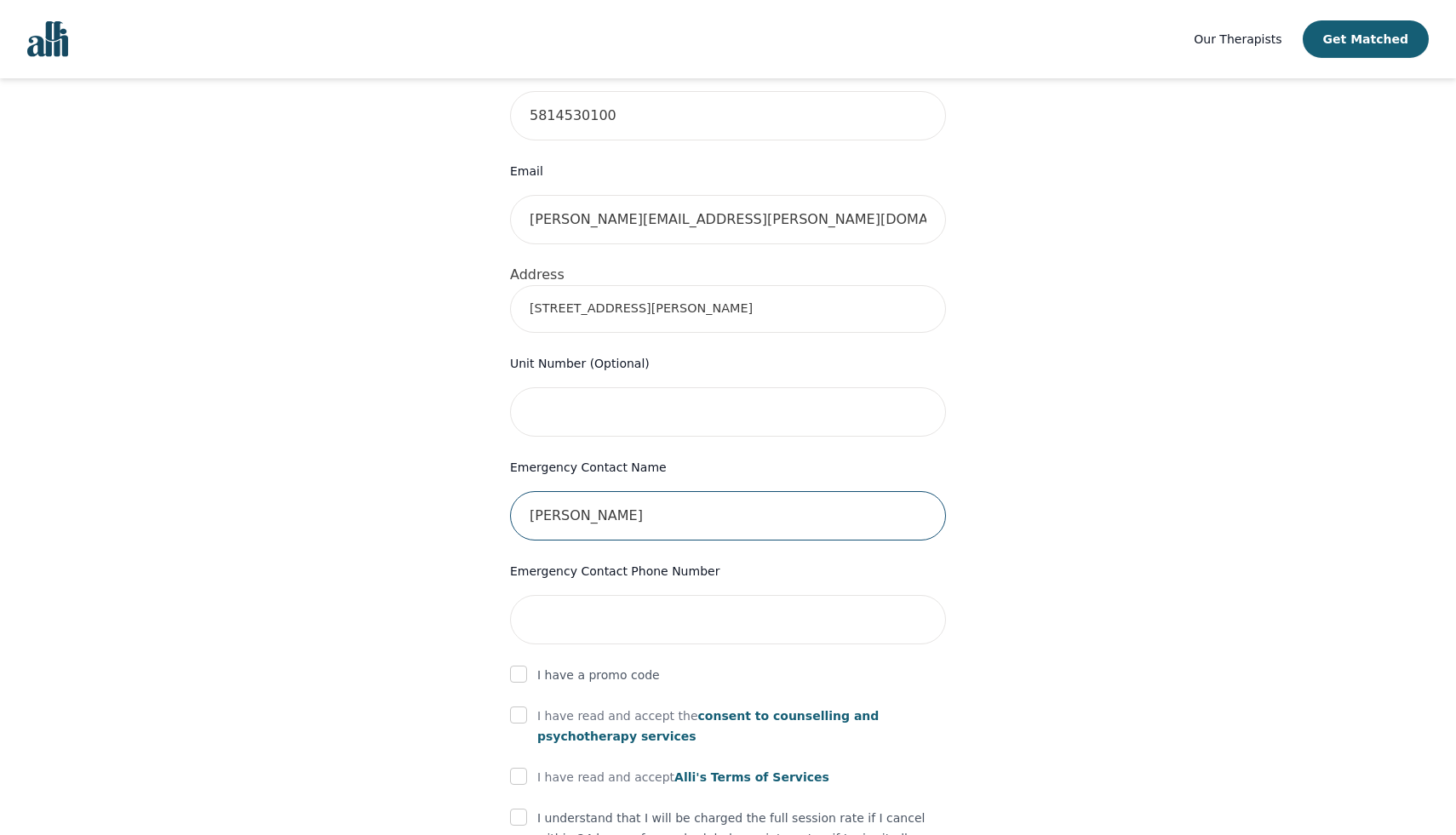
type input "[PERSON_NAME]"
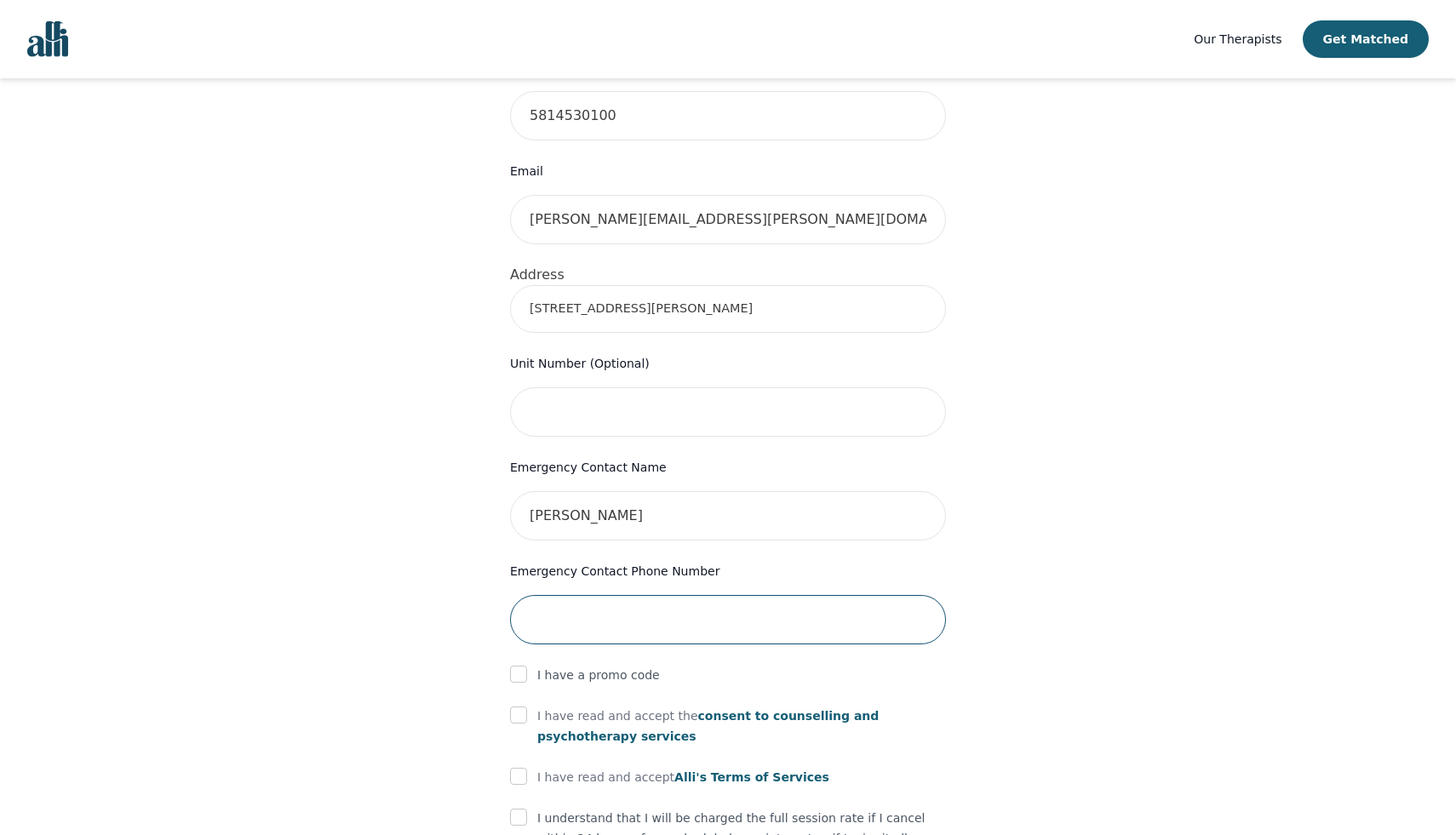
click at [603, 600] on input "tel" at bounding box center [728, 620] width 436 height 50
type input "4385014220"
click at [405, 650] on div "Your therapy journey is about to begin! Your initial assessment session with [P…" at bounding box center [728, 340] width 1415 height 1528
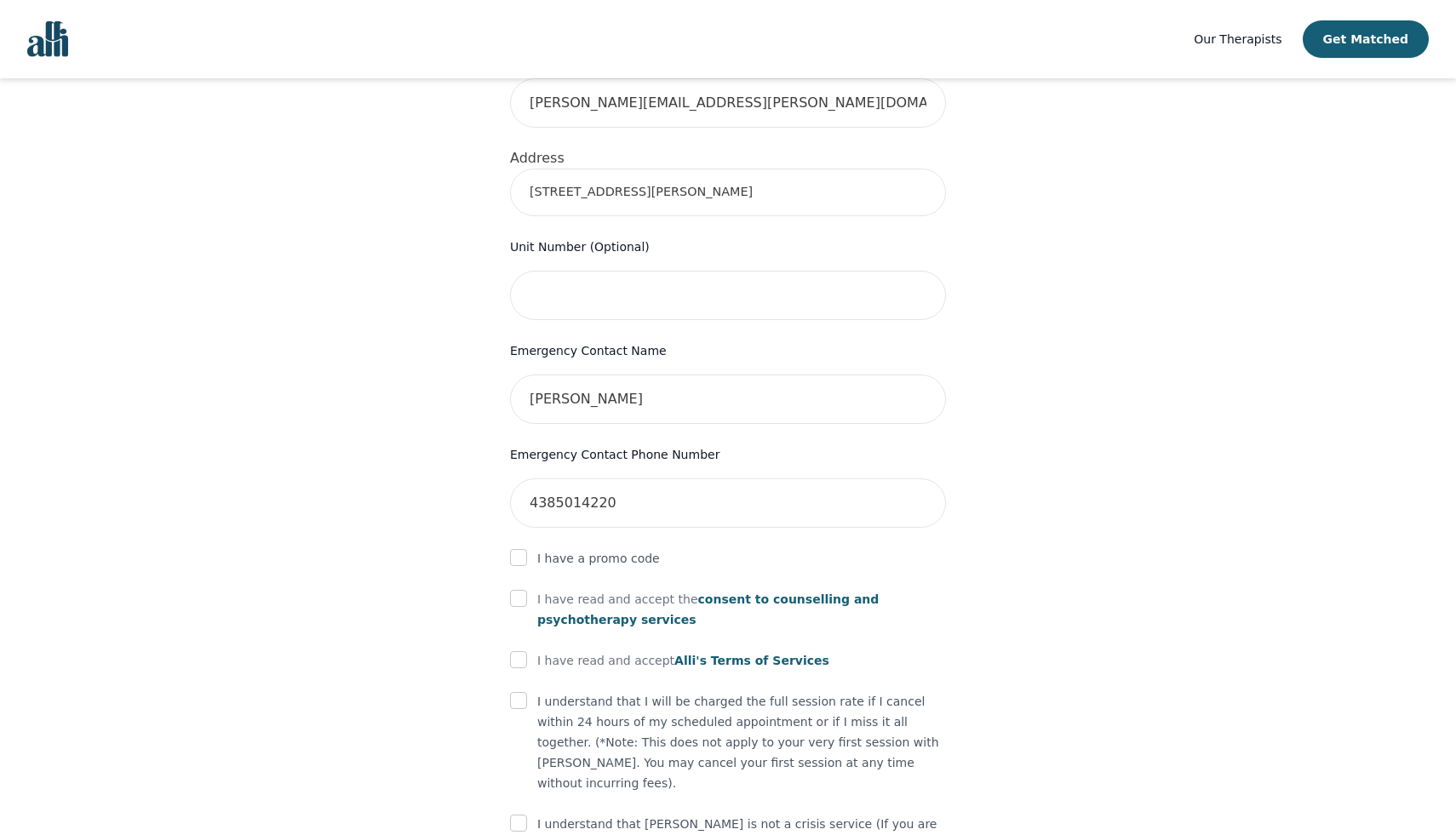
scroll to position [646, 0]
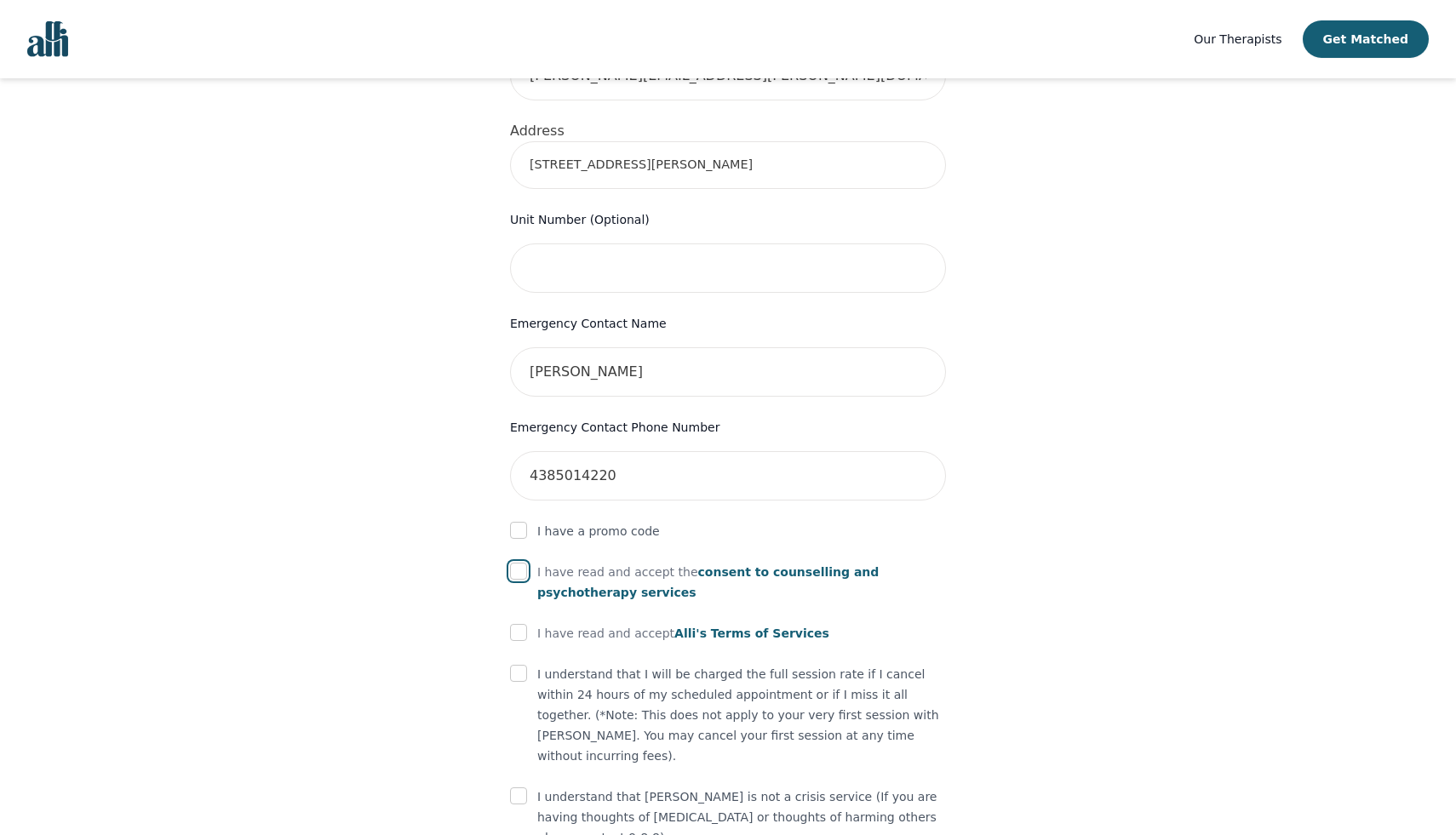
click at [521, 563] on input "checkbox" at bounding box center [518, 571] width 17 height 17
checkbox input "true"
click at [521, 624] on input "checkbox" at bounding box center [518, 632] width 17 height 17
checkbox input "true"
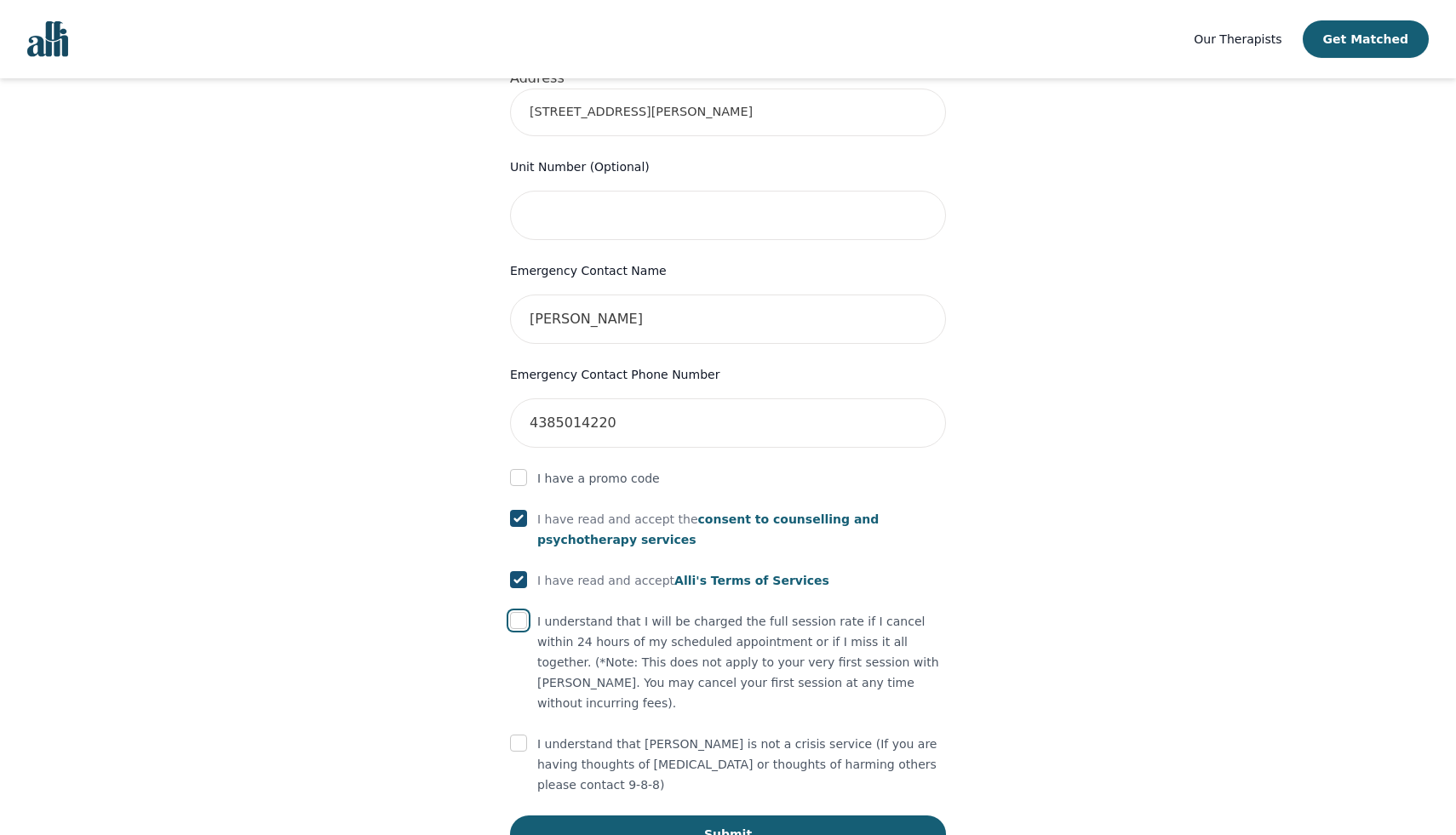
click at [523, 612] on input "checkbox" at bounding box center [518, 620] width 17 height 17
checkbox input "true"
click at [520, 735] on input "checkbox" at bounding box center [518, 743] width 17 height 17
checkbox input "true"
click at [757, 816] on button "Submit" at bounding box center [728, 835] width 436 height 38
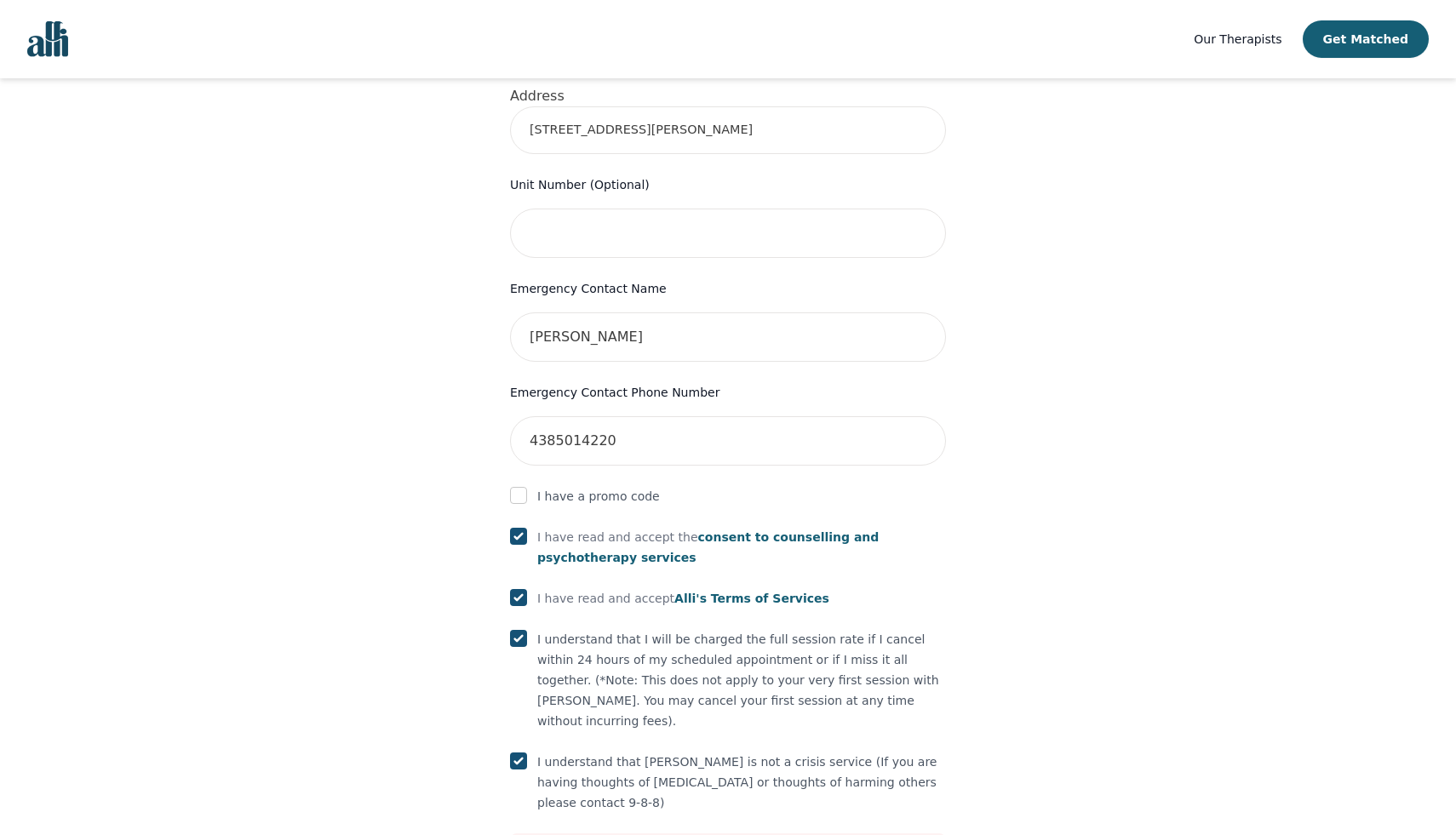
scroll to position [443, 0]
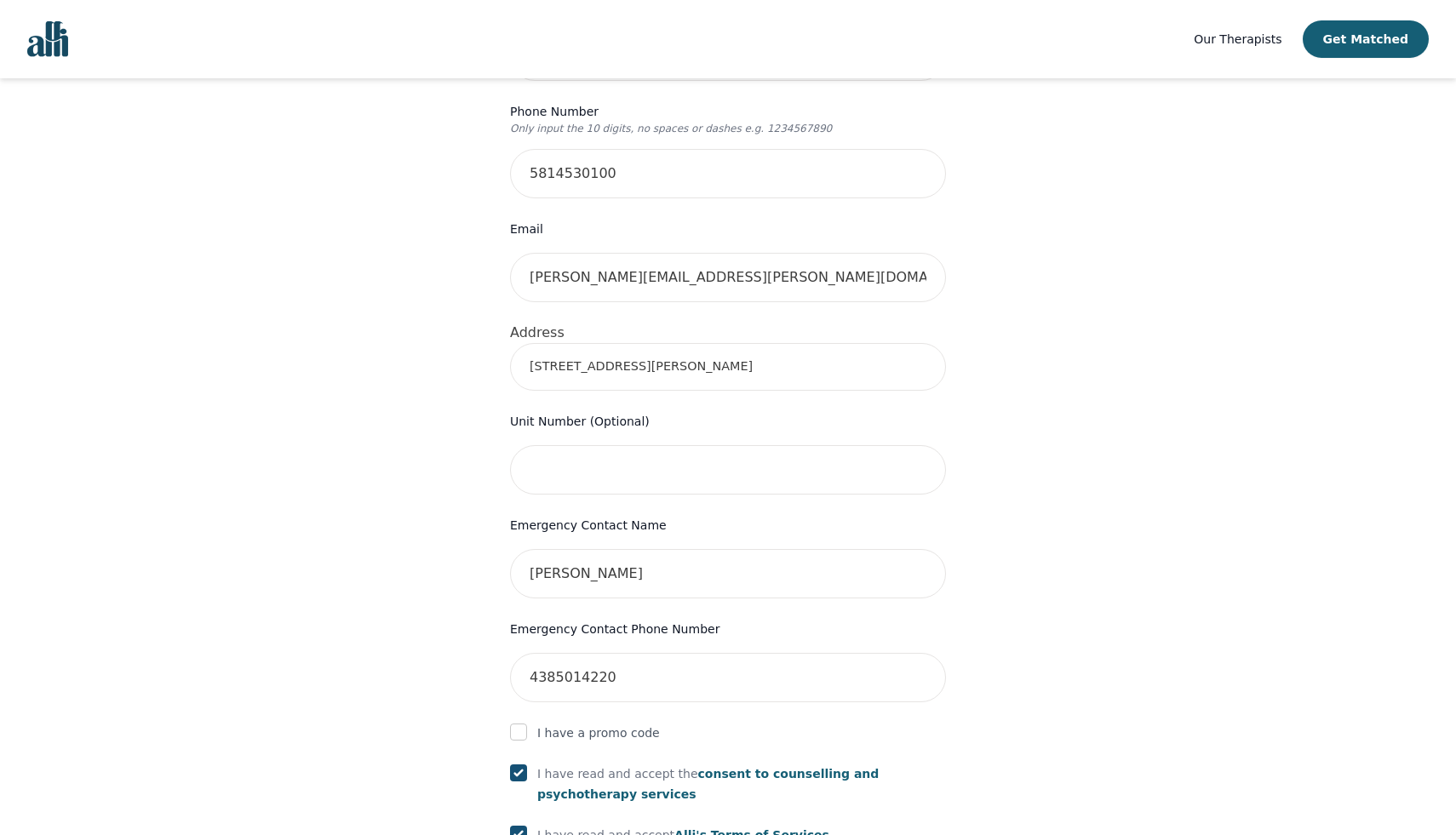
click at [686, 343] on input "[STREET_ADDRESS][PERSON_NAME]" at bounding box center [728, 367] width 436 height 48
click at [429, 481] on div "Your therapy journey is about to begin! Your initial assessment session with [P…" at bounding box center [728, 431] width 1415 height 1593
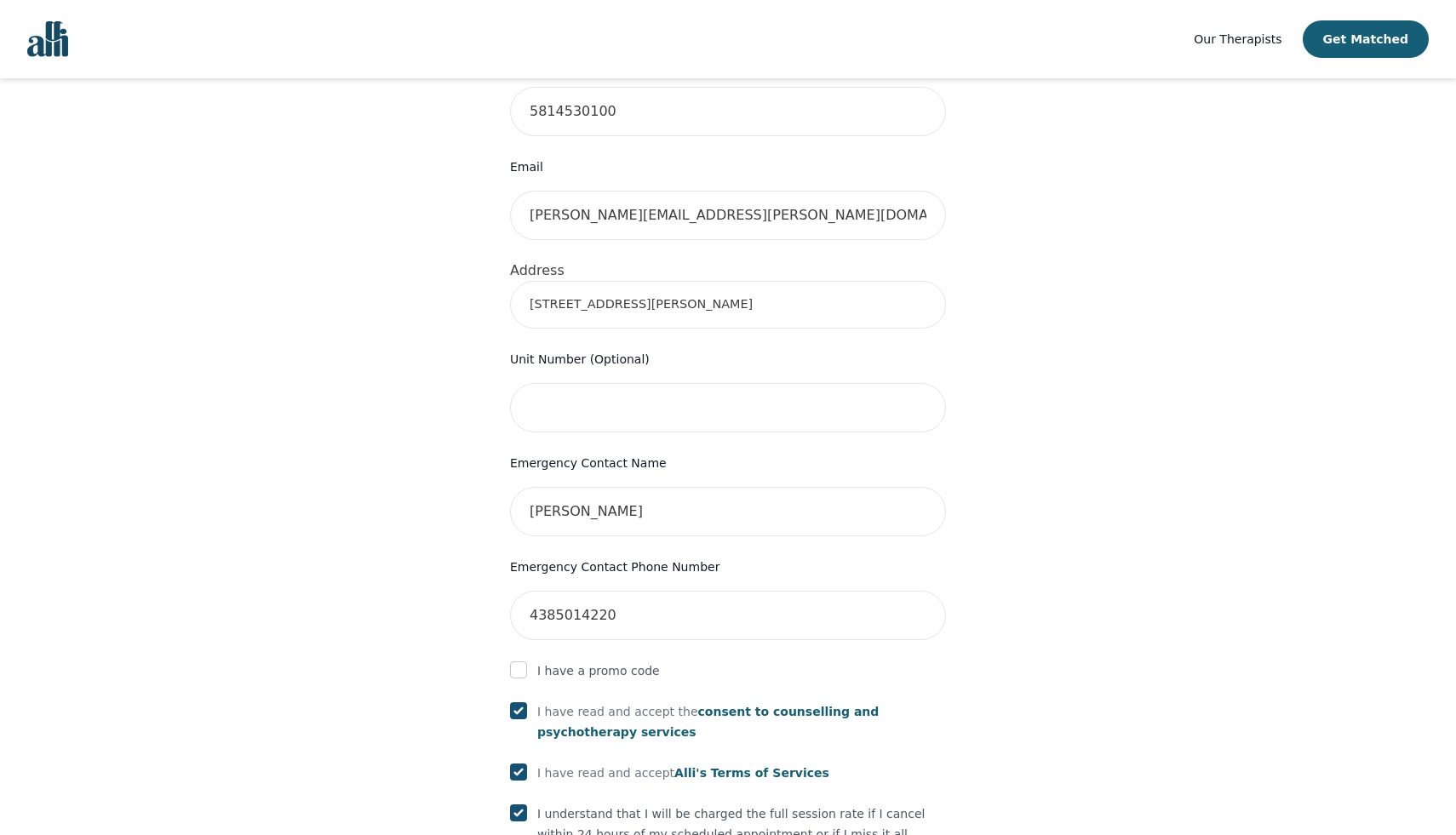
scroll to position [425, 0]
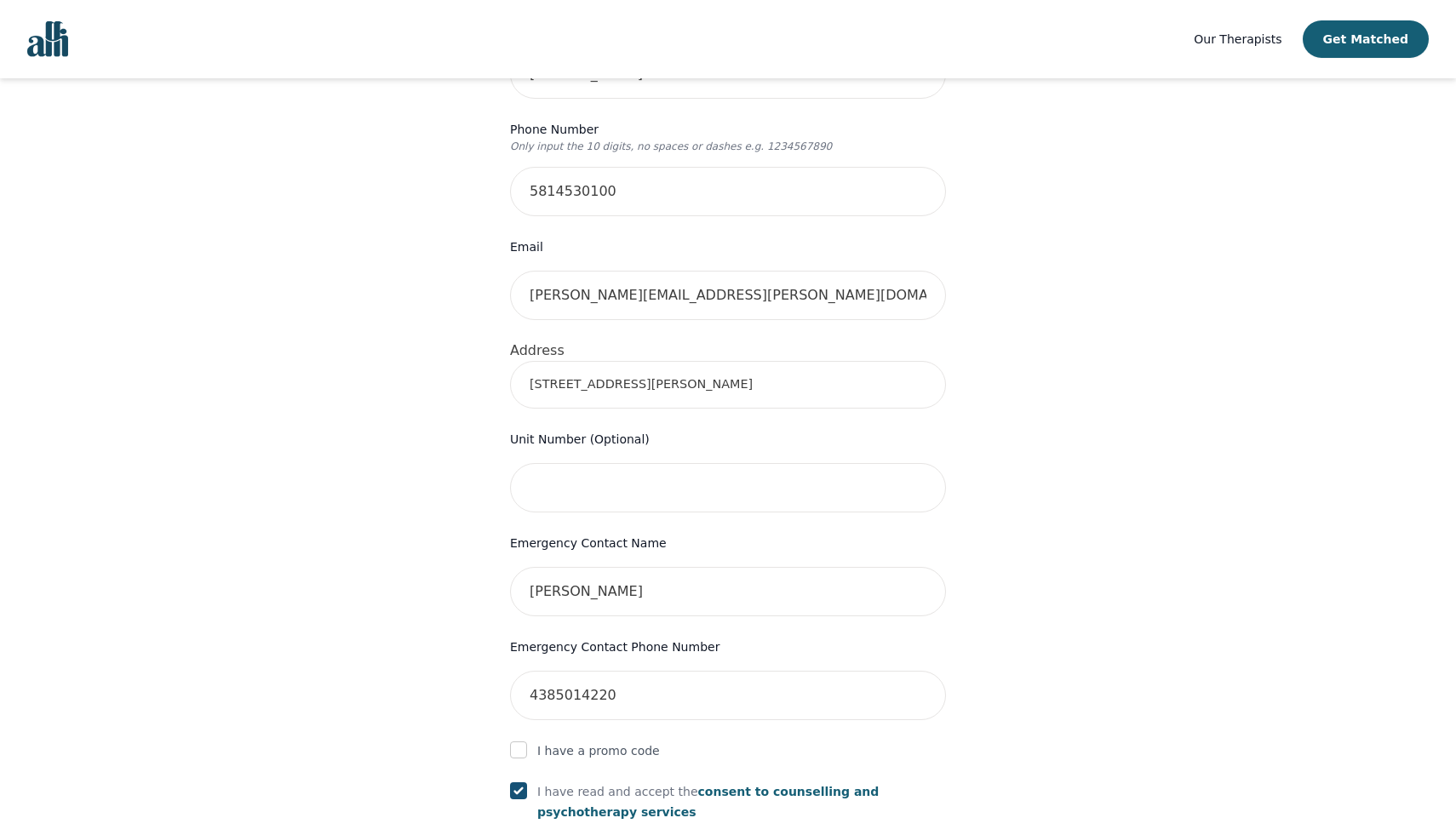
click at [613, 361] on input "[STREET_ADDRESS][PERSON_NAME]" at bounding box center [728, 385] width 436 height 48
click at [681, 361] on input "[STREET_ADDRESS][PERSON_NAME]" at bounding box center [728, 385] width 436 height 48
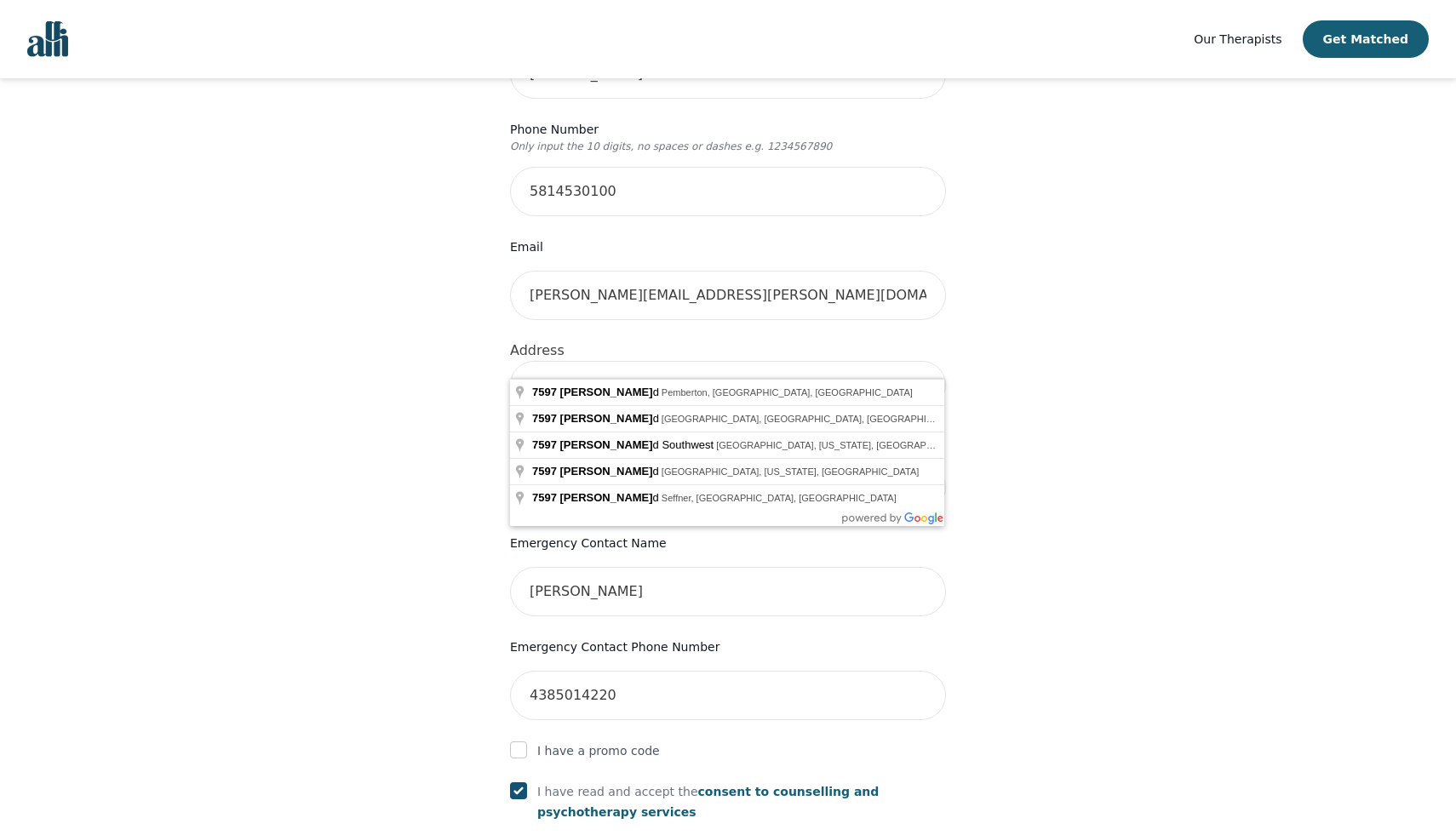
click at [437, 602] on div "Your therapy journey is about to begin! Your initial assessment session with [P…" at bounding box center [728, 449] width 1415 height 1593
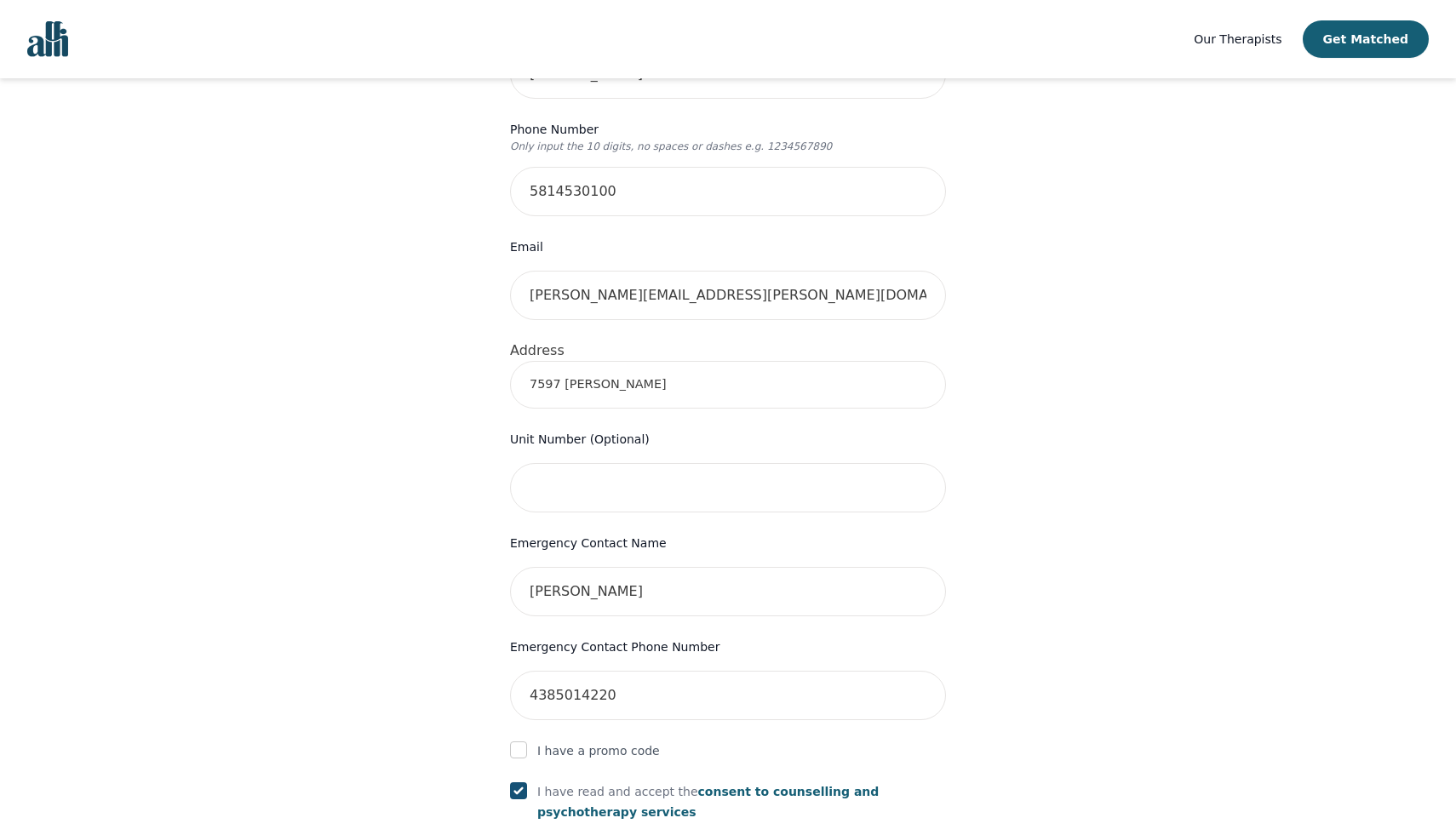
click at [649, 361] on input "7597 [PERSON_NAME]" at bounding box center [728, 385] width 436 height 48
type input "[STREET_ADDRESS][PERSON_NAME][PERSON_NAME]"
click at [397, 525] on div "Your therapy journey is about to begin! Your initial assessment session with [P…" at bounding box center [728, 449] width 1415 height 1593
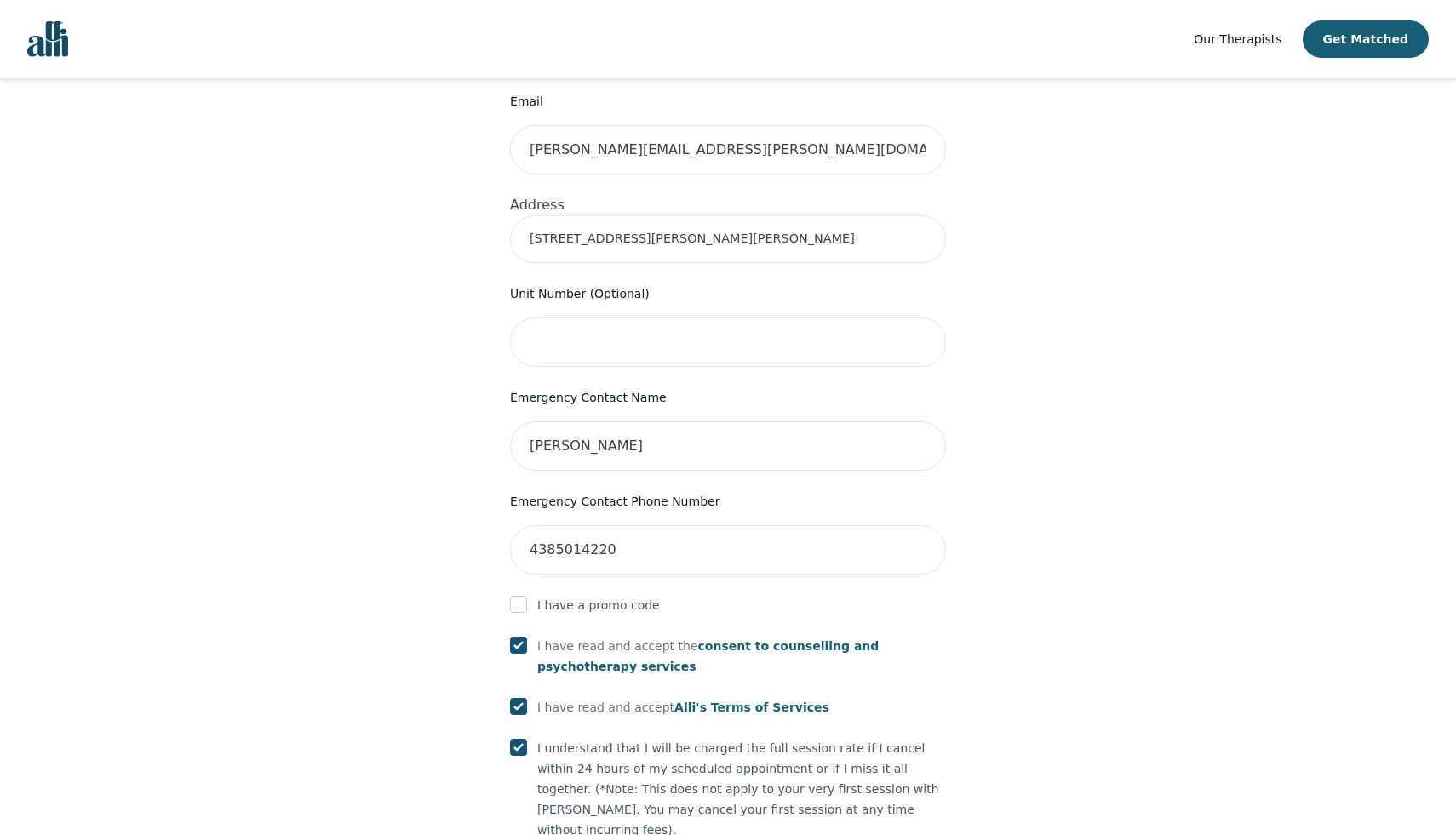
scroll to position [763, 0]
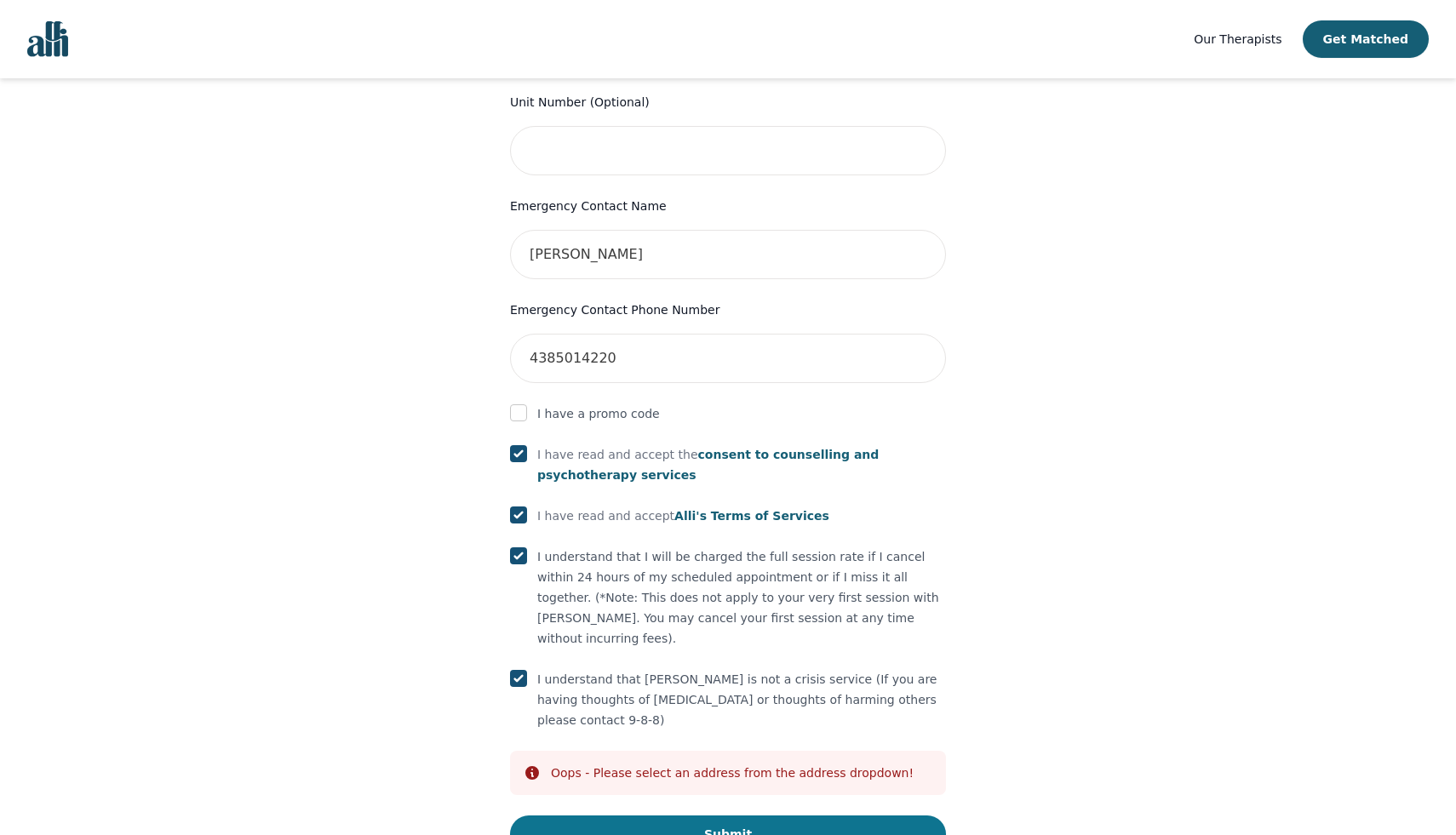
click at [741, 816] on button "Submit" at bounding box center [728, 835] width 436 height 38
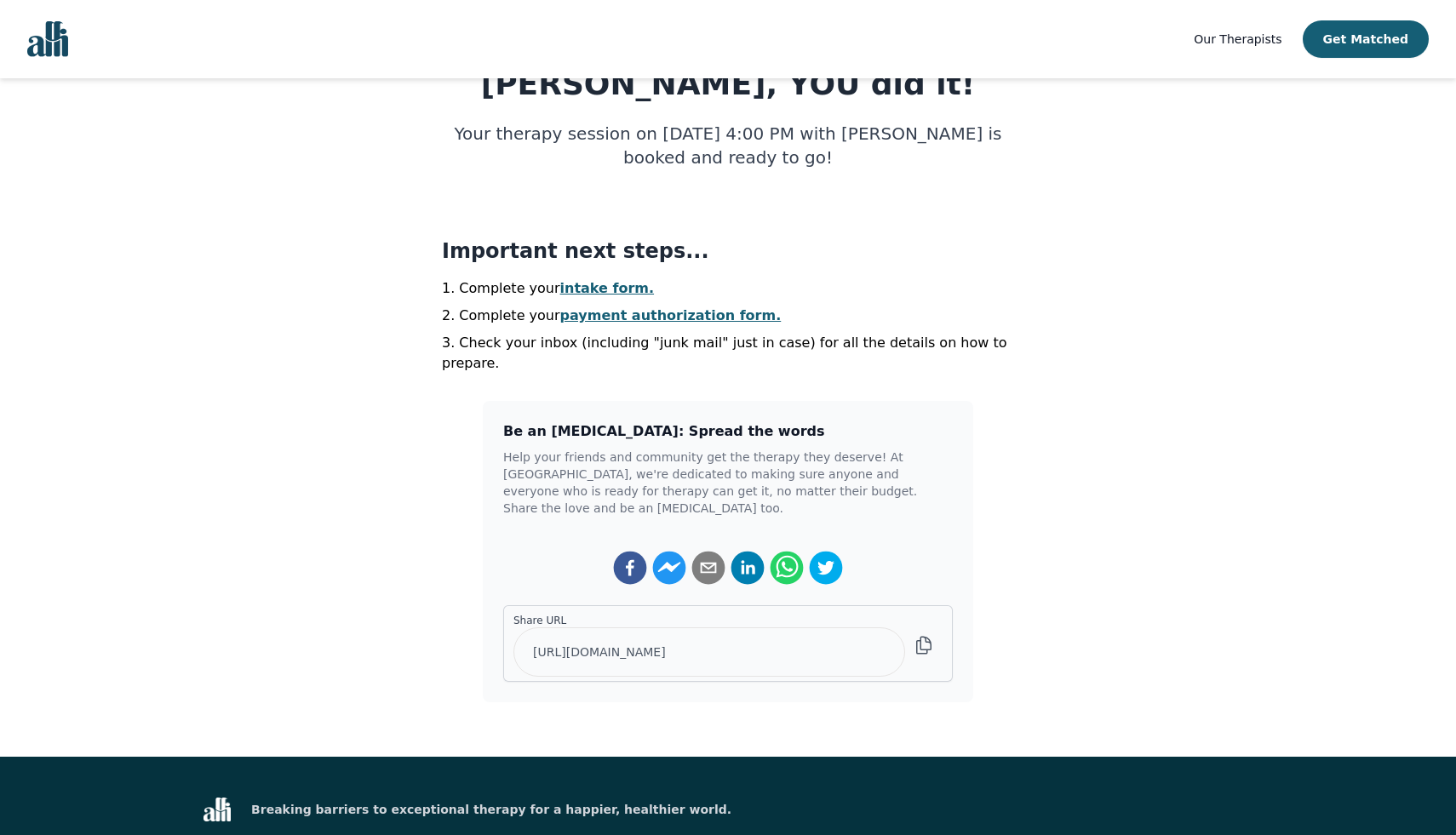
scroll to position [160, 0]
